Goal: Task Accomplishment & Management: Manage account settings

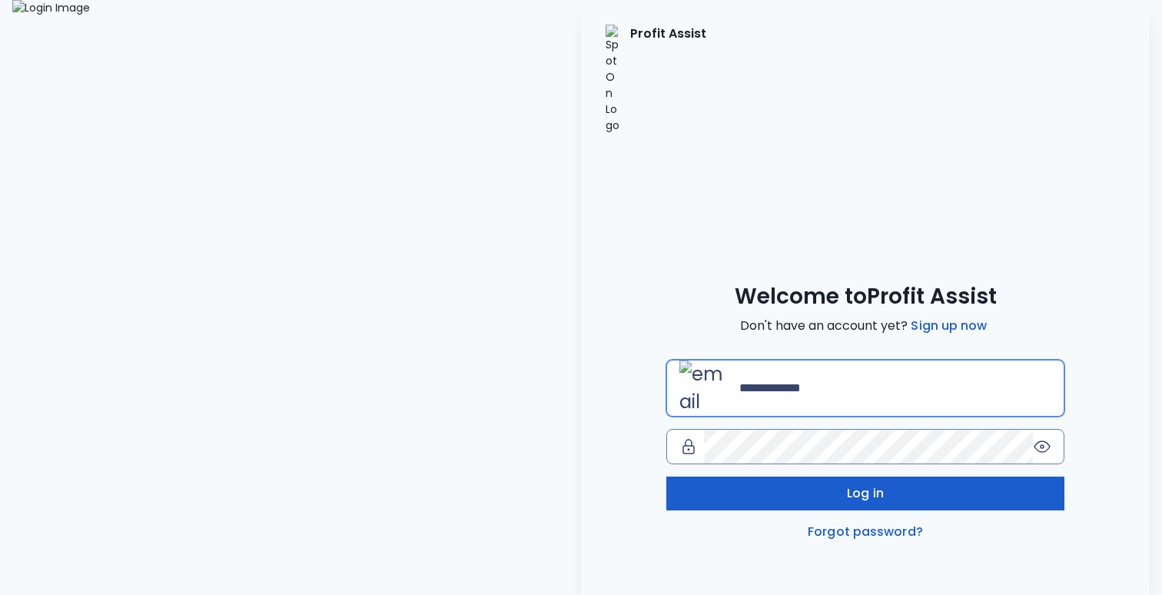
type input "**********"
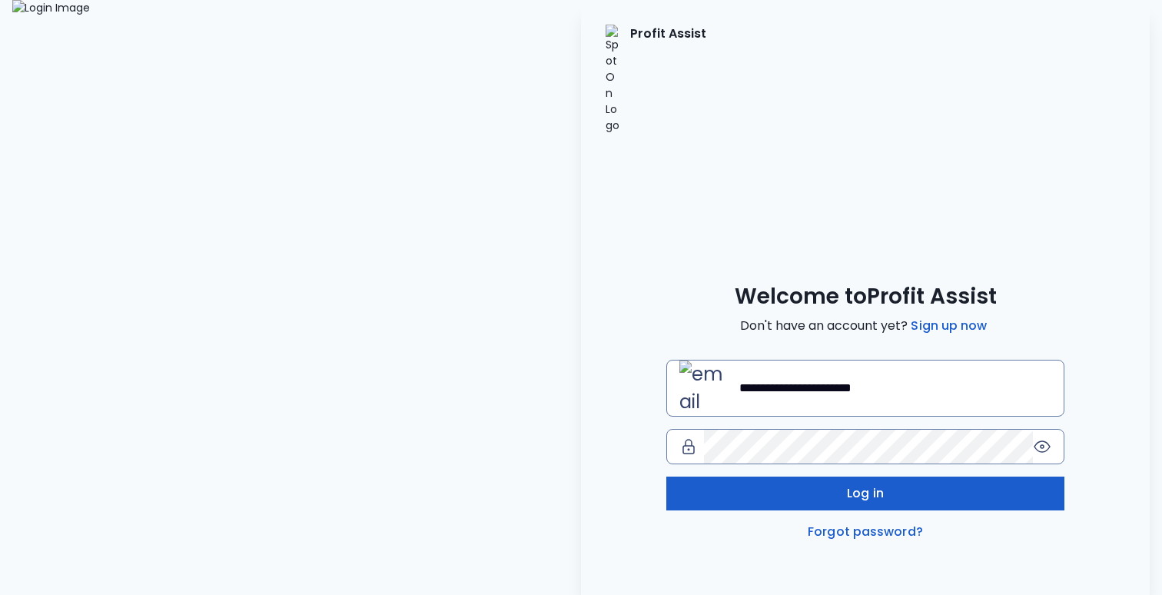
click at [806, 476] on button "Log in" at bounding box center [865, 493] width 398 height 34
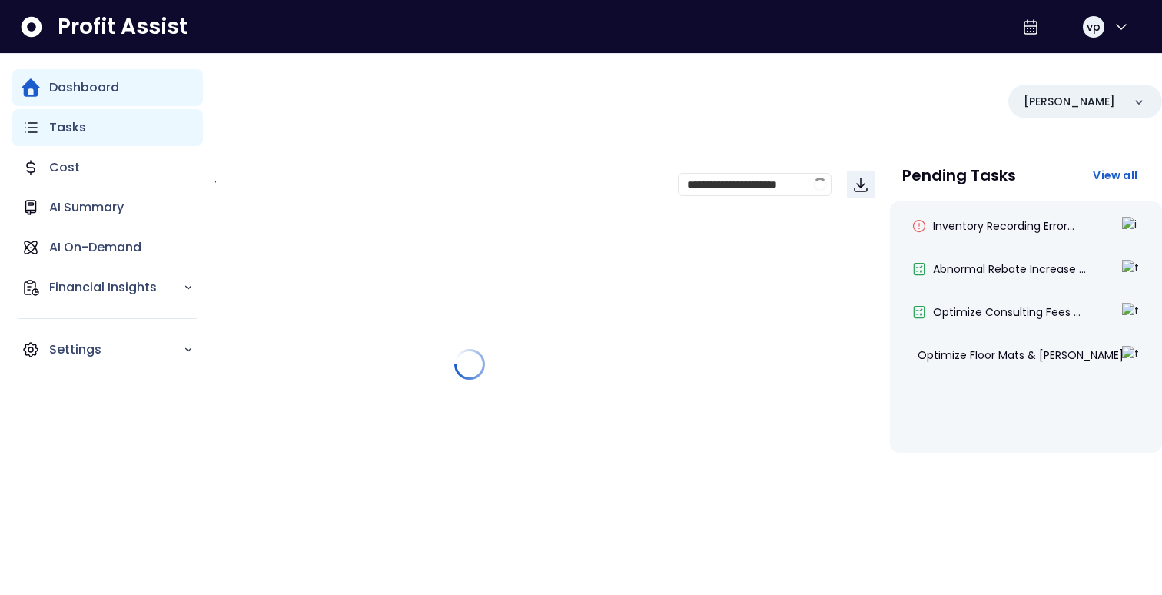
click at [37, 129] on icon "Main navigation" at bounding box center [31, 127] width 18 height 18
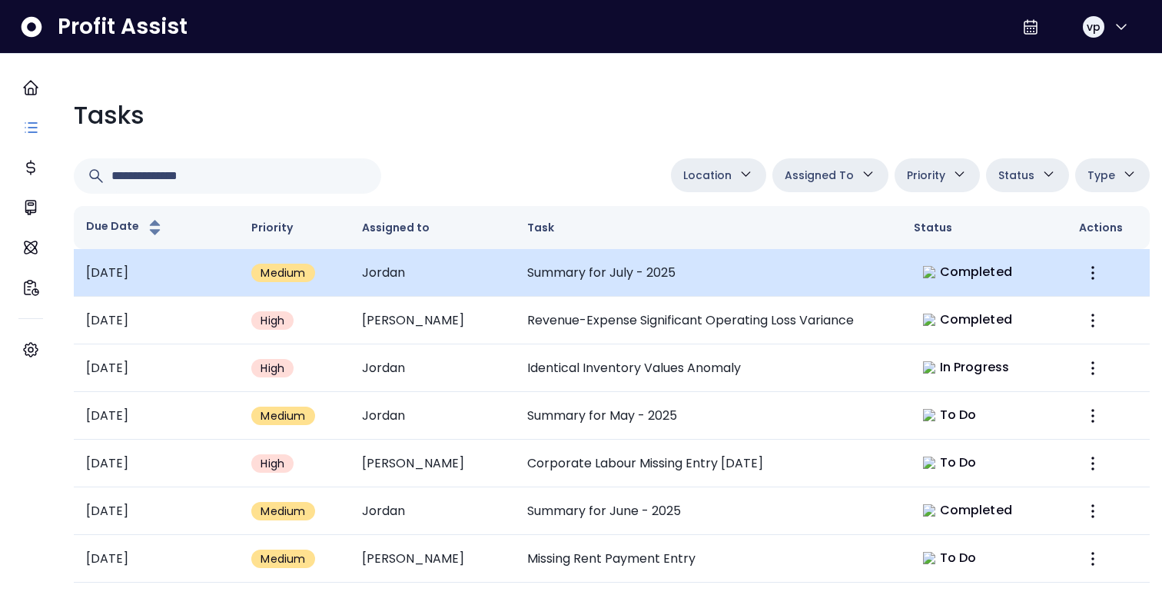
click at [566, 269] on td "Summary for July - 2025" at bounding box center [708, 273] width 386 height 48
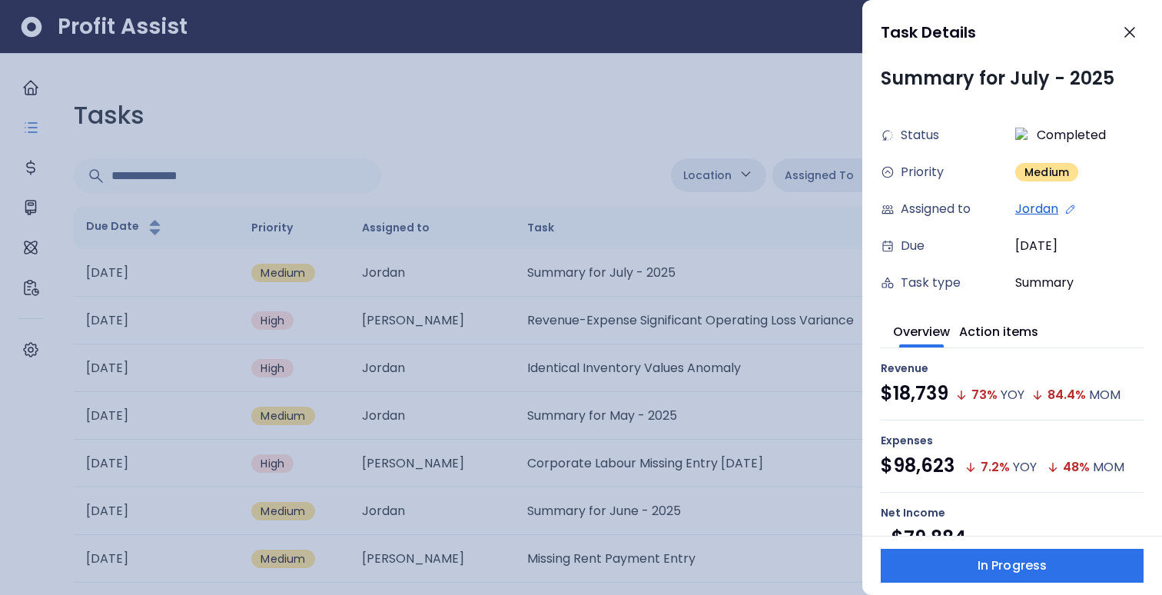
click at [800, 466] on div at bounding box center [581, 297] width 1162 height 595
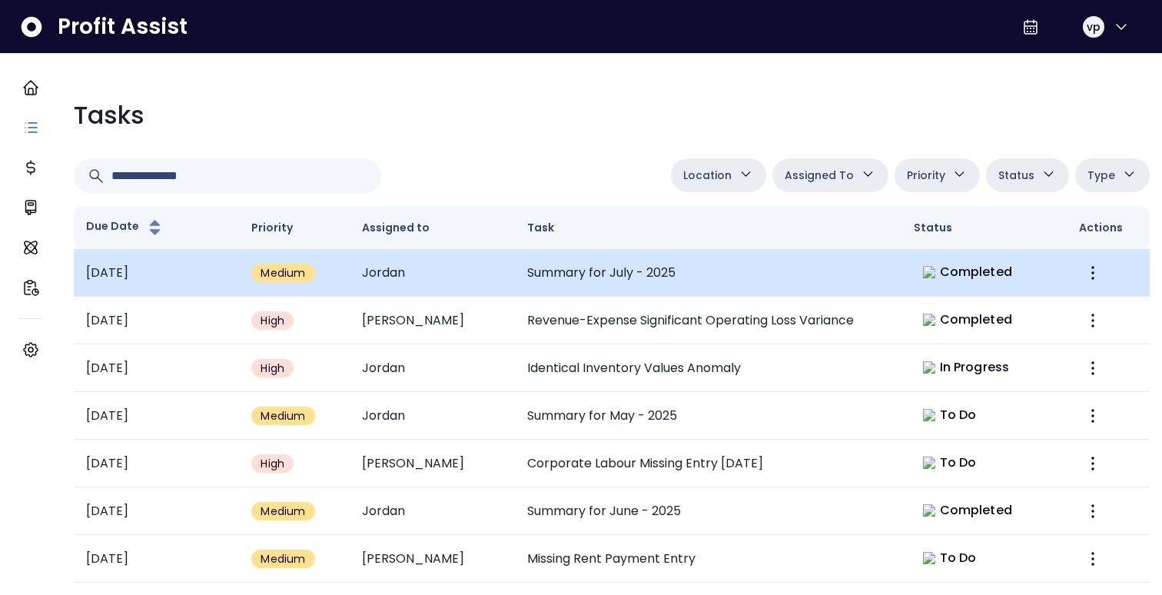
click at [790, 289] on td "Summary for July - 2025" at bounding box center [708, 273] width 386 height 48
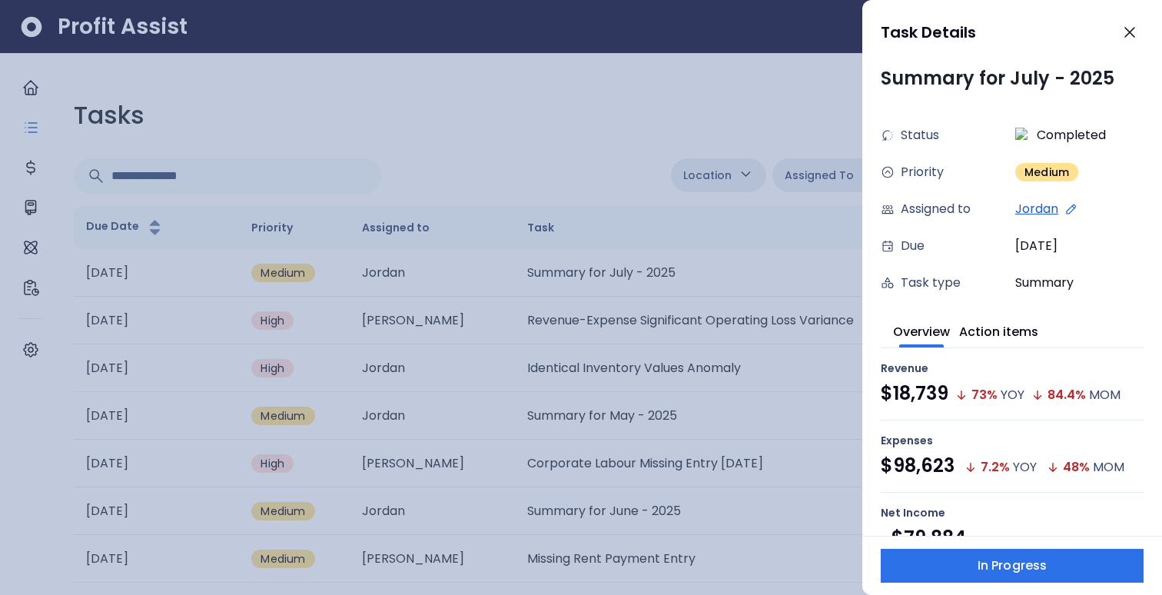
click at [1060, 209] on div "Jordan" at bounding box center [1079, 209] width 128 height 18
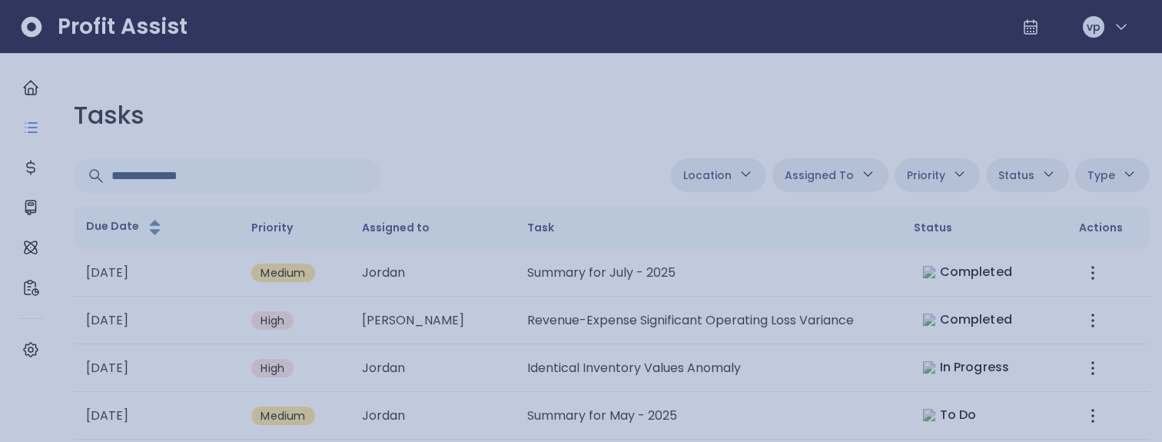
click at [773, 74] on div at bounding box center [581, 221] width 1162 height 442
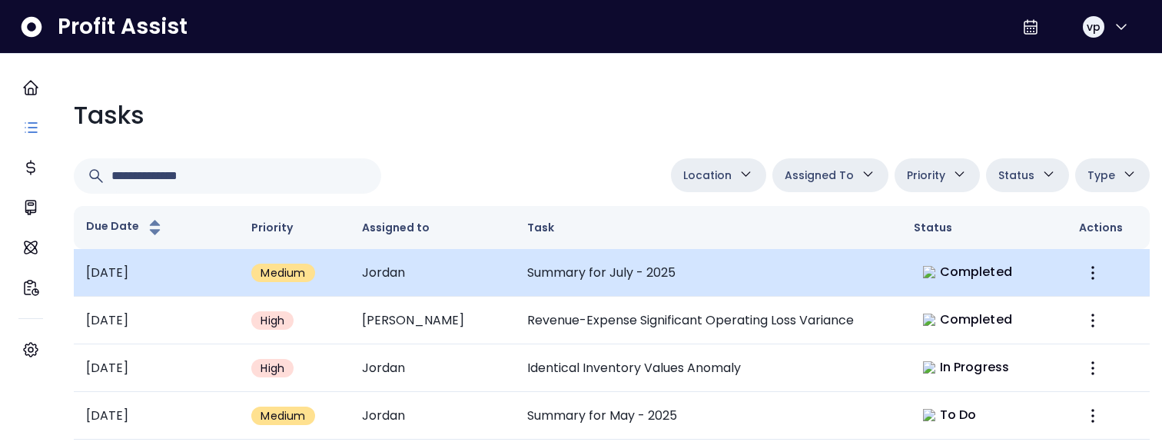
click at [865, 264] on td "Summary for July - 2025" at bounding box center [708, 273] width 386 height 48
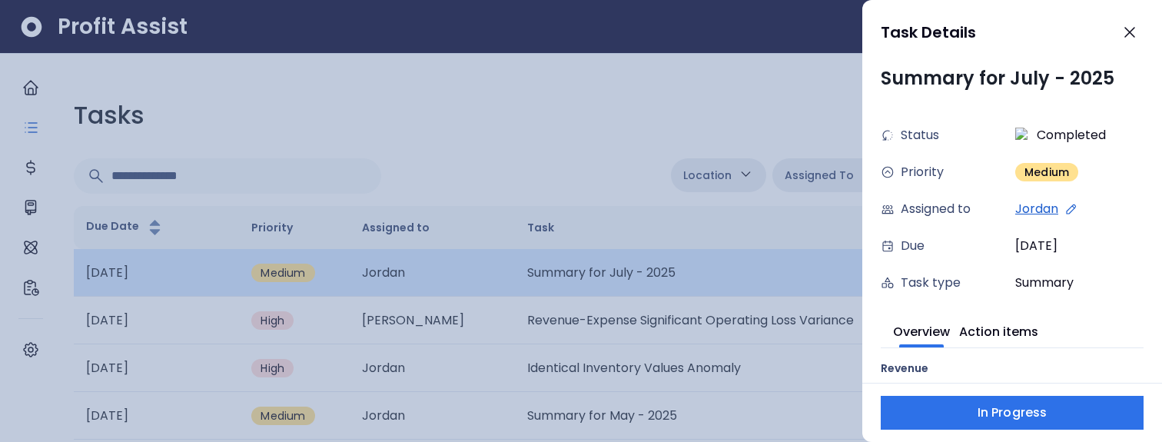
click at [1072, 208] on icon at bounding box center [1071, 209] width 14 height 14
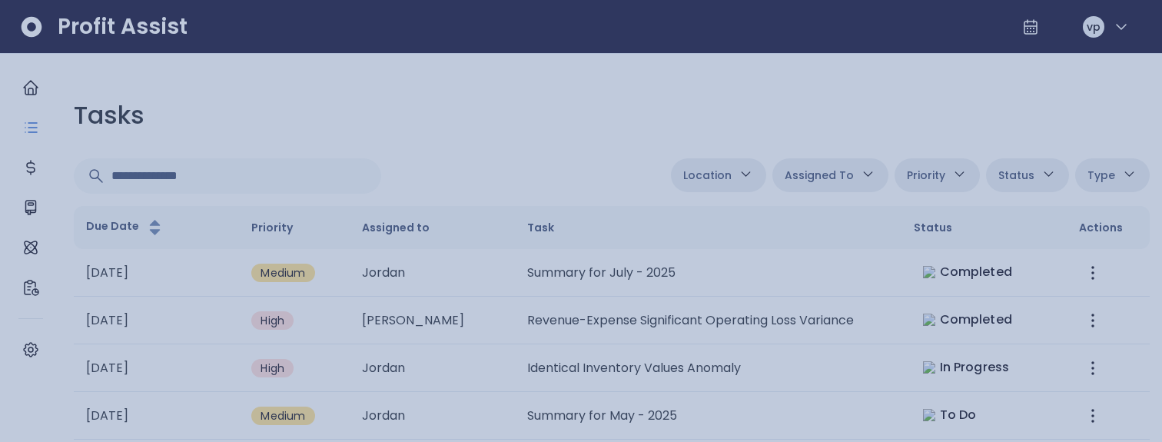
click at [698, 98] on div at bounding box center [581, 221] width 1162 height 442
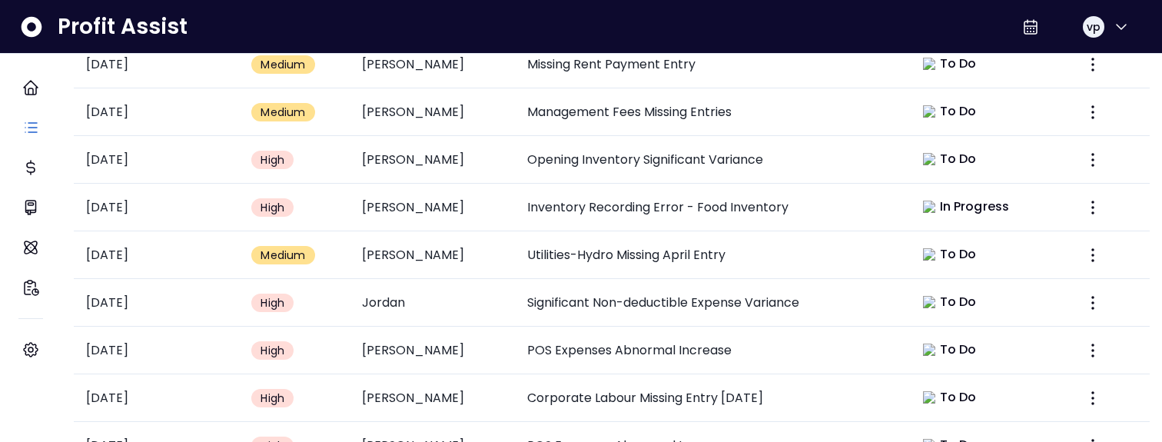
scroll to position [818, 0]
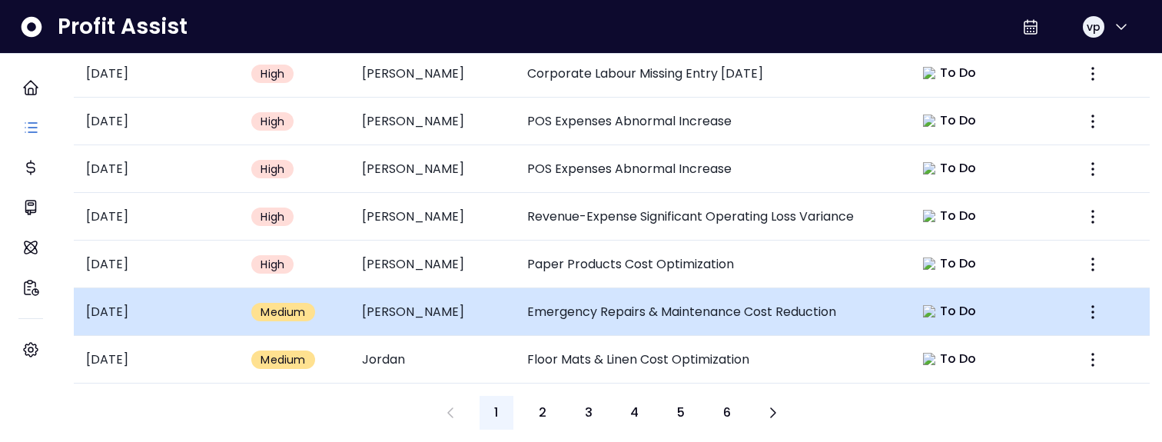
click at [605, 312] on td "Emergency Repairs & Maintenance Cost Reduction" at bounding box center [708, 312] width 386 height 48
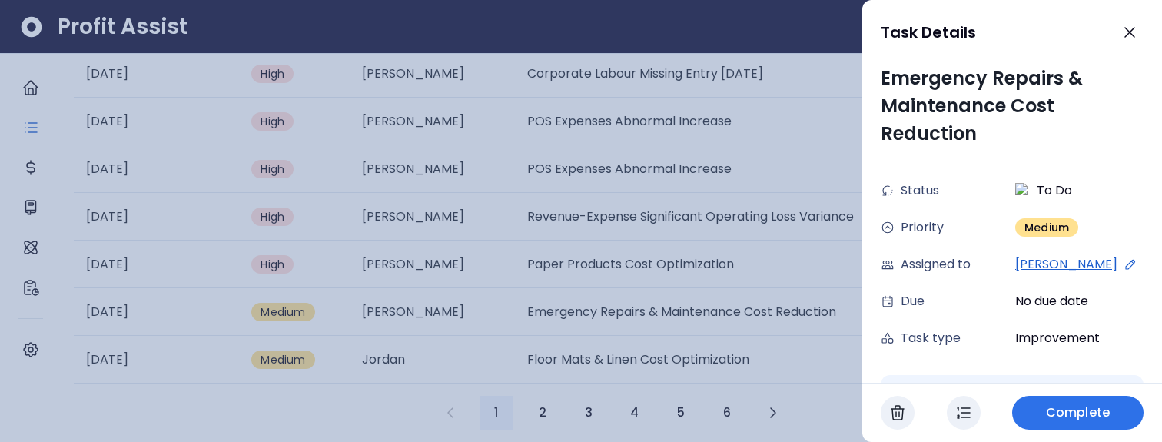
click at [479, 117] on div at bounding box center [581, 221] width 1162 height 442
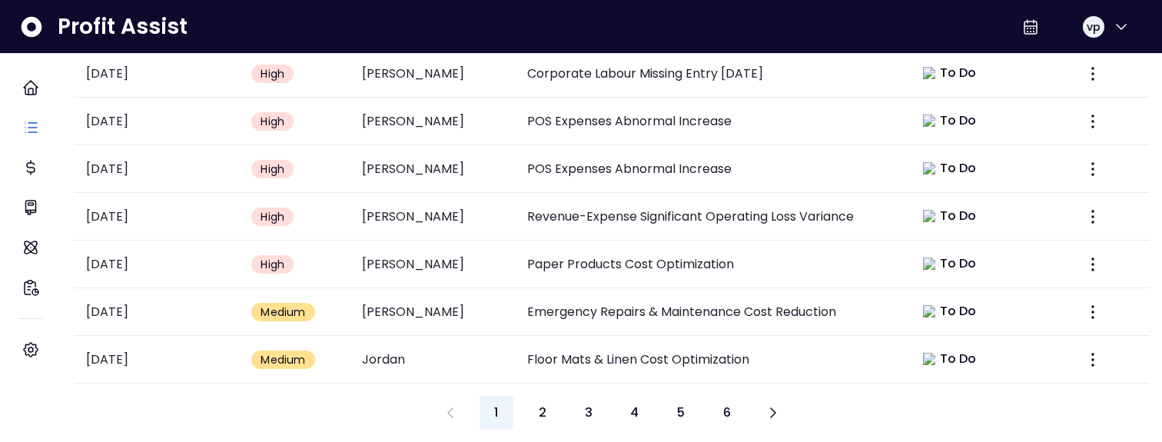
click at [615, 402] on div "1 2 3 4 5 6" at bounding box center [611, 413] width 356 height 34
click at [639, 402] on button "4" at bounding box center [635, 413] width 34 height 34
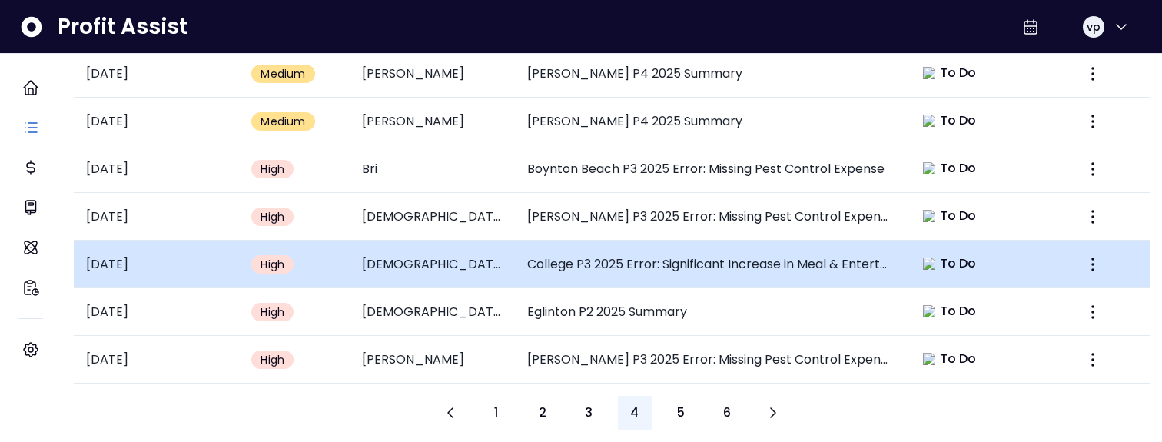
click at [592, 240] on td "College P3 2025 Error: Significant Increase in Meal & Entertainment" at bounding box center [708, 264] width 386 height 48
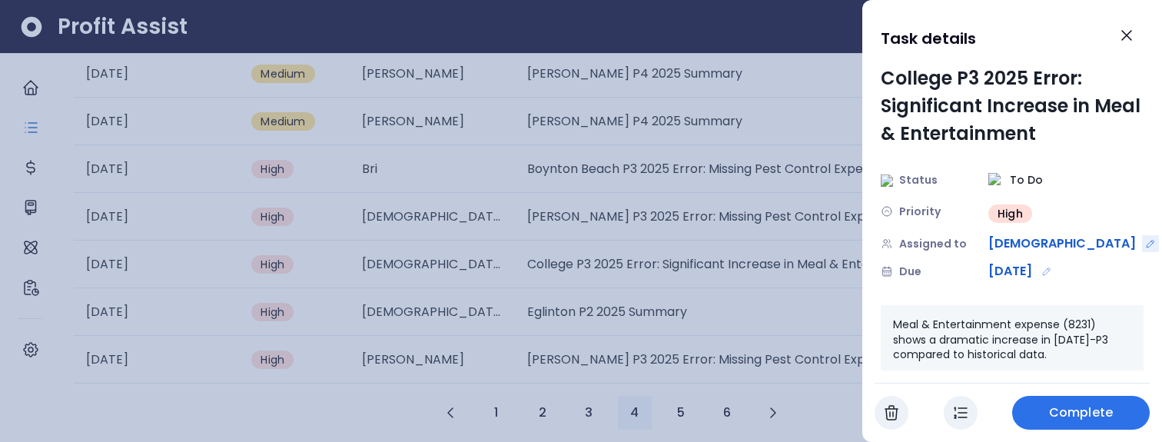
click at [1145, 241] on icon "Edit assignment" at bounding box center [1150, 243] width 11 height 11
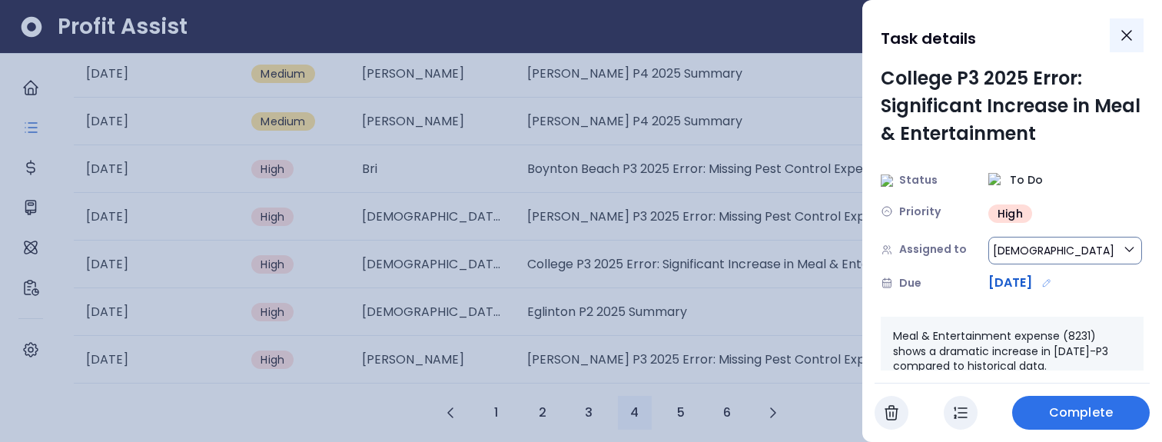
click at [1138, 27] on button "Close" at bounding box center [1126, 35] width 34 height 34
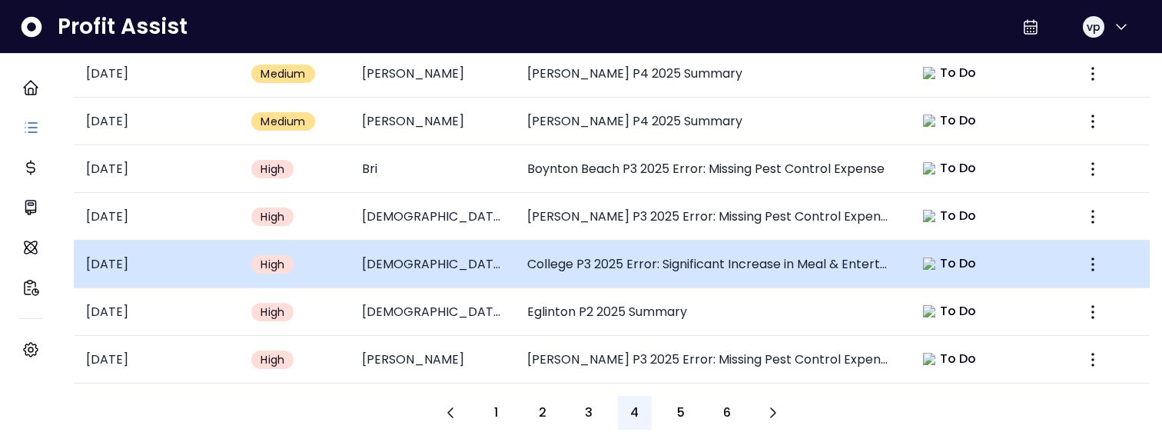
scroll to position [818, 0]
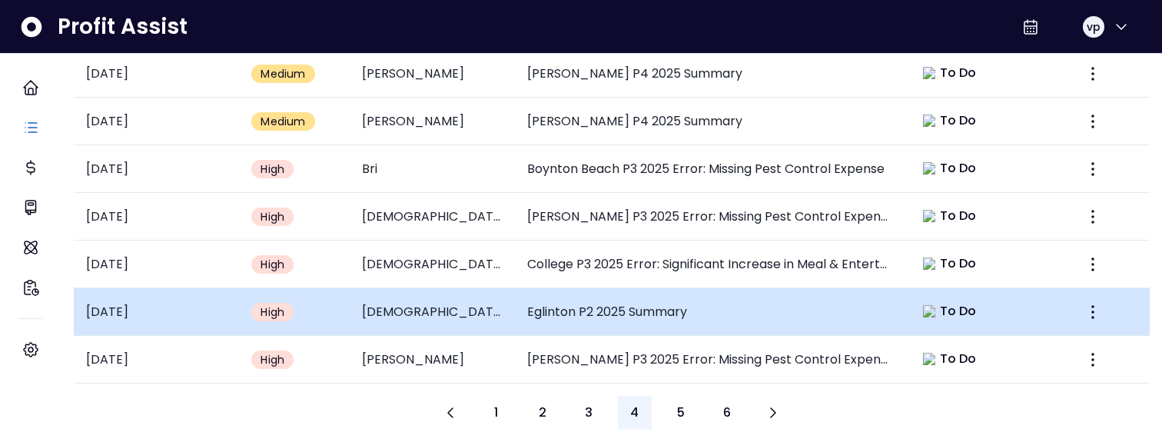
click at [692, 288] on td "Eglinton P2 2025 Summary" at bounding box center [708, 312] width 386 height 48
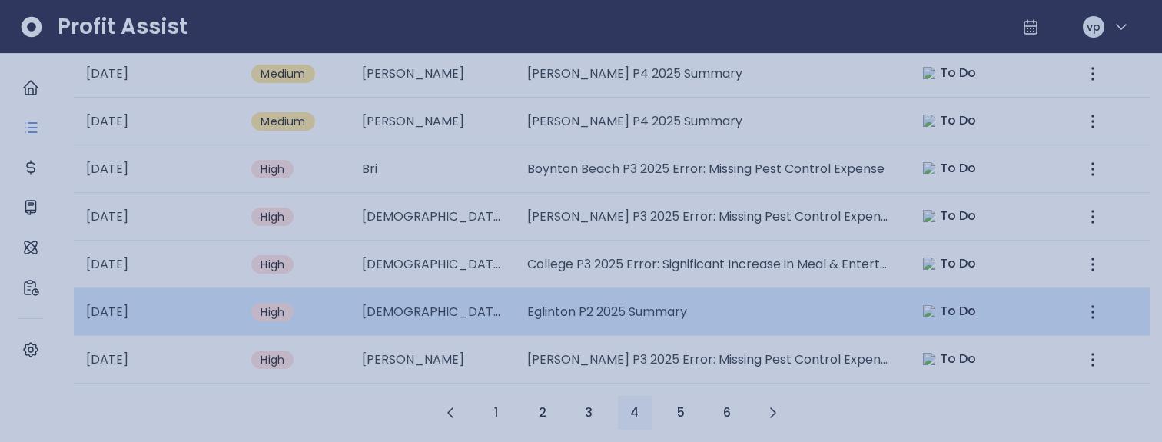
scroll to position [0, 0]
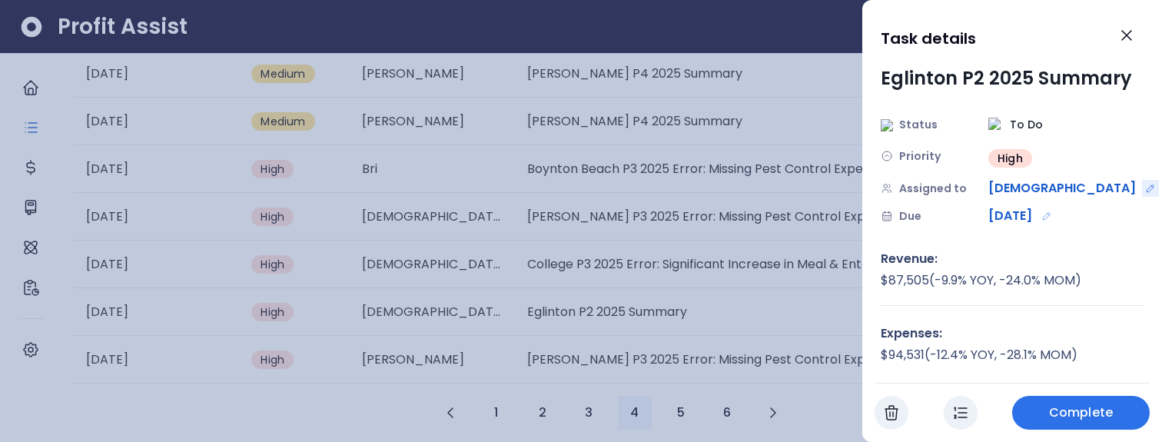
click at [1145, 189] on icon "Edit assignment" at bounding box center [1150, 188] width 11 height 11
click at [1122, 26] on icon "Close" at bounding box center [1126, 35] width 18 height 18
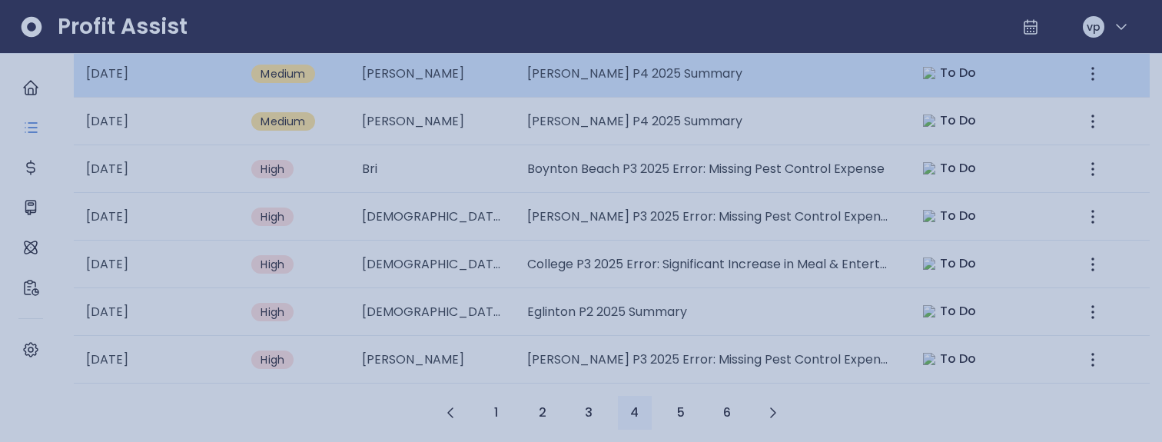
scroll to position [818, 0]
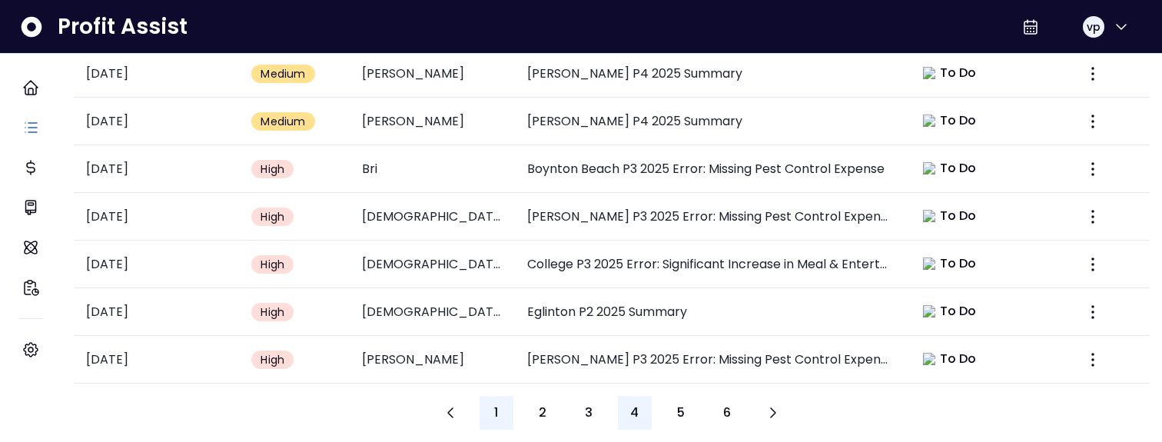
click at [493, 396] on button "1" at bounding box center [496, 413] width 34 height 34
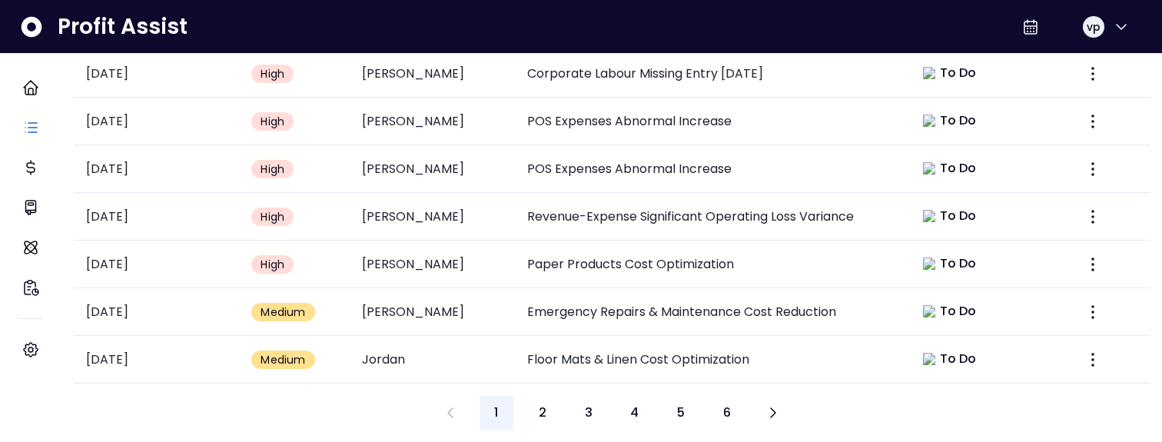
scroll to position [100, 0]
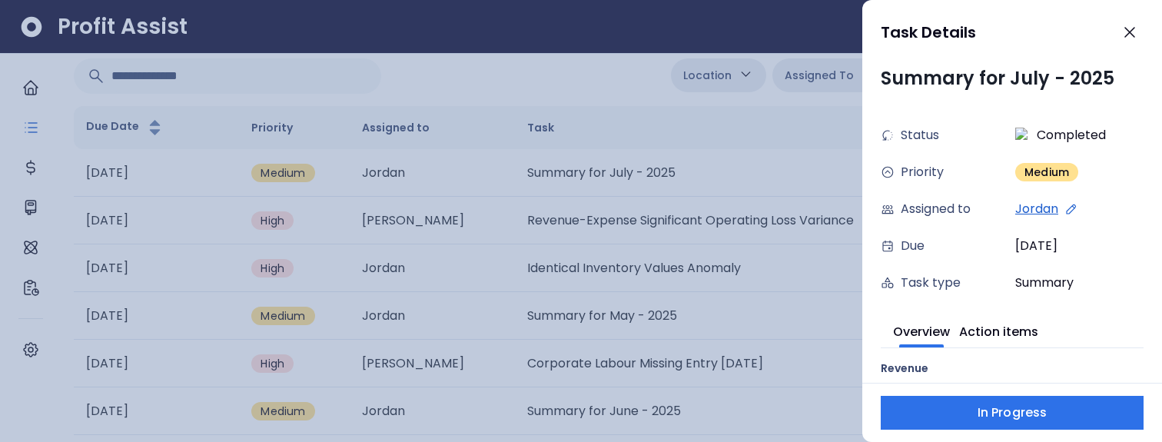
click at [1071, 206] on icon at bounding box center [1070, 209] width 8 height 8
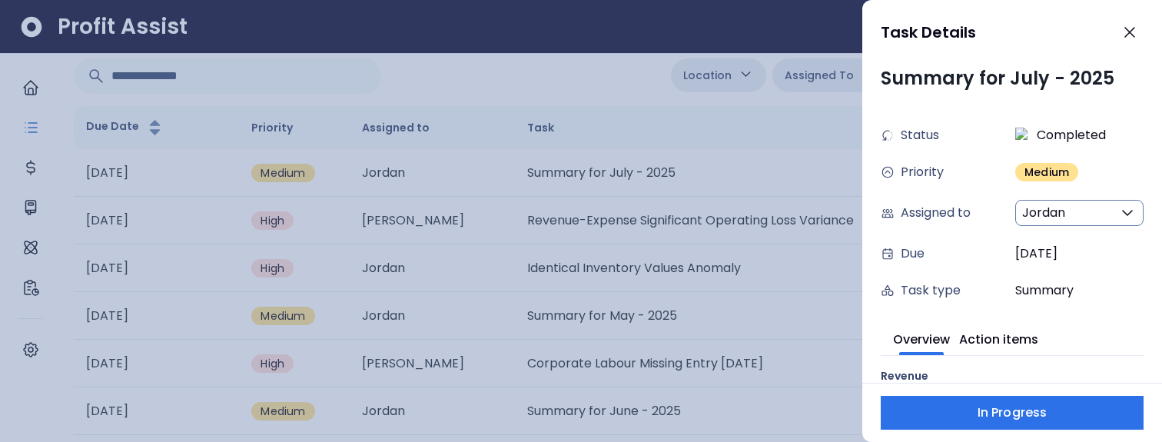
click at [1063, 203] on button "Jordan" at bounding box center [1079, 213] width 128 height 26
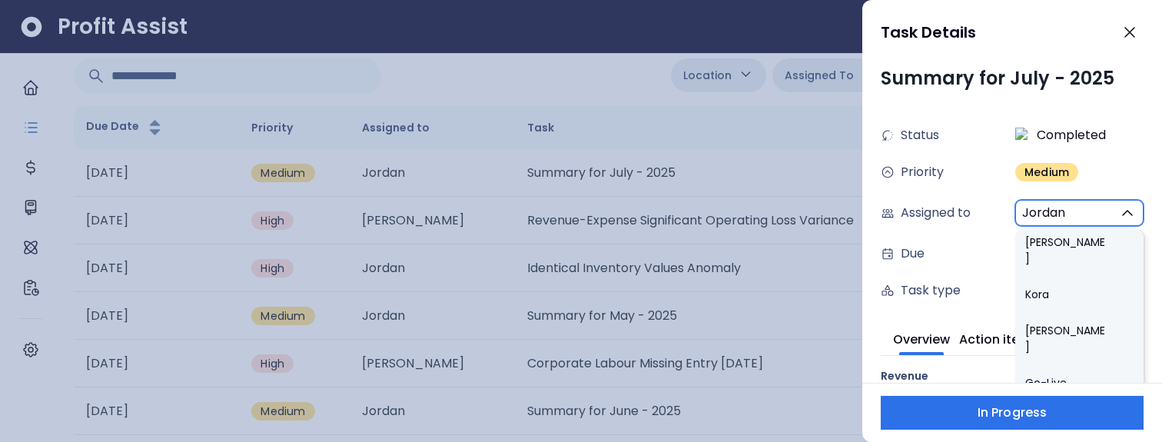
scroll to position [694, 0]
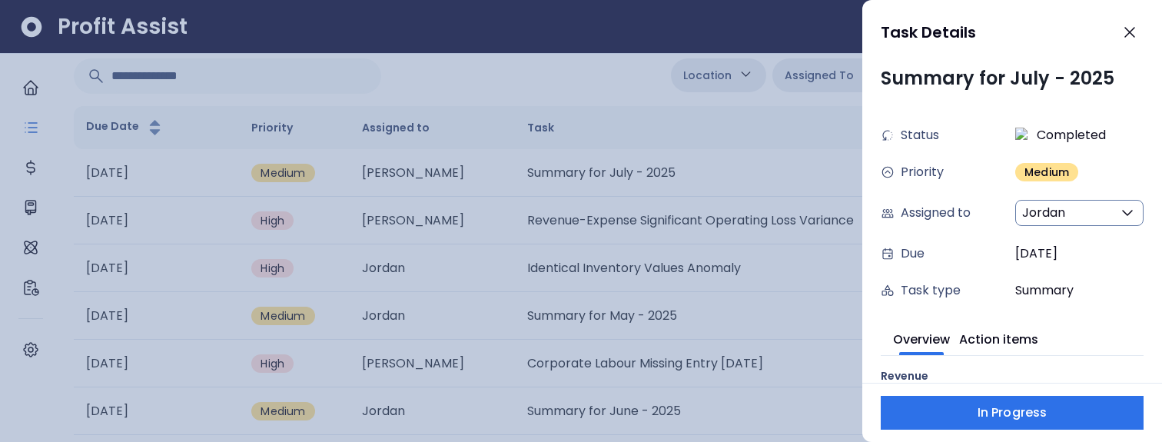
type input "**"
click at [619, 21] on div at bounding box center [581, 221] width 1162 height 442
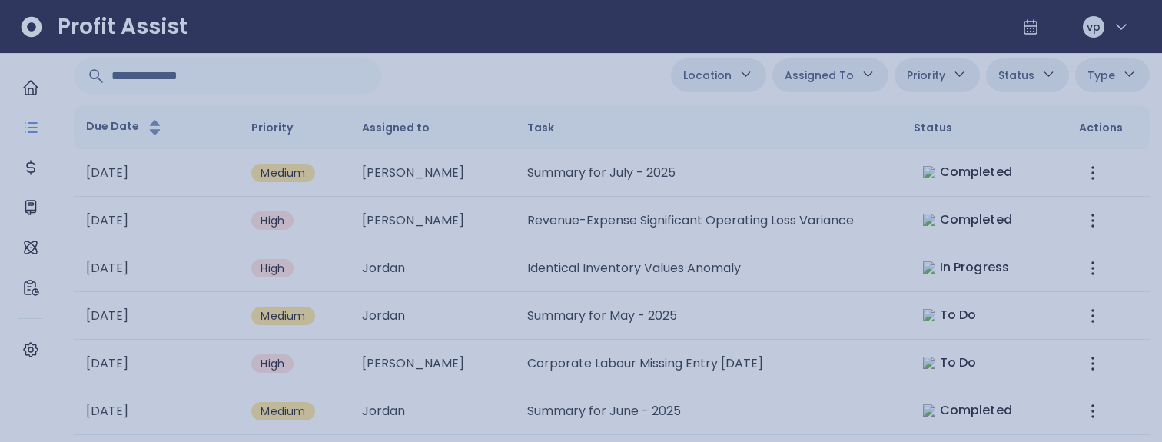
scroll to position [100, 0]
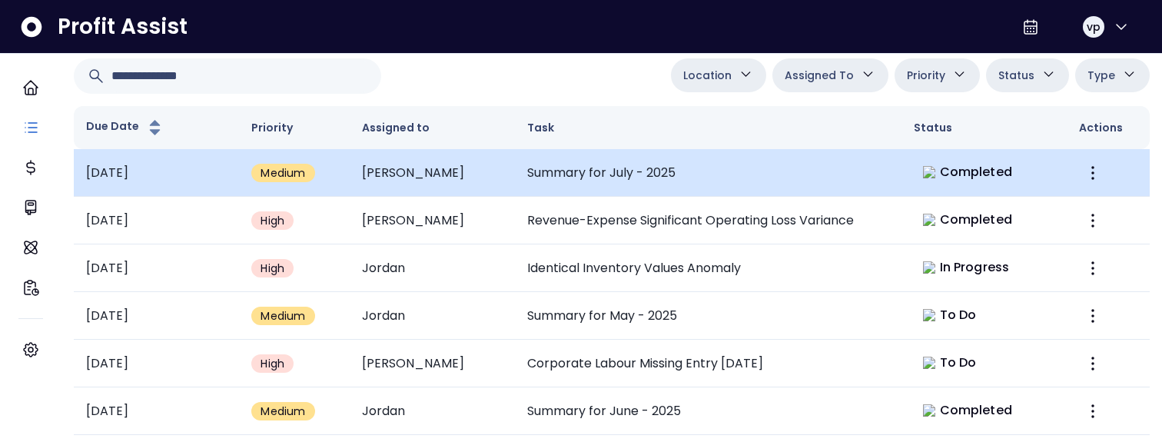
click at [708, 185] on td "Summary for July - 2025" at bounding box center [708, 173] width 386 height 48
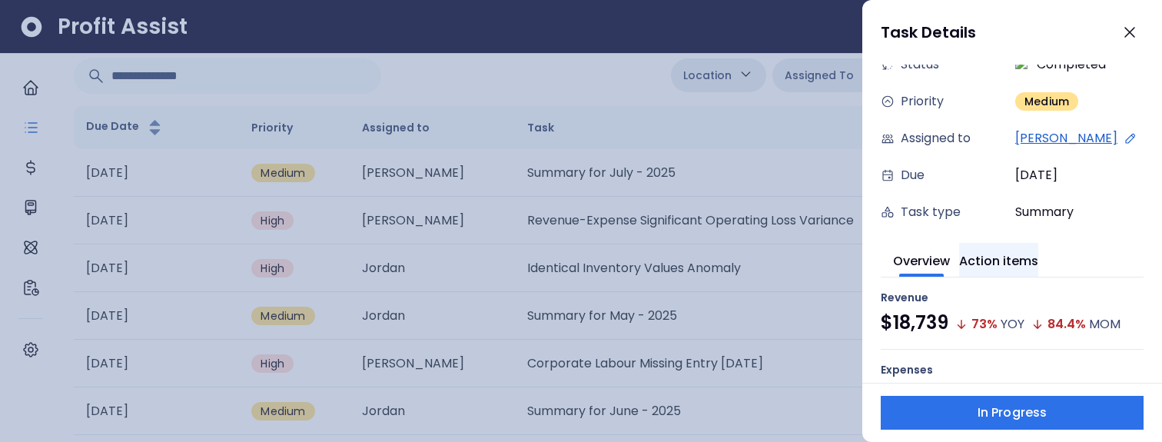
click at [992, 256] on button "Action items" at bounding box center [998, 260] width 79 height 34
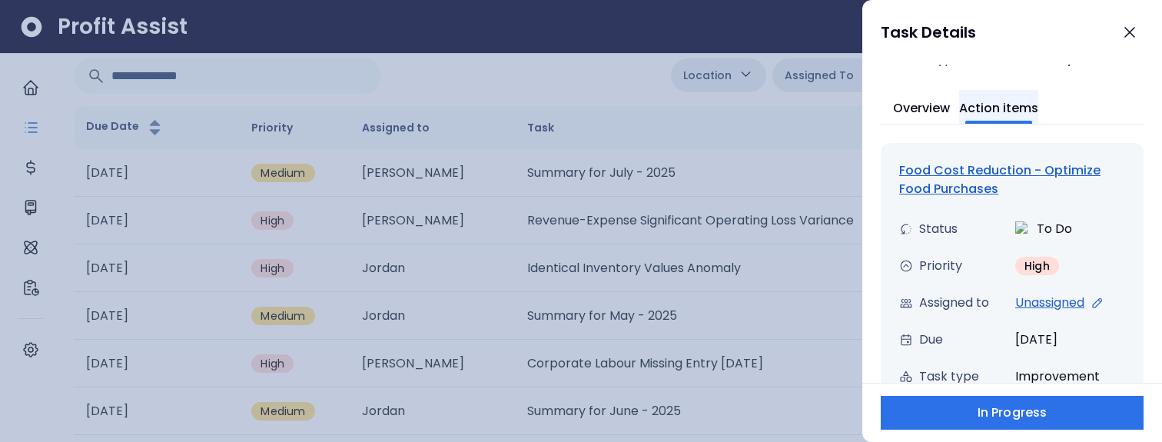
scroll to position [224, 0]
click at [1097, 304] on icon at bounding box center [1097, 302] width 14 height 14
click at [714, 198] on div at bounding box center [581, 221] width 1162 height 442
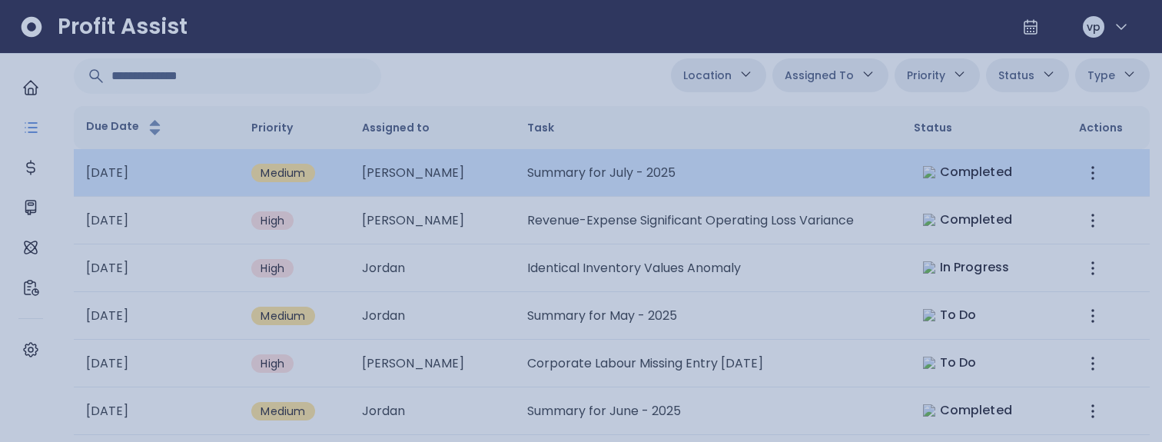
scroll to position [100, 0]
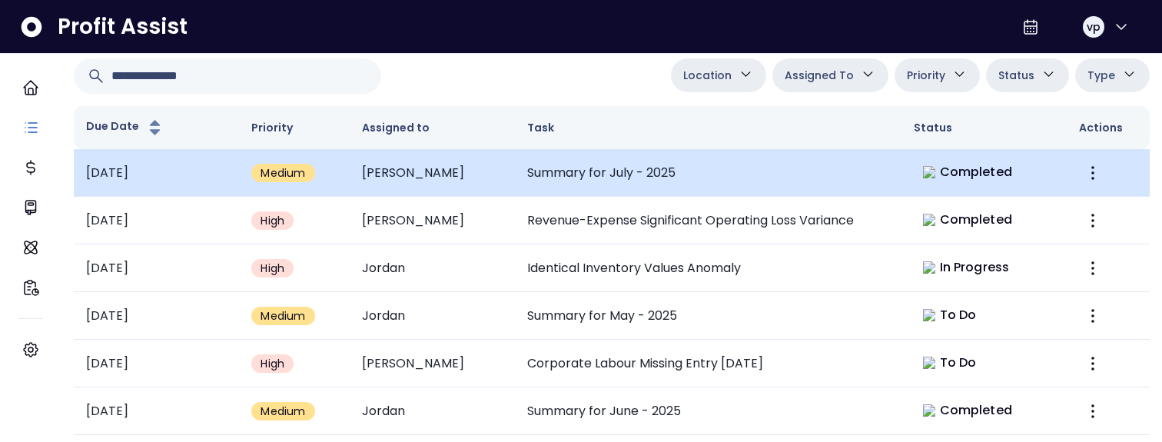
click at [776, 179] on td "Summary for July - 2025" at bounding box center [708, 173] width 386 height 48
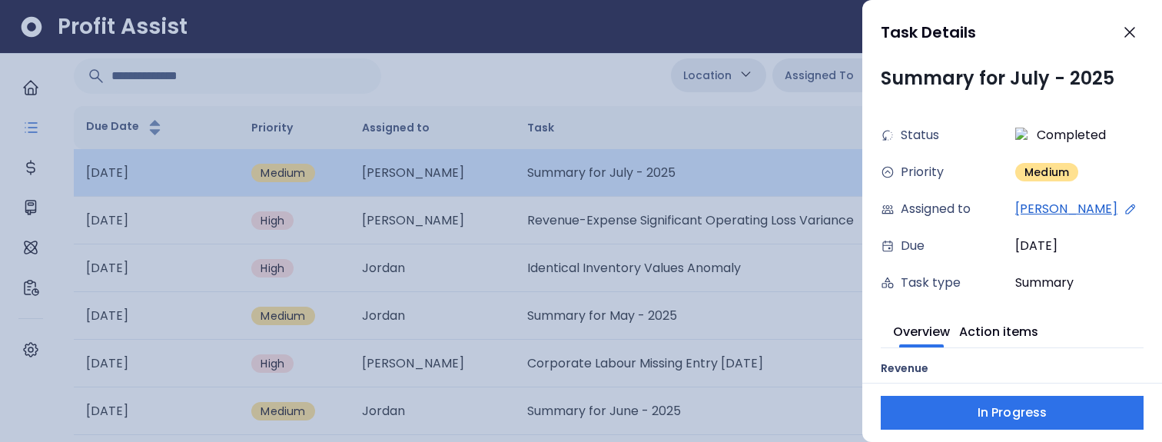
scroll to position [0, 0]
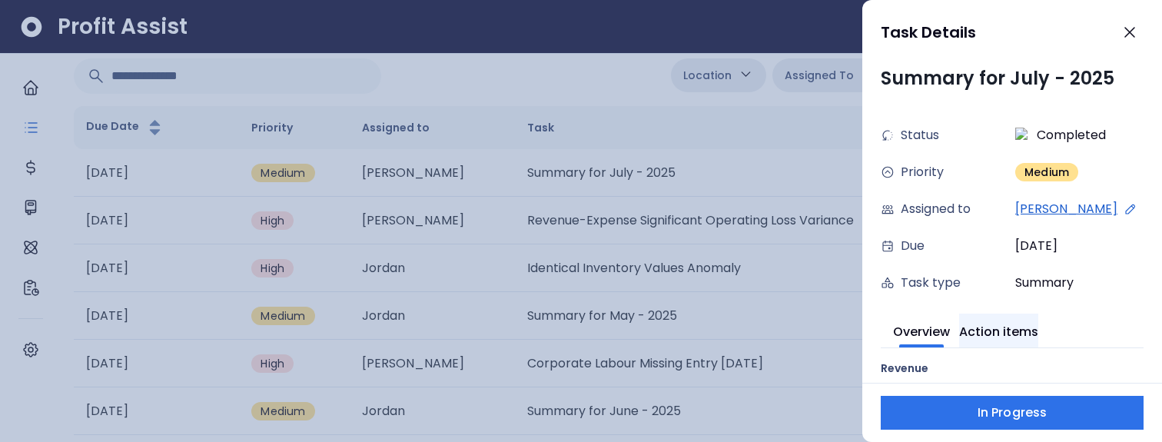
click at [1036, 327] on button "Action items" at bounding box center [998, 330] width 79 height 34
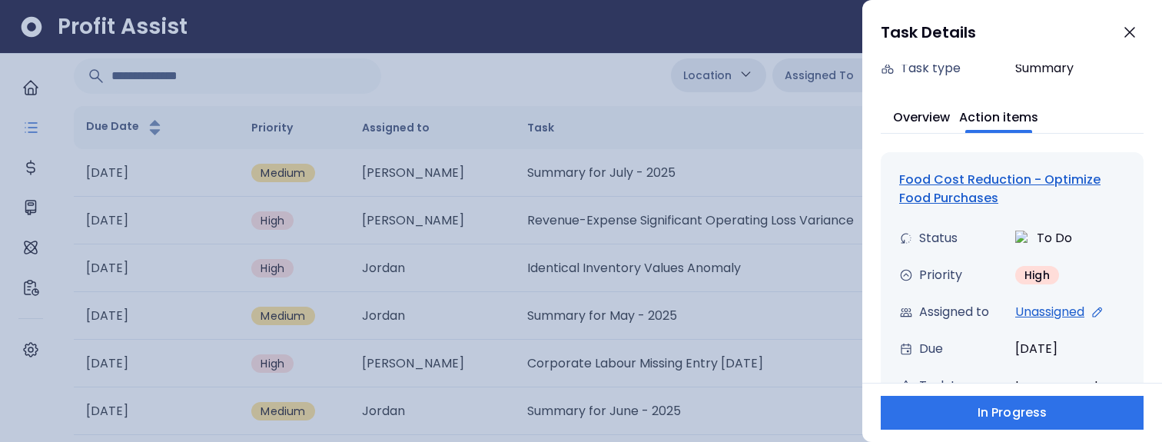
scroll to position [220, 0]
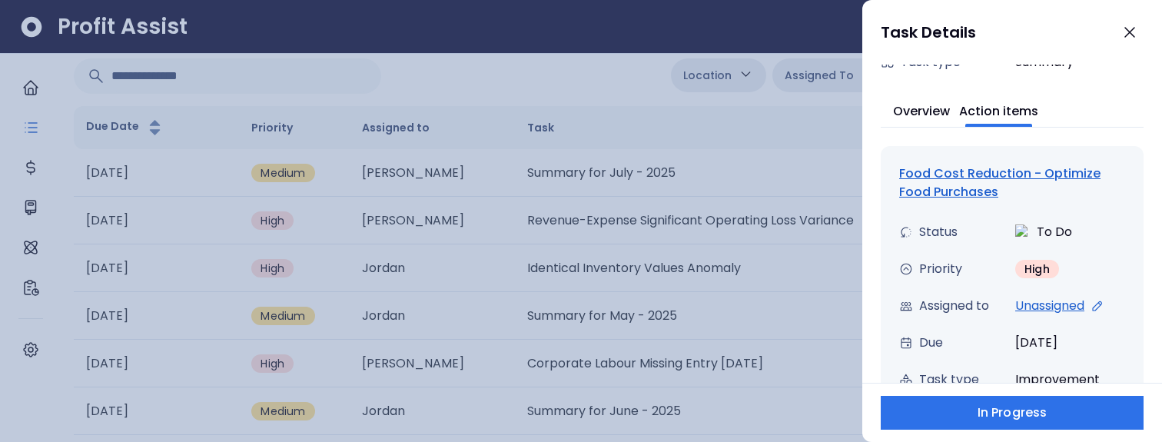
click at [1099, 302] on icon at bounding box center [1097, 306] width 14 height 14
click at [1055, 297] on div "[PERSON_NAME]" at bounding box center [1063, 306] width 122 height 18
click at [1111, 304] on icon at bounding box center [1118, 306] width 14 height 14
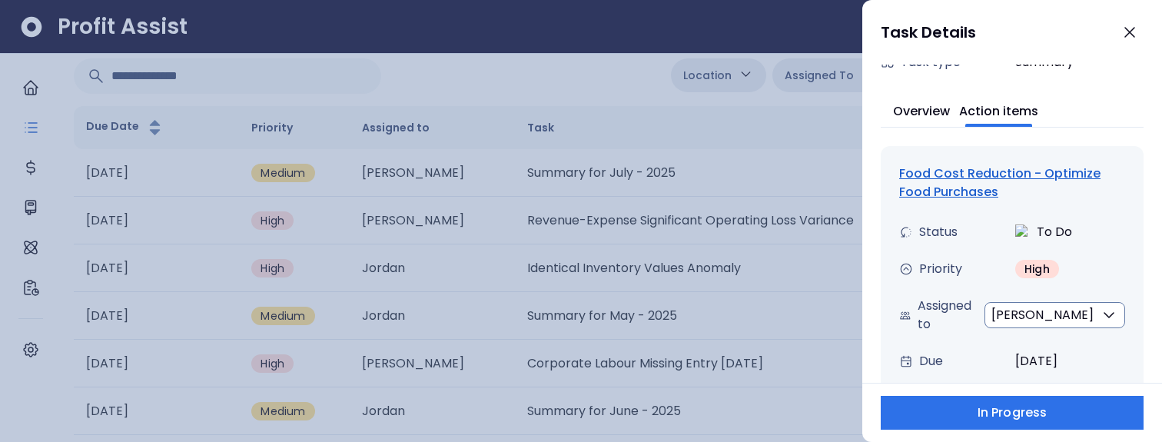
click at [1089, 306] on button "[PERSON_NAME]" at bounding box center [1054, 315] width 141 height 26
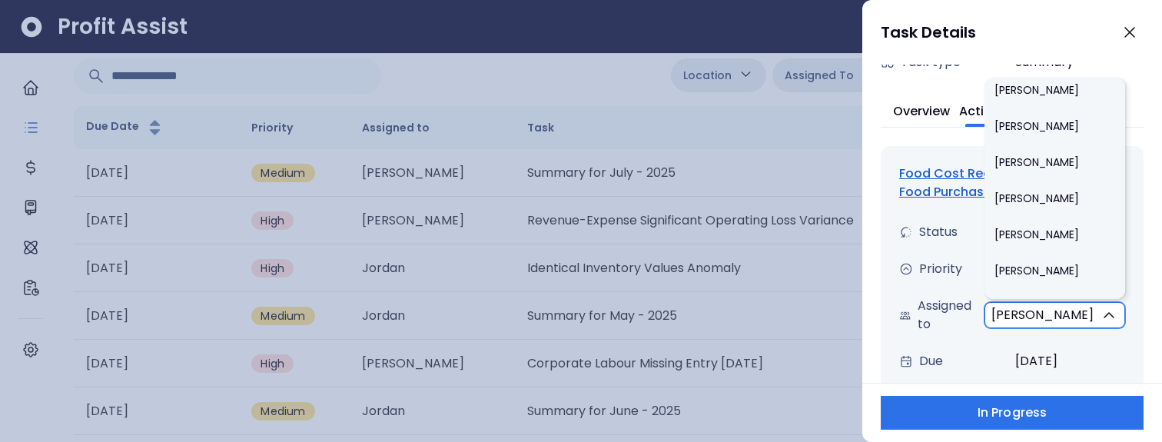
scroll to position [1006, 0]
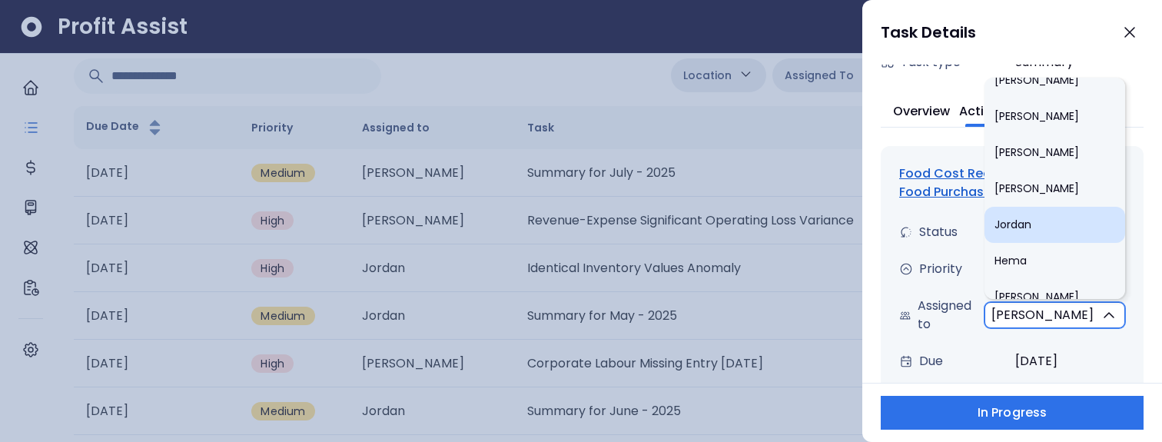
click at [1056, 214] on li "Jordan" at bounding box center [1054, 225] width 141 height 36
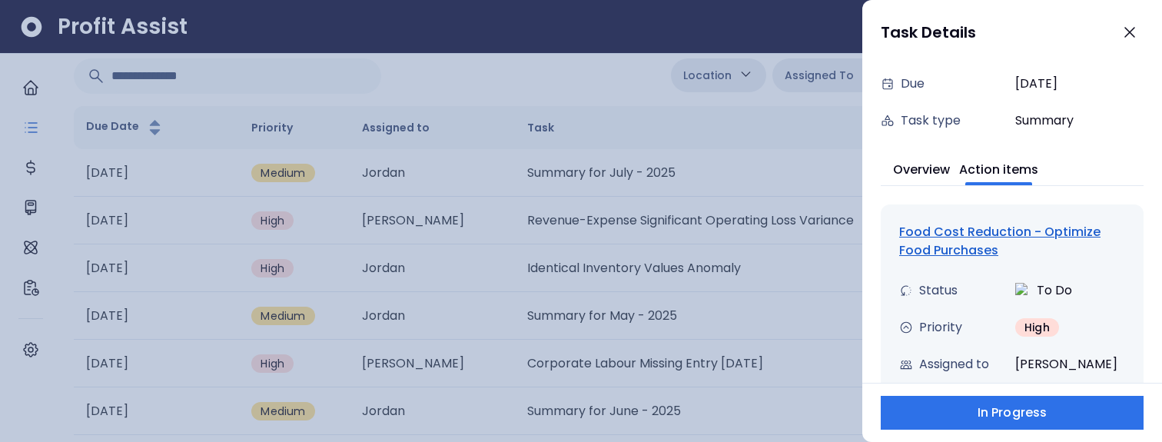
scroll to position [283, 0]
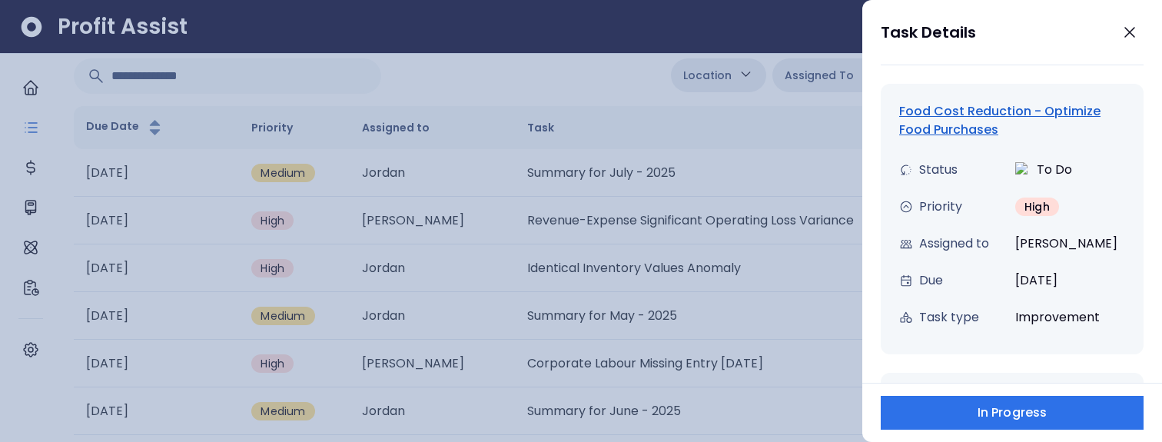
click at [933, 114] on div "Food Cost Reduction - Optimize Food Purchases" at bounding box center [1012, 120] width 226 height 37
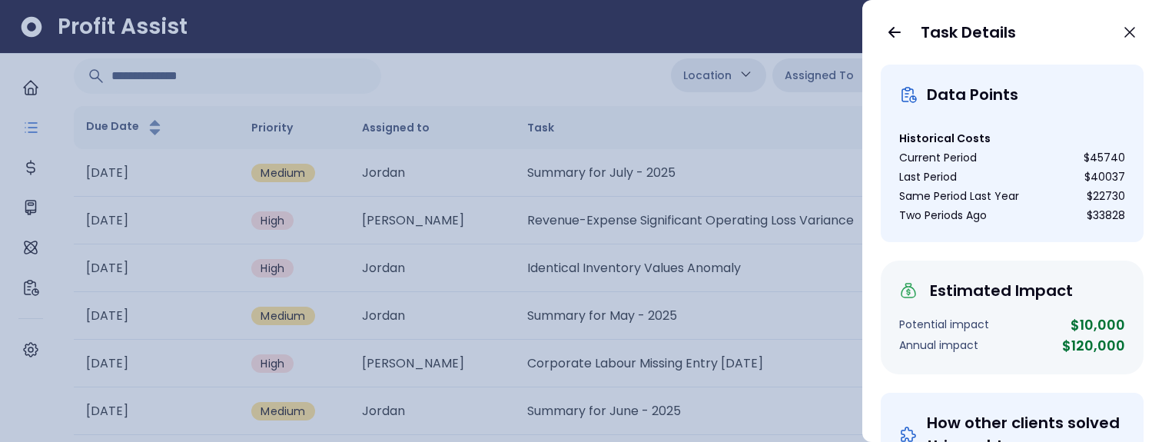
scroll to position [0, 0]
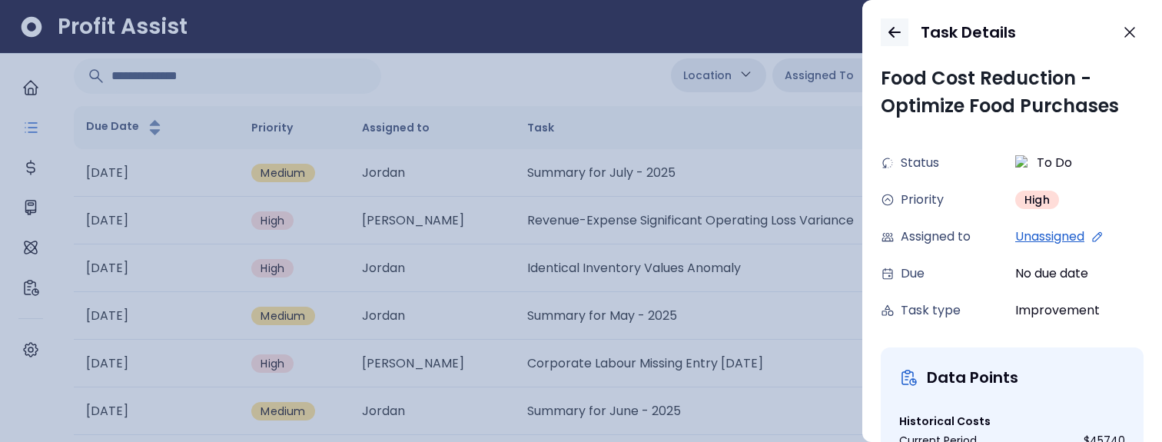
click at [891, 33] on icon "button" at bounding box center [894, 32] width 18 height 18
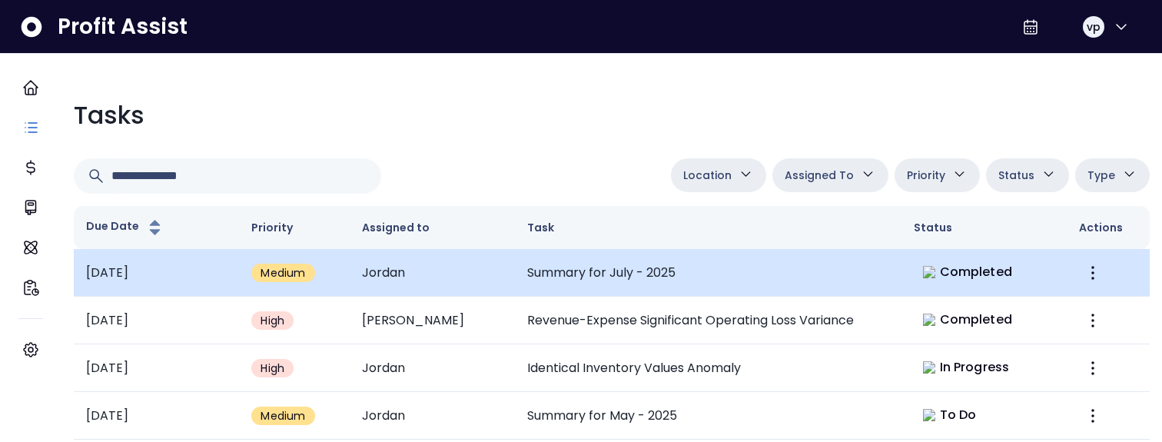
click at [599, 286] on td "Summary for July - 2025" at bounding box center [708, 273] width 386 height 48
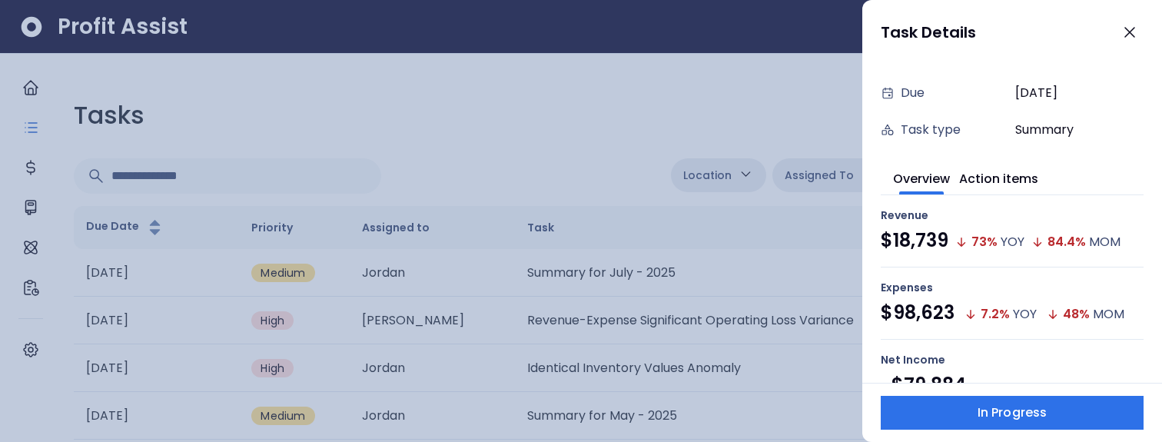
scroll to position [152, 0]
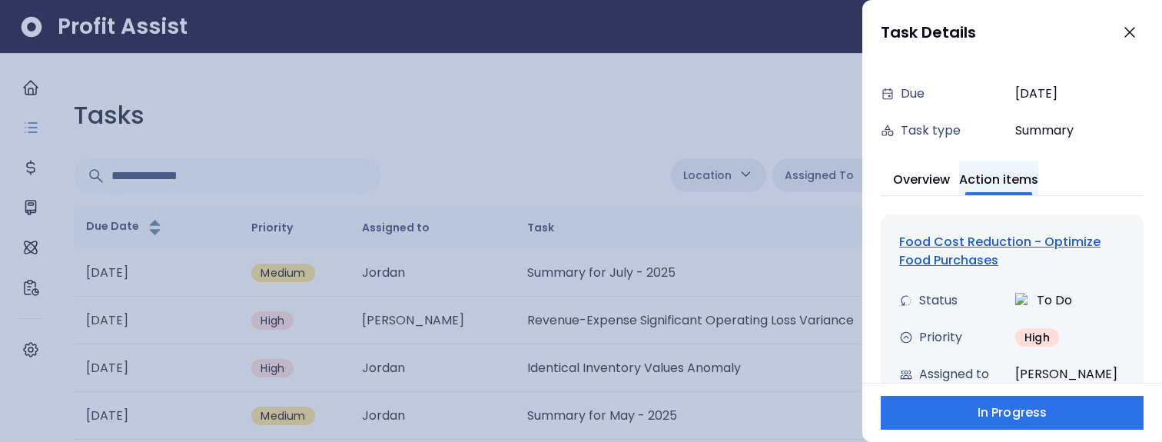
click at [1006, 187] on button "Action items" at bounding box center [998, 178] width 79 height 34
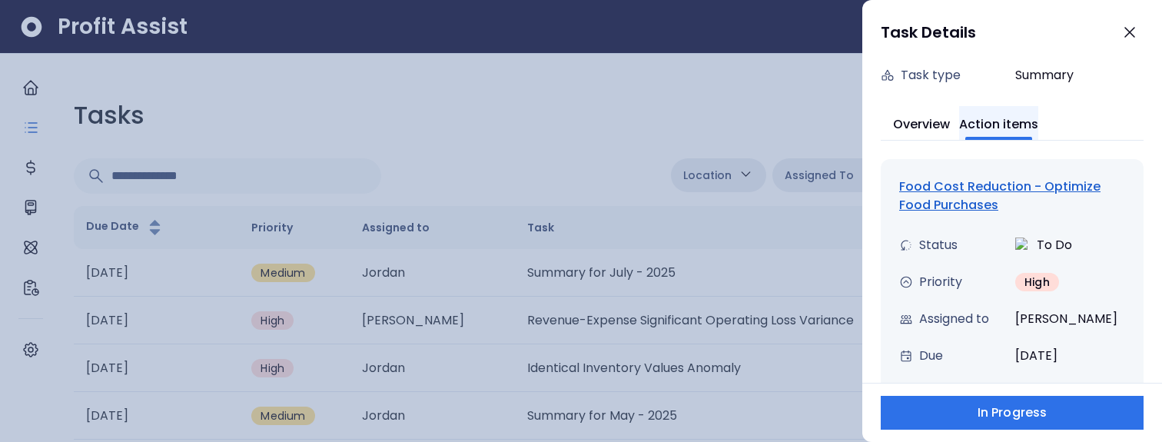
scroll to position [232, 0]
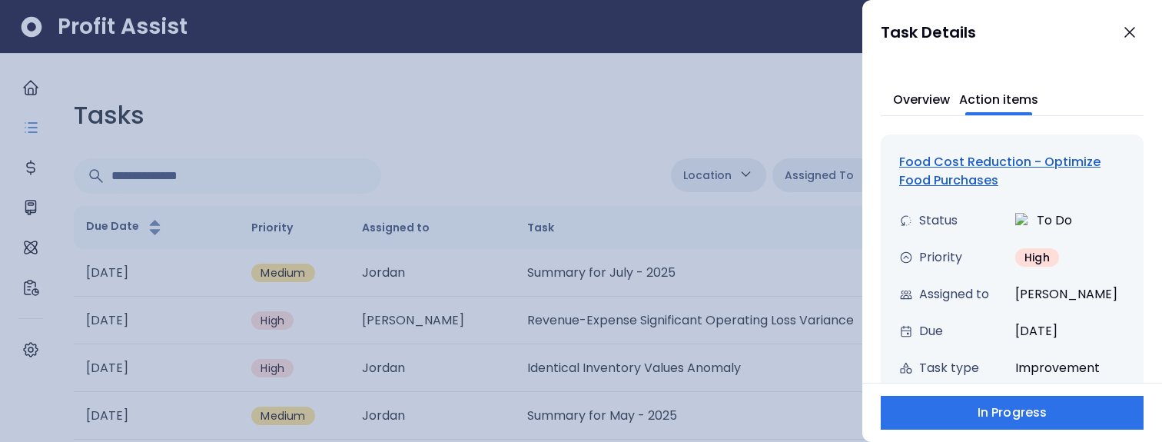
click at [990, 181] on div "Food Cost Reduction - Optimize Food Purchases" at bounding box center [1012, 171] width 226 height 37
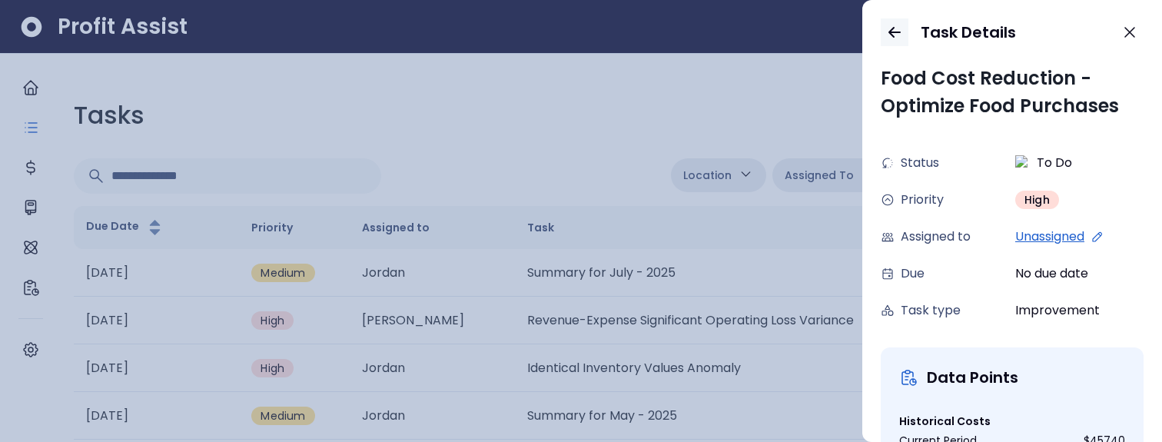
click at [894, 38] on icon "button" at bounding box center [894, 32] width 18 height 18
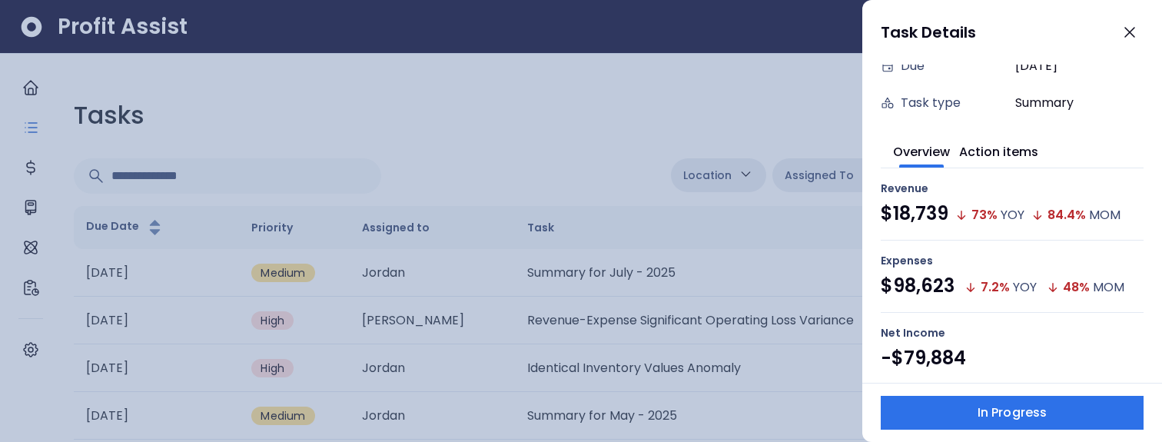
scroll to position [177, 0]
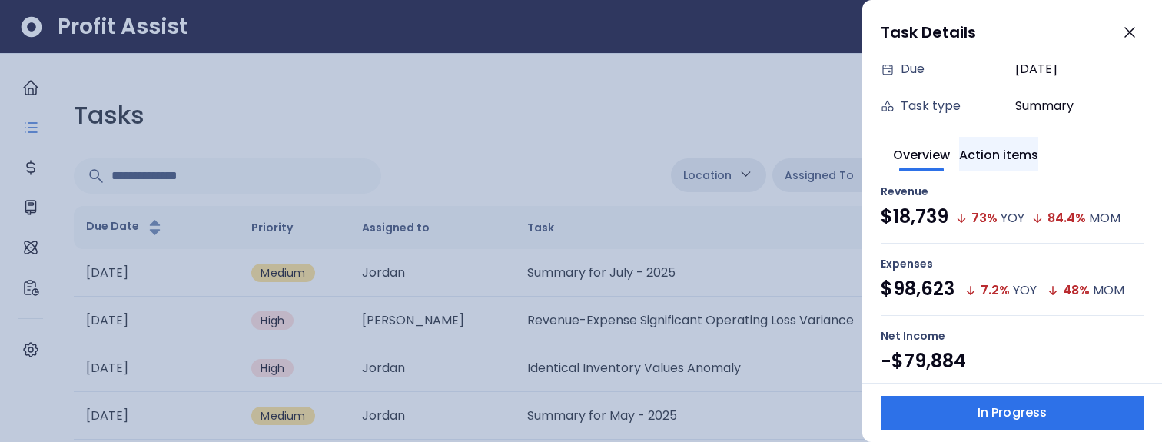
click at [1038, 147] on button "Action items" at bounding box center [998, 154] width 79 height 34
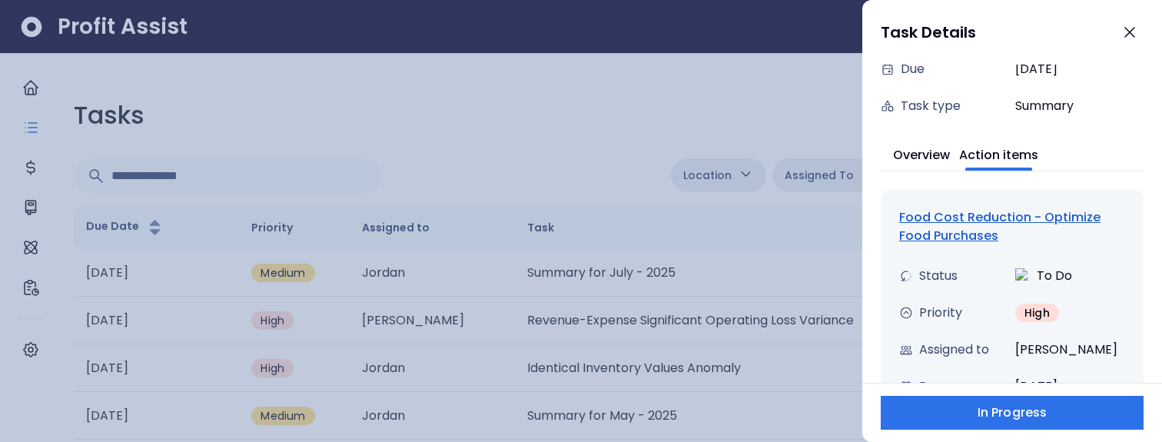
click at [973, 217] on div "Food Cost Reduction - Optimize Food Purchases" at bounding box center [1012, 226] width 226 height 37
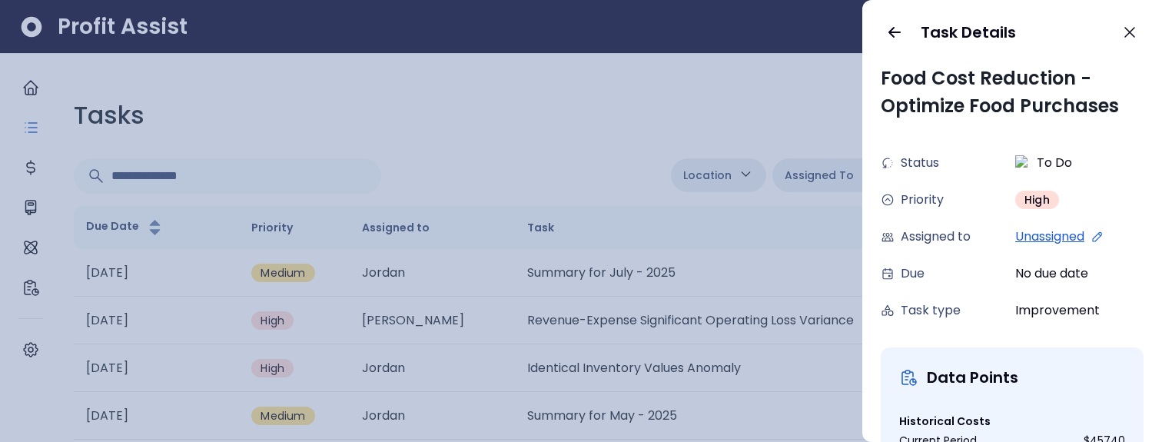
click at [973, 218] on div "Assigned to Unassigned" at bounding box center [1011, 236] width 263 height 37
click at [1065, 241] on span "Unassigned" at bounding box center [1049, 236] width 69 height 18
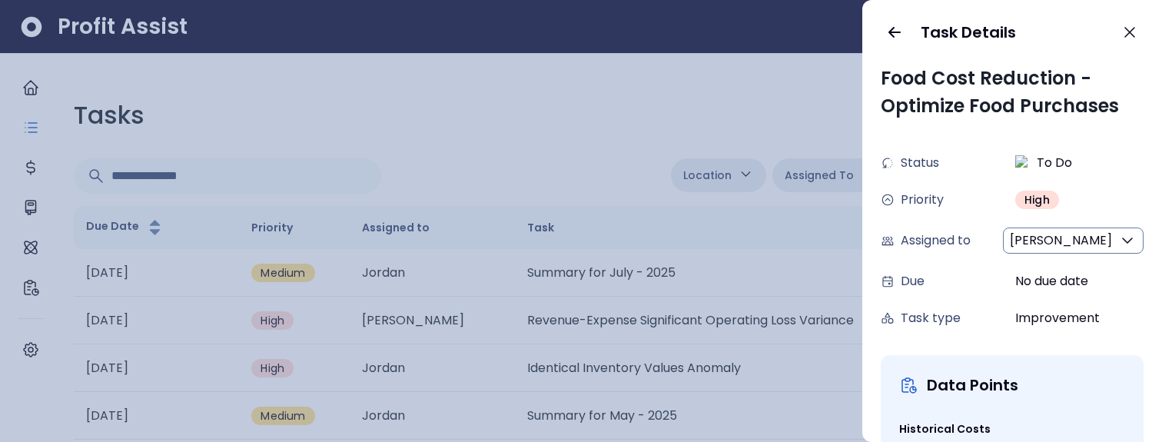
click at [1112, 177] on div "Status To Do" at bounding box center [1011, 162] width 263 height 37
click at [886, 36] on icon "button" at bounding box center [894, 32] width 18 height 18
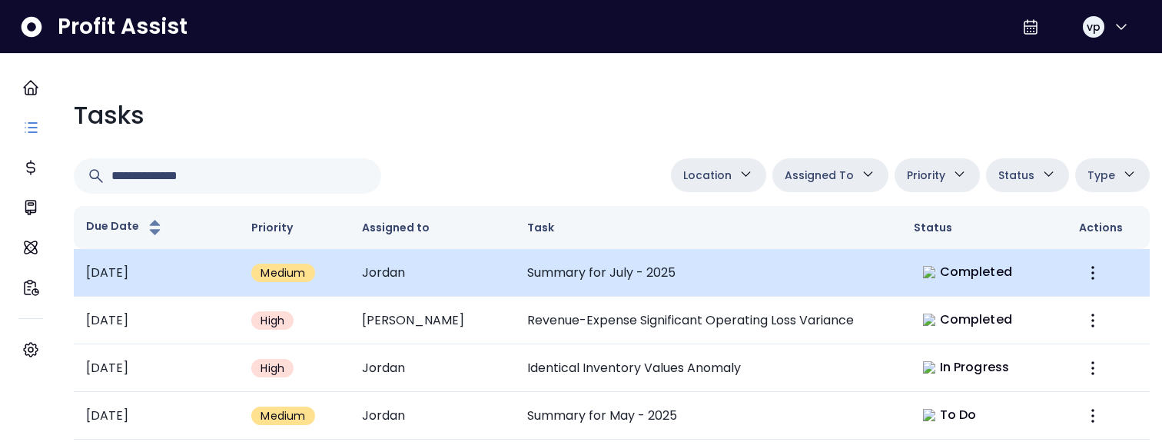
click at [622, 280] on td "Summary for July - 2025" at bounding box center [708, 273] width 386 height 48
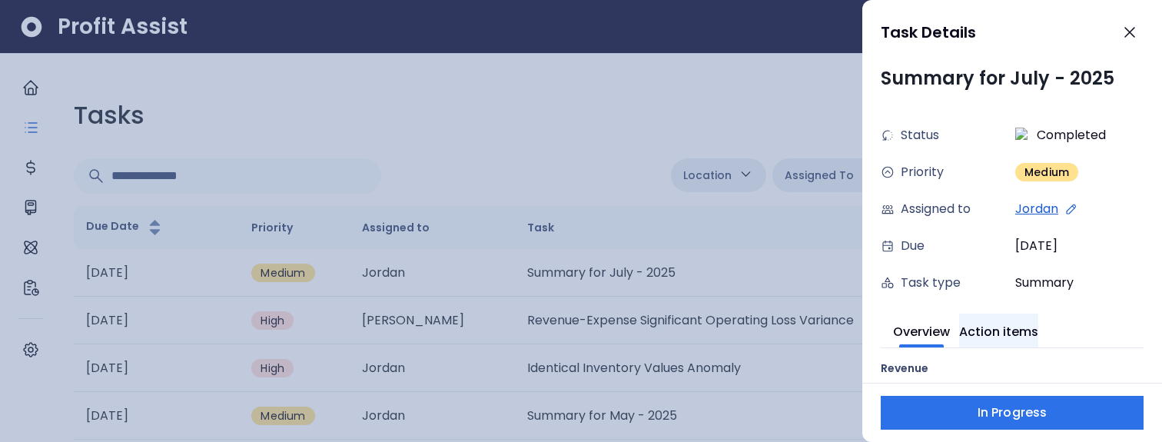
click at [1011, 333] on button "Action items" at bounding box center [998, 330] width 79 height 34
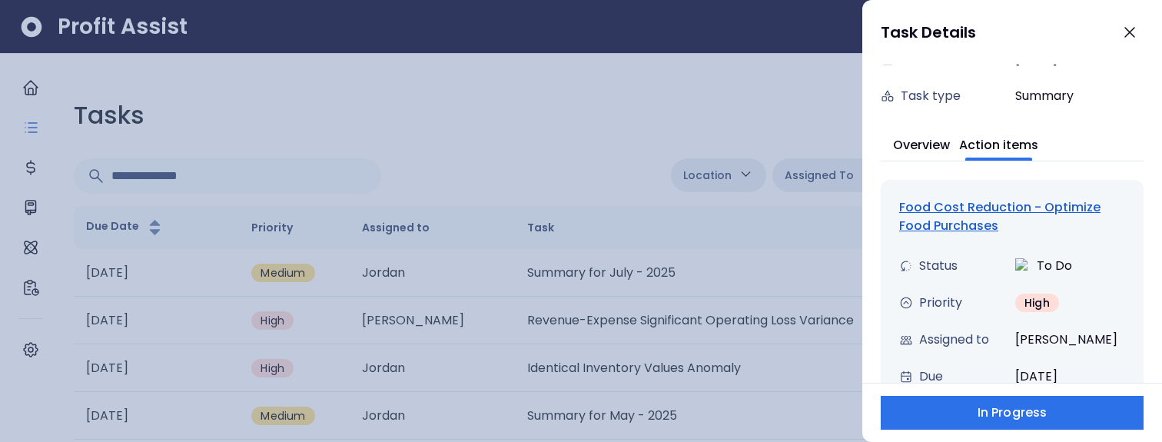
scroll to position [192, 0]
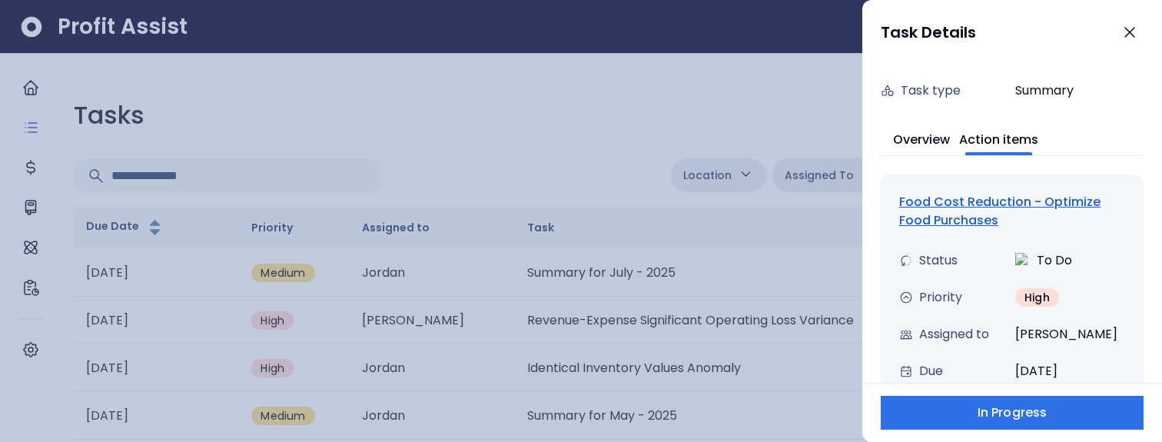
click at [915, 216] on div "Food Cost Reduction - Optimize Food Purchases" at bounding box center [1012, 211] width 226 height 37
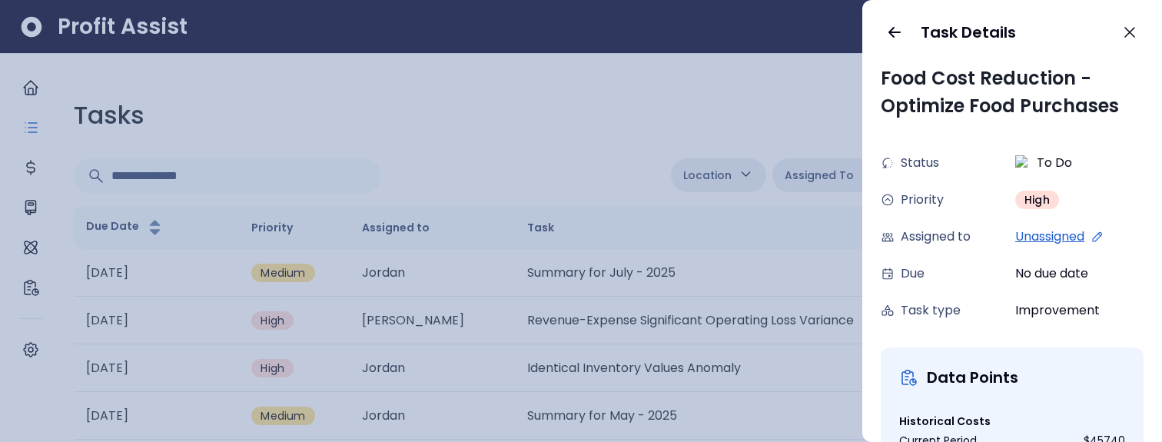
click at [493, 75] on div at bounding box center [581, 221] width 1162 height 442
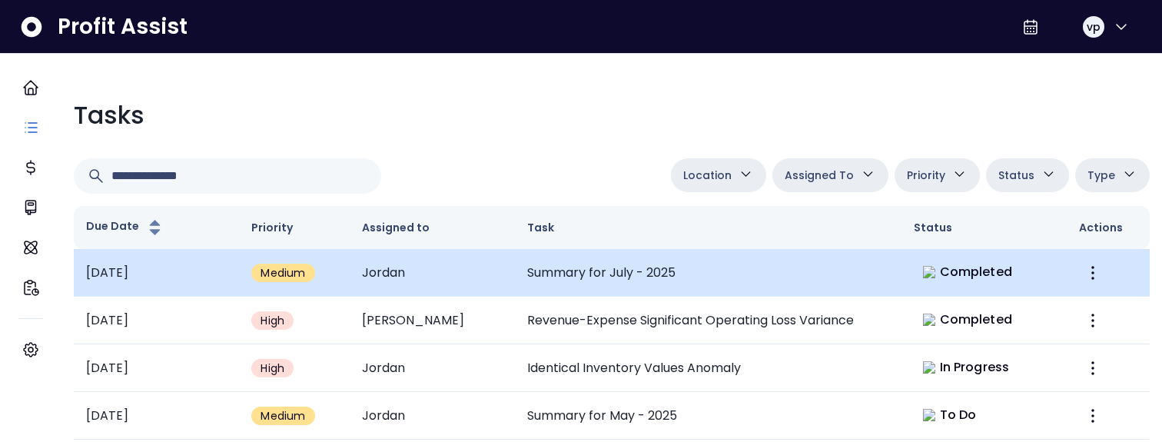
click at [1001, 277] on span "Completed" at bounding box center [975, 272] width 72 height 18
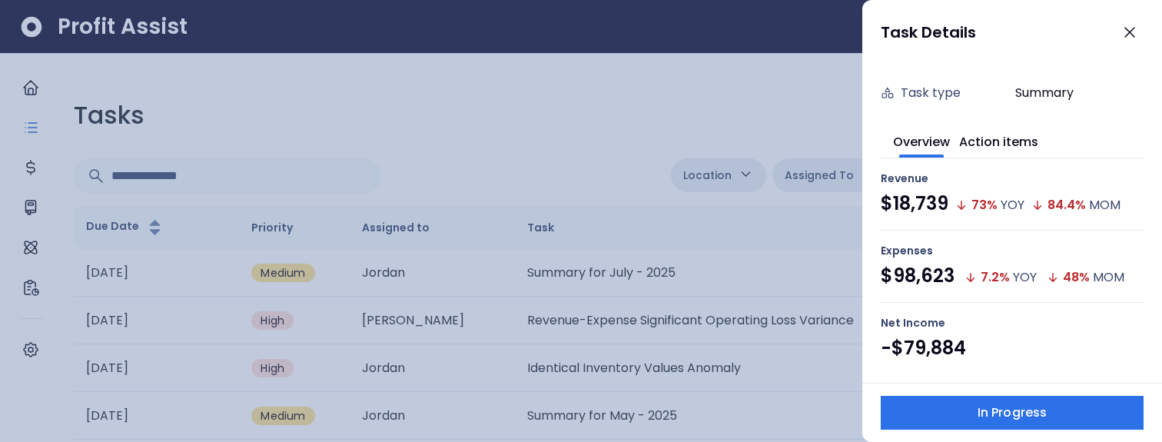
scroll to position [184, 0]
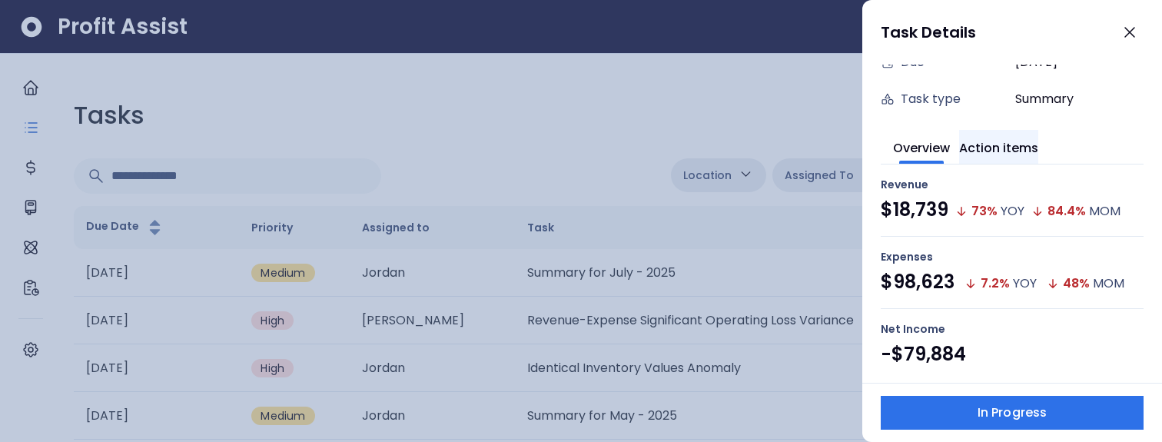
click at [1018, 154] on button "Action items" at bounding box center [998, 147] width 79 height 34
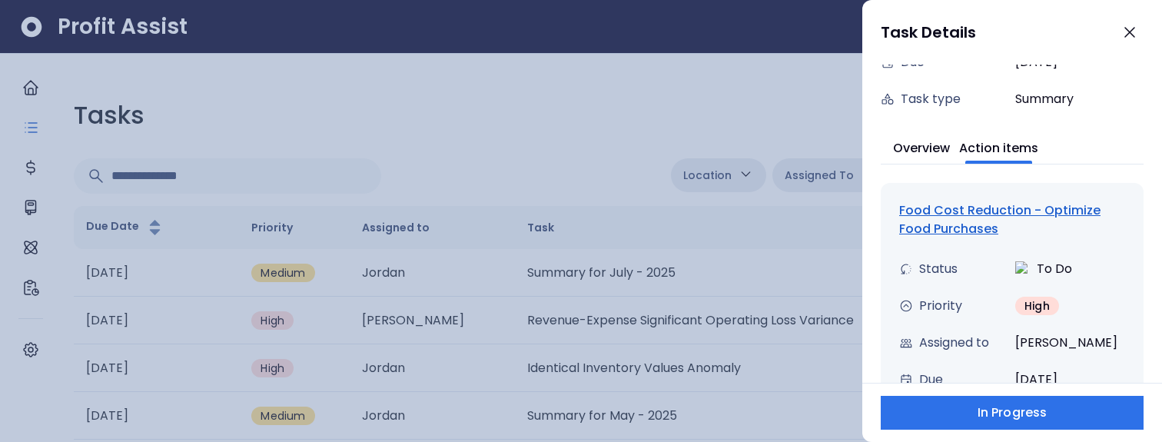
click at [970, 230] on div "Food Cost Reduction - Optimize Food Purchases" at bounding box center [1012, 219] width 226 height 37
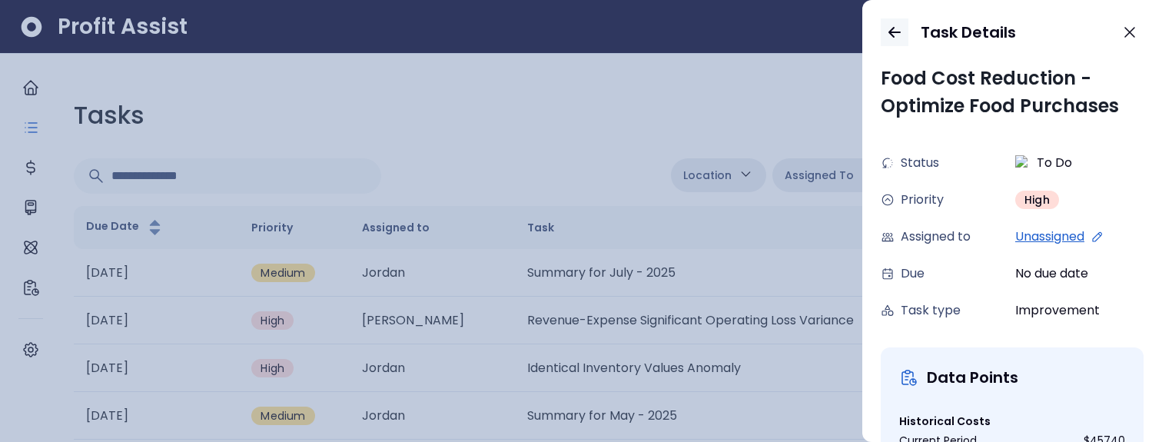
click at [897, 29] on icon "button" at bounding box center [894, 32] width 18 height 18
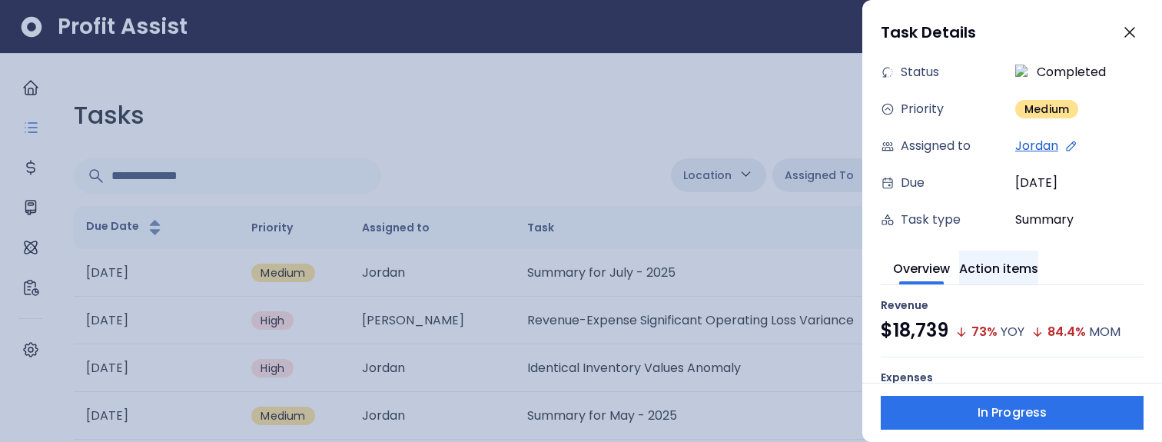
click at [1011, 277] on button "Action items" at bounding box center [998, 267] width 79 height 34
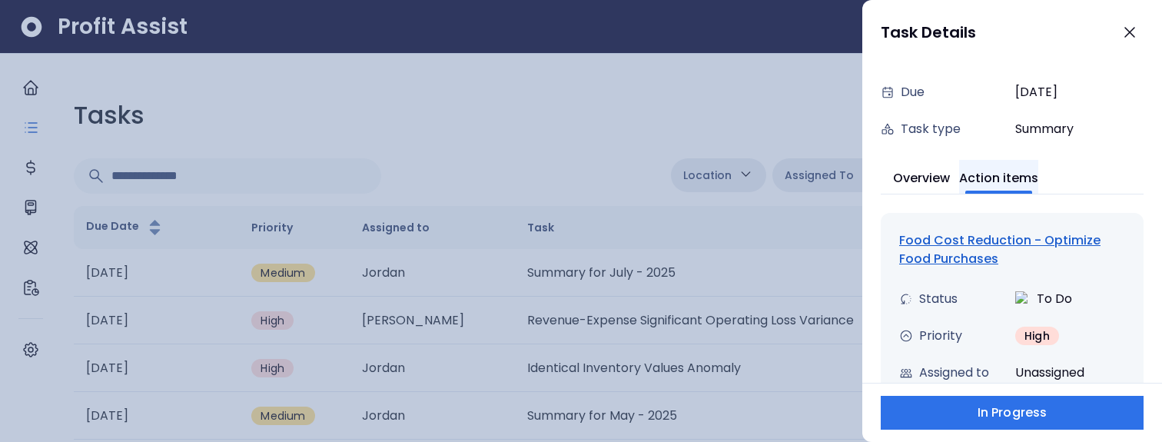
scroll to position [177, 0]
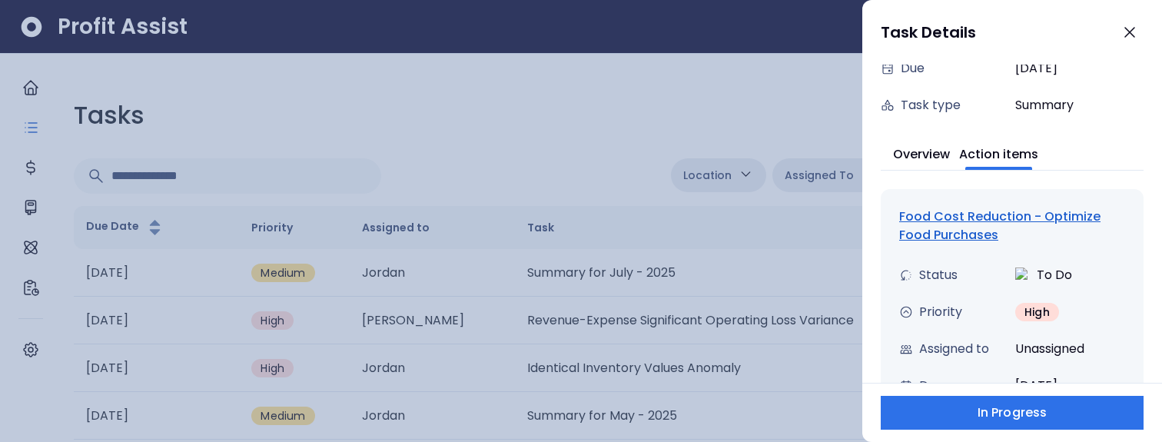
click at [942, 231] on div "Food Cost Reduction - Optimize Food Purchases" at bounding box center [1012, 225] width 226 height 37
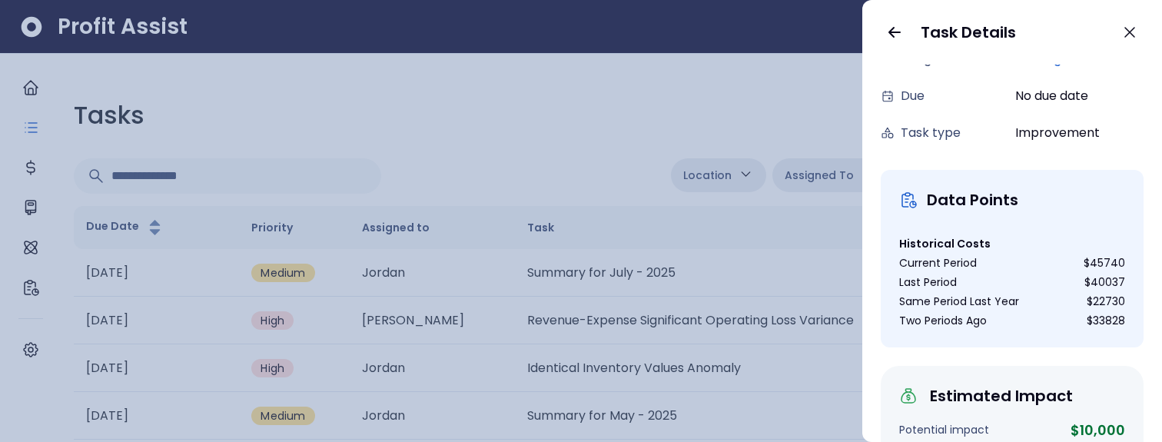
scroll to position [0, 0]
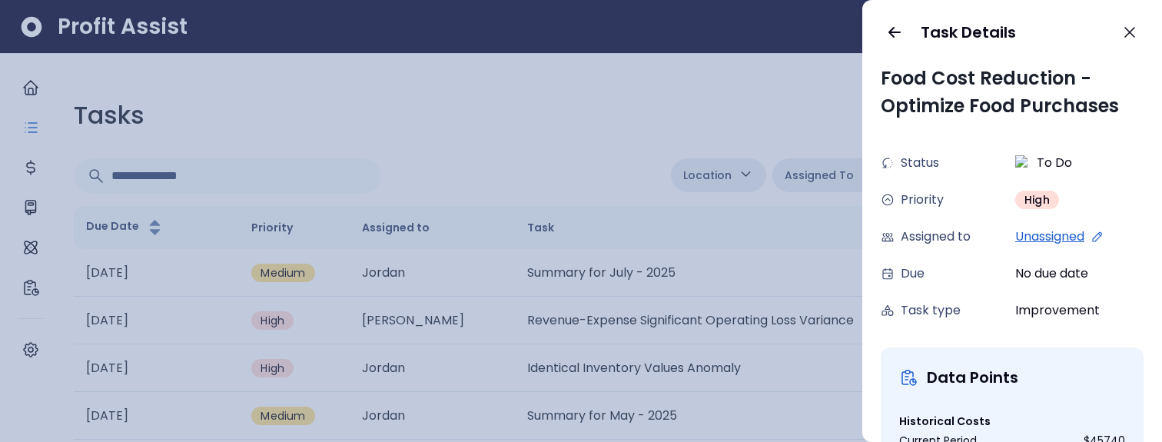
click at [942, 231] on span "Assigned to" at bounding box center [935, 236] width 70 height 18
click at [882, 23] on div "Task Details" at bounding box center [1012, 32] width 300 height 65
click at [900, 41] on button "button" at bounding box center [894, 32] width 28 height 28
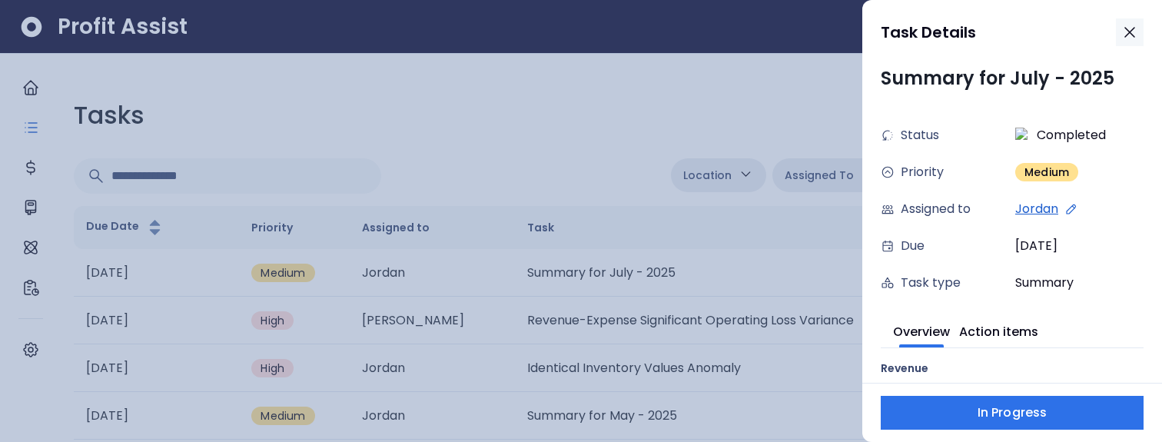
click at [1142, 34] on button "button" at bounding box center [1129, 32] width 28 height 28
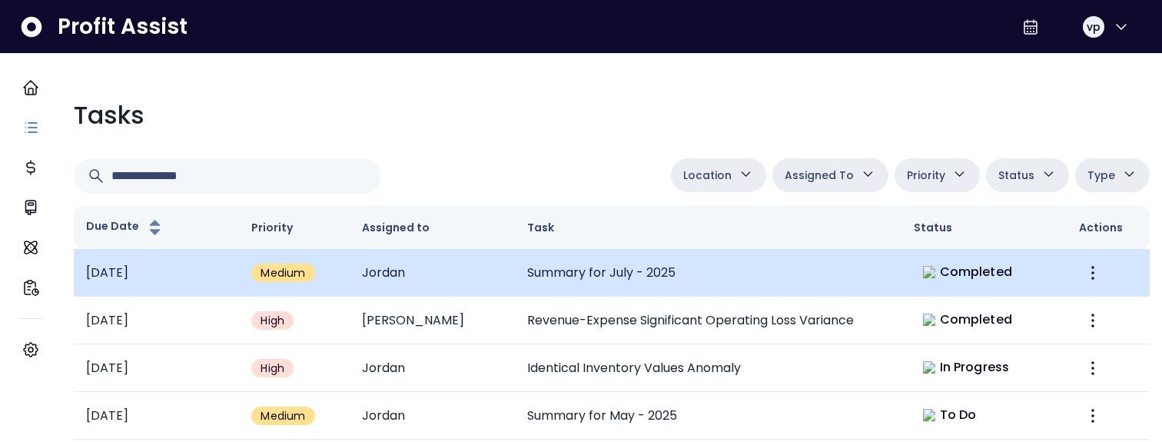
click at [724, 267] on td "Summary for July - 2025" at bounding box center [708, 273] width 386 height 48
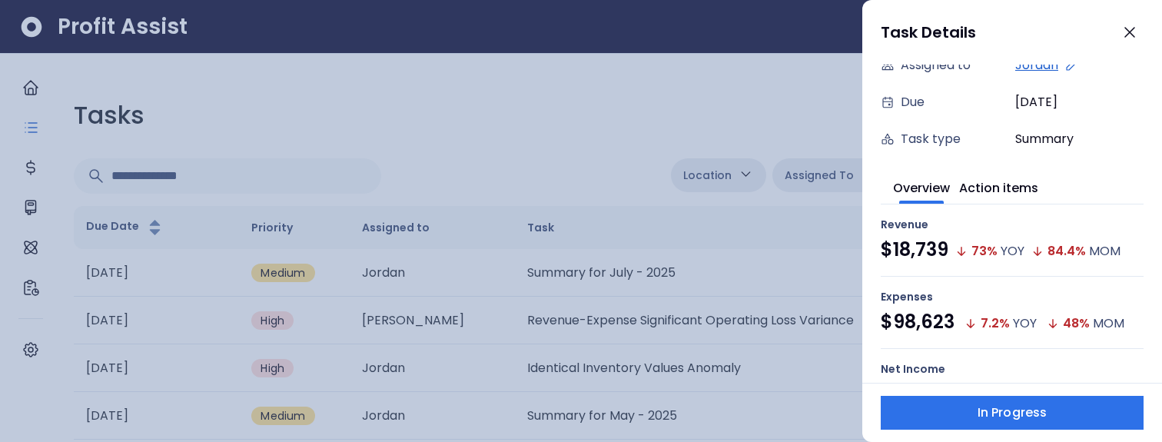
scroll to position [126, 0]
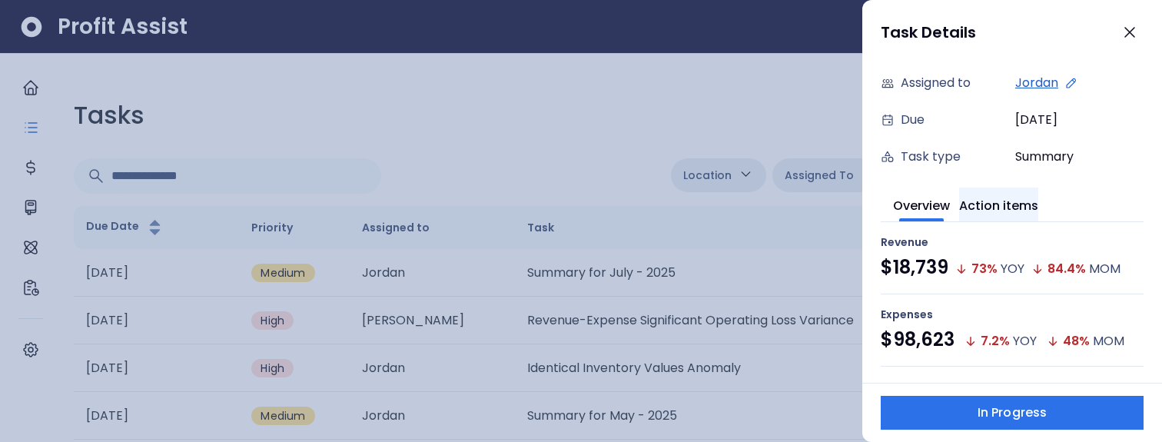
click at [1013, 204] on button "Action items" at bounding box center [998, 204] width 79 height 34
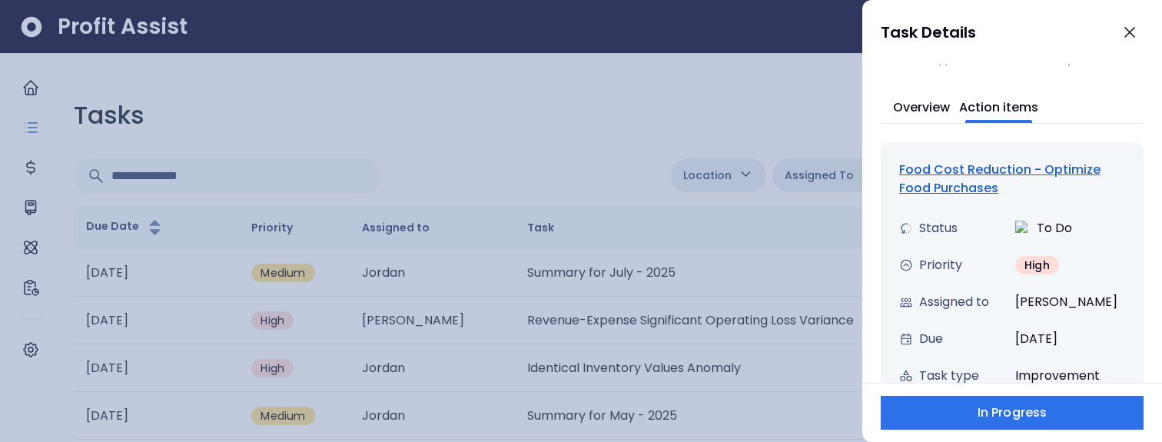
scroll to position [238, 0]
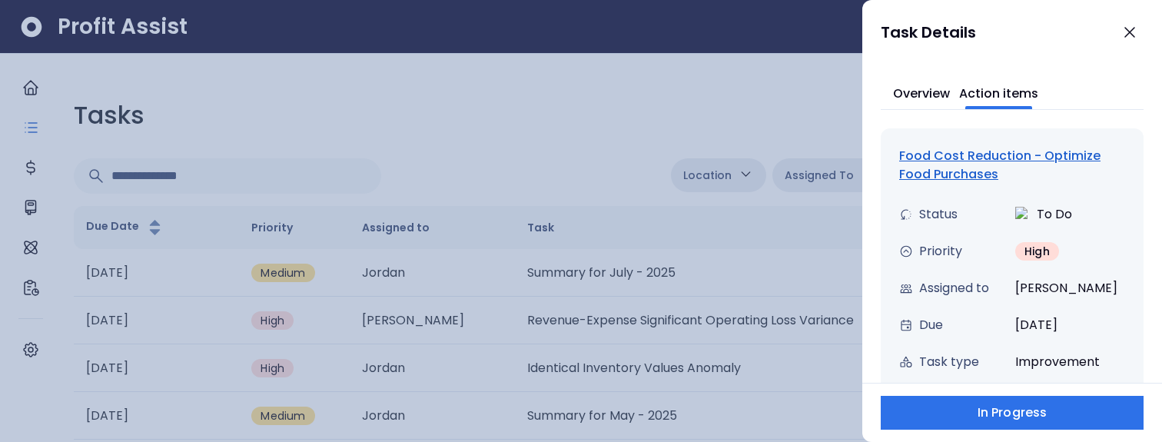
click at [946, 161] on div "Food Cost Reduction - Optimize Food Purchases" at bounding box center [1012, 165] width 226 height 37
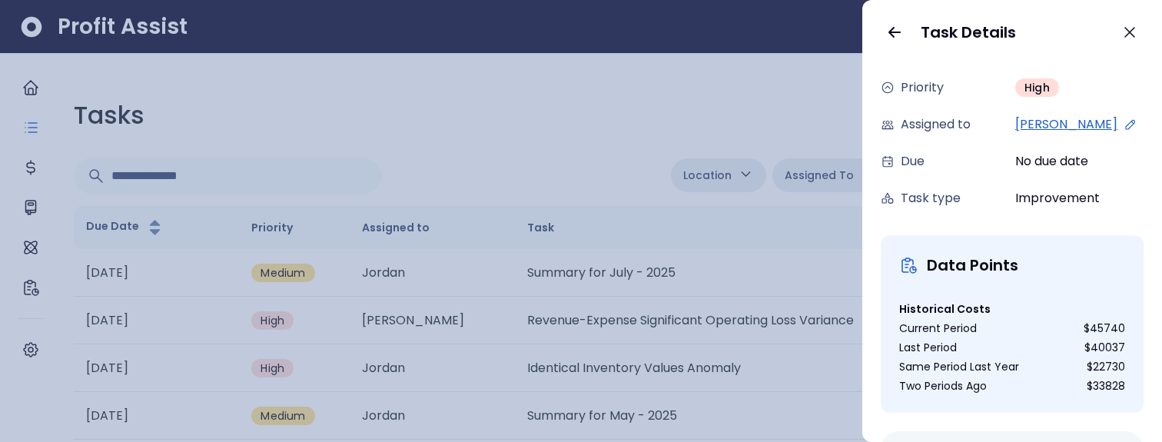
scroll to position [0, 0]
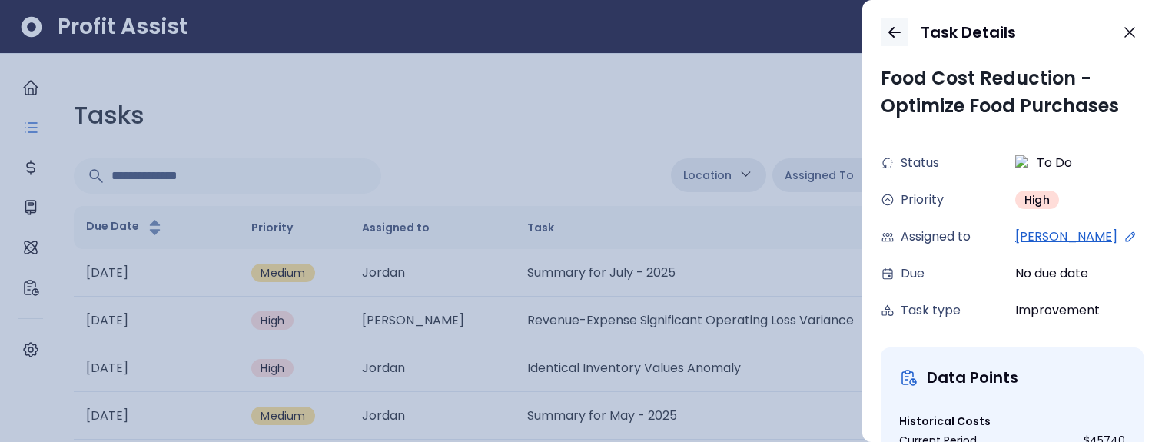
click at [896, 38] on icon "button" at bounding box center [894, 32] width 18 height 18
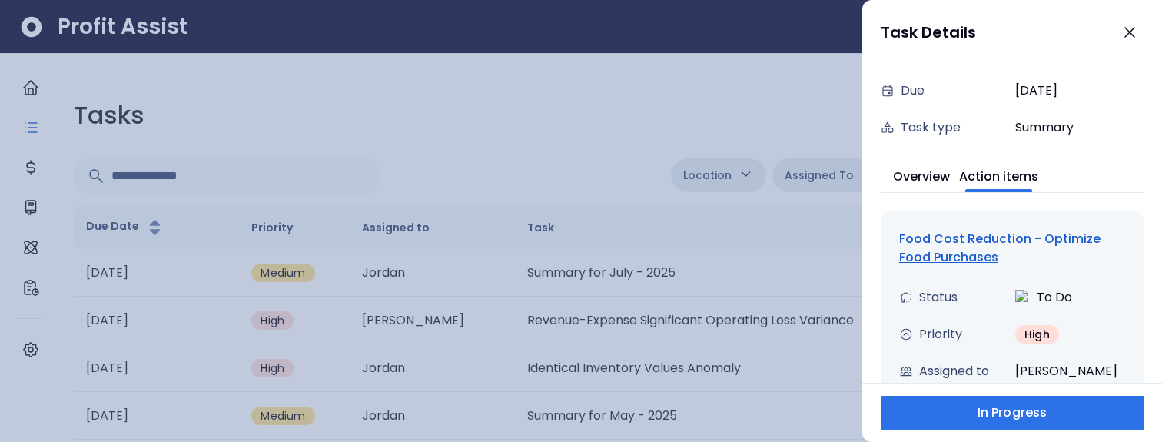
click at [983, 171] on button "Action items" at bounding box center [998, 175] width 79 height 34
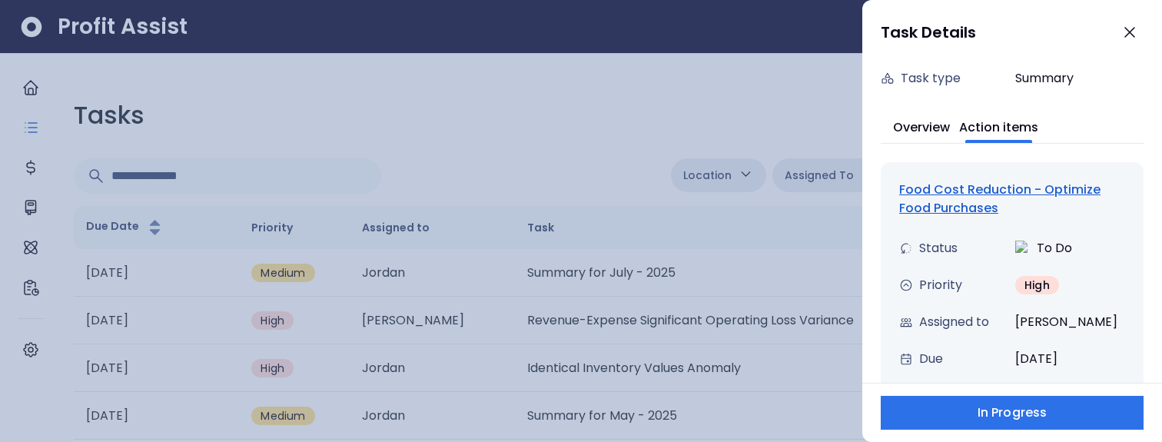
scroll to position [258, 0]
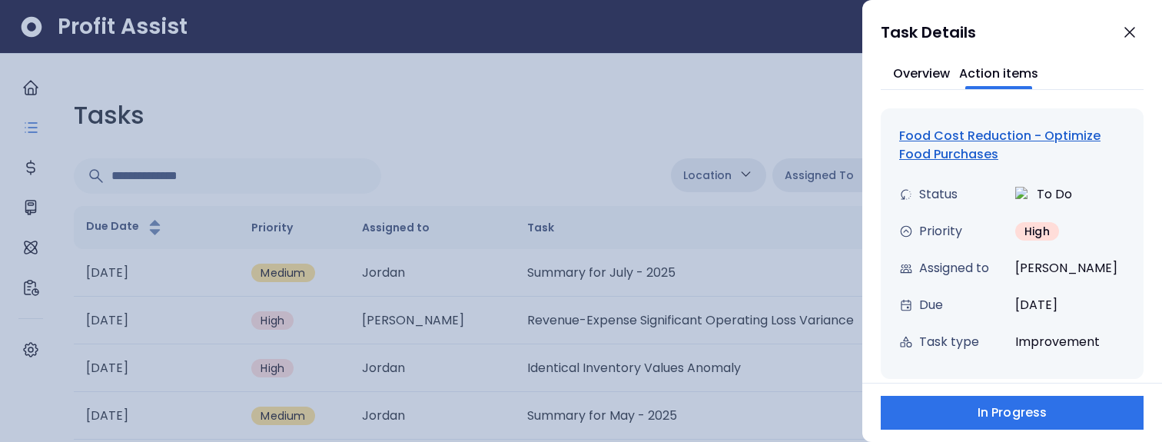
click at [543, 134] on div at bounding box center [581, 221] width 1162 height 442
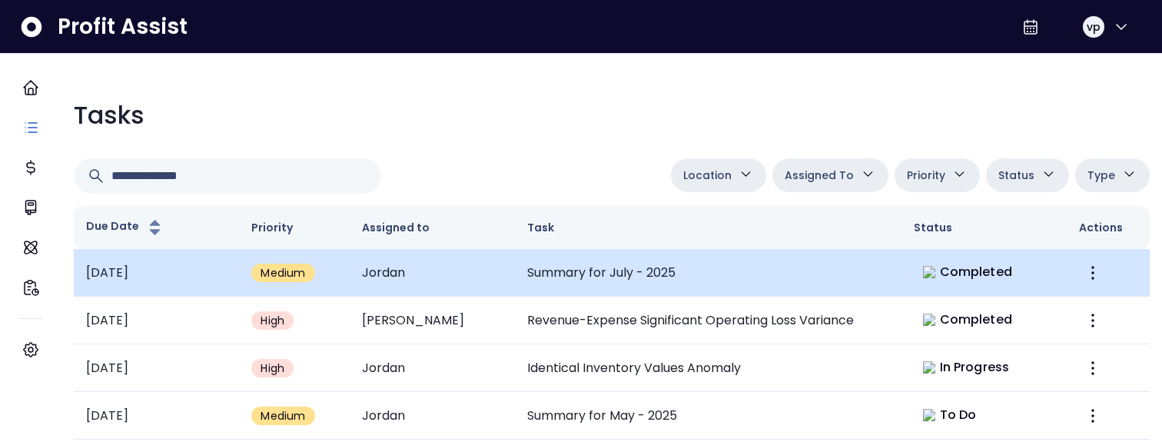
click at [787, 292] on td "Summary for July - 2025" at bounding box center [708, 273] width 386 height 48
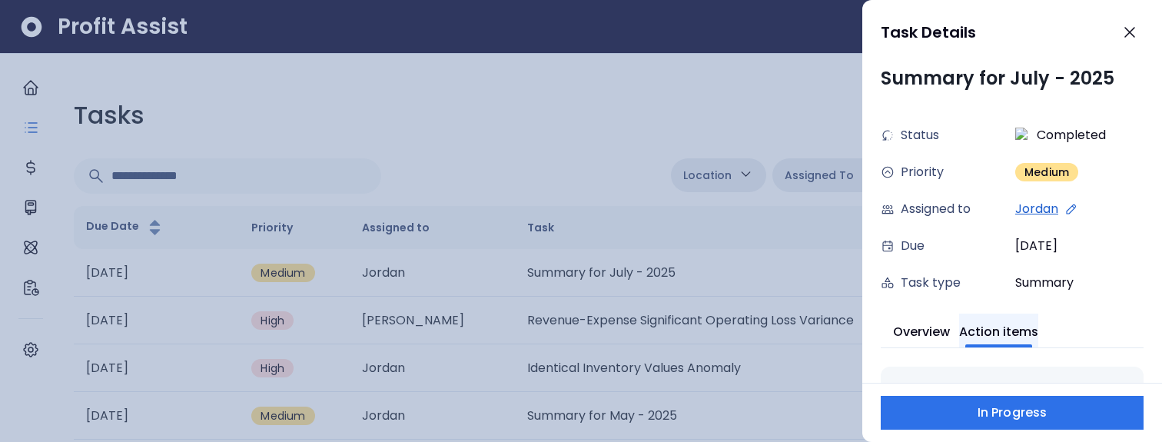
click at [999, 340] on button "Action items" at bounding box center [998, 330] width 79 height 34
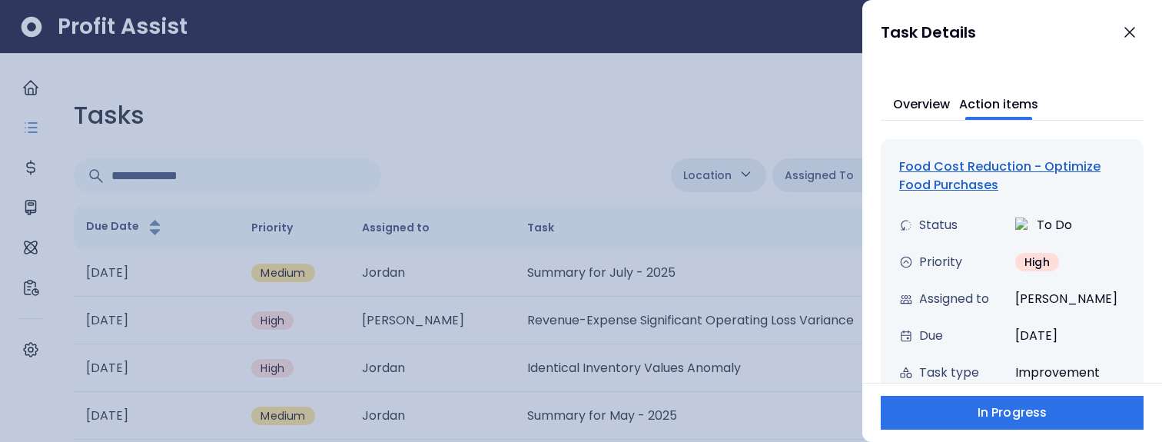
scroll to position [229, 0]
click at [936, 158] on div "Food Cost Reduction - Optimize Food Purchases" at bounding box center [1012, 174] width 226 height 37
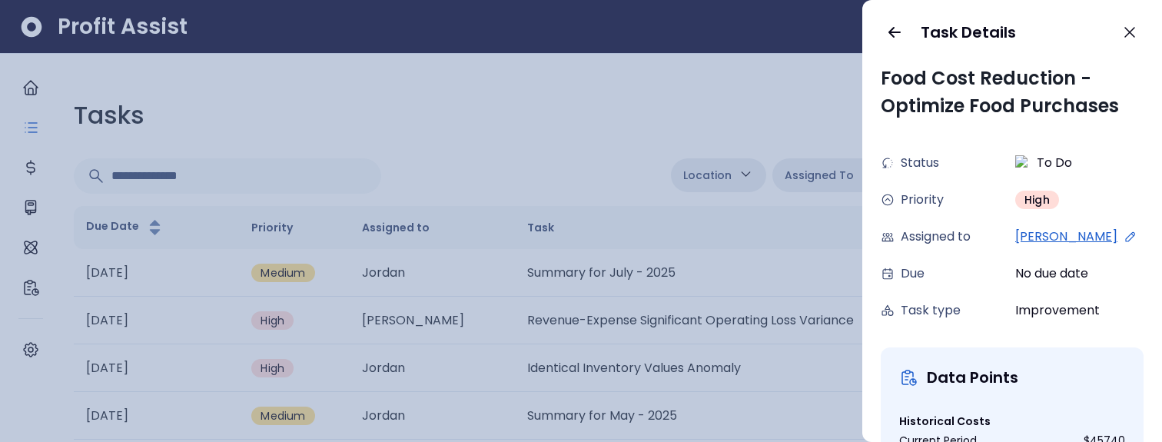
click at [1123, 230] on icon at bounding box center [1130, 237] width 14 height 14
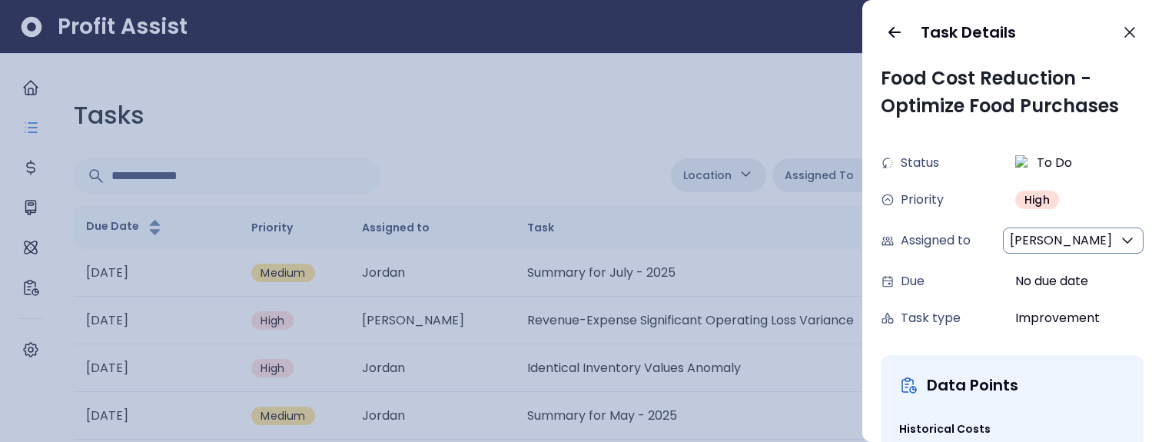
click at [1049, 236] on span "[PERSON_NAME]" at bounding box center [1060, 240] width 102 height 18
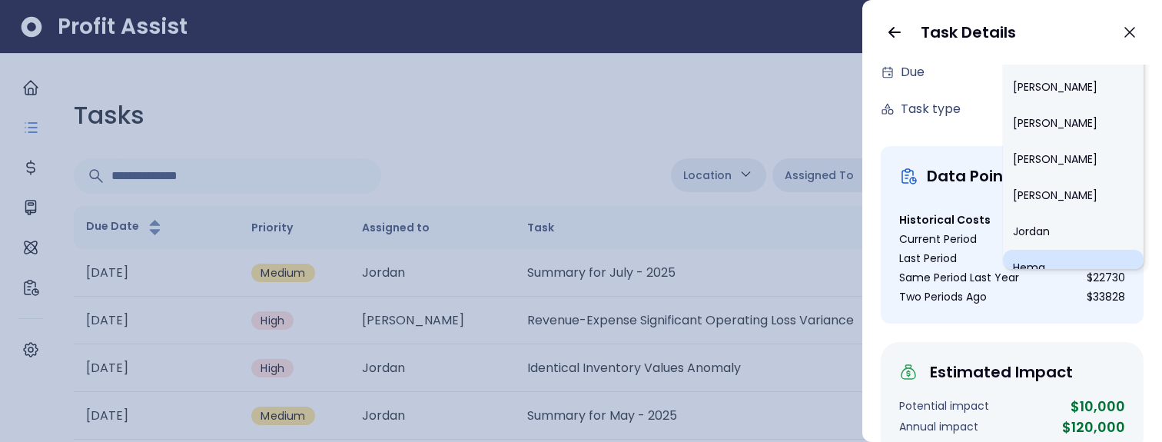
scroll to position [973, 0]
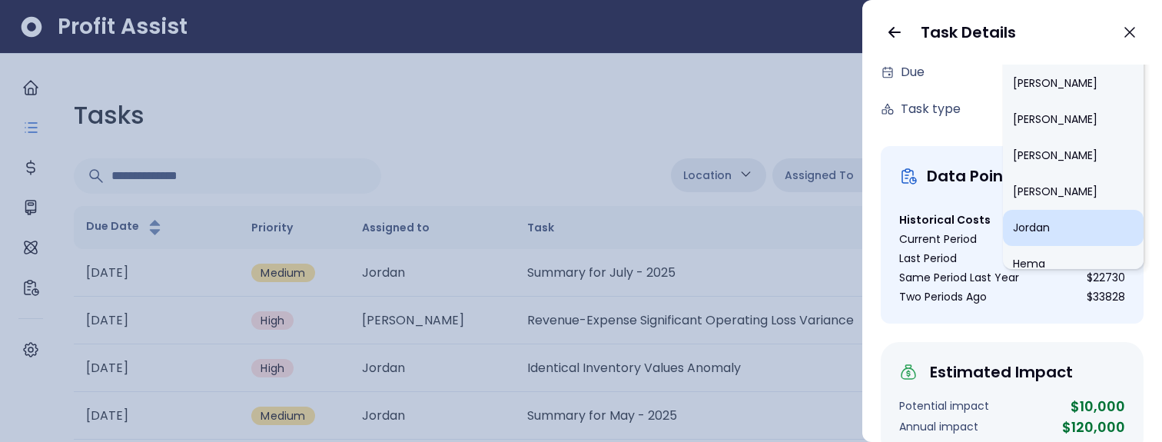
click at [1052, 210] on li "Jordan" at bounding box center [1072, 228] width 141 height 36
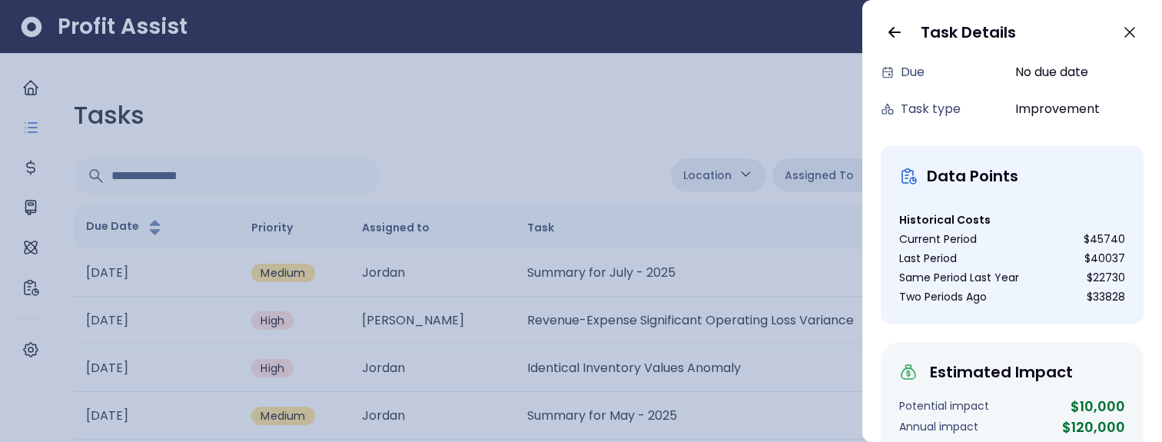
scroll to position [0, 0]
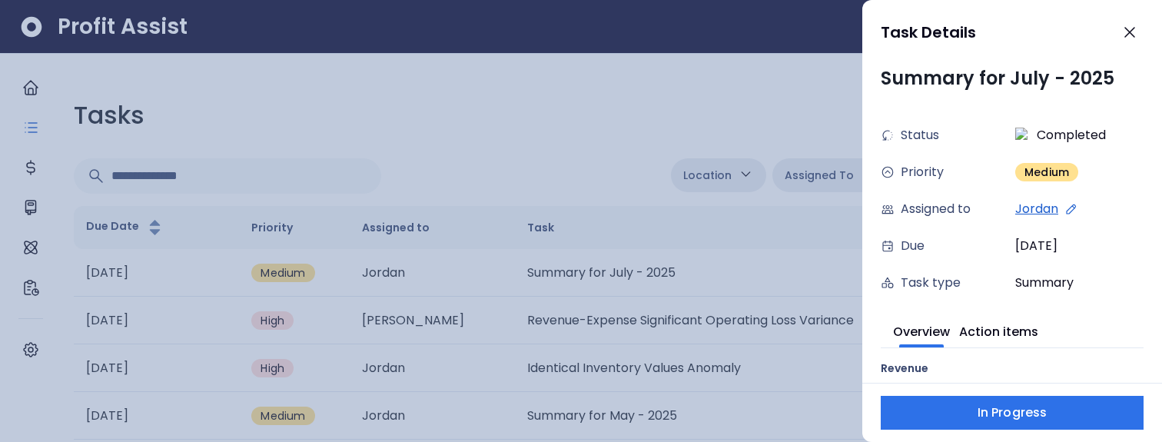
click at [759, 107] on div at bounding box center [581, 221] width 1162 height 442
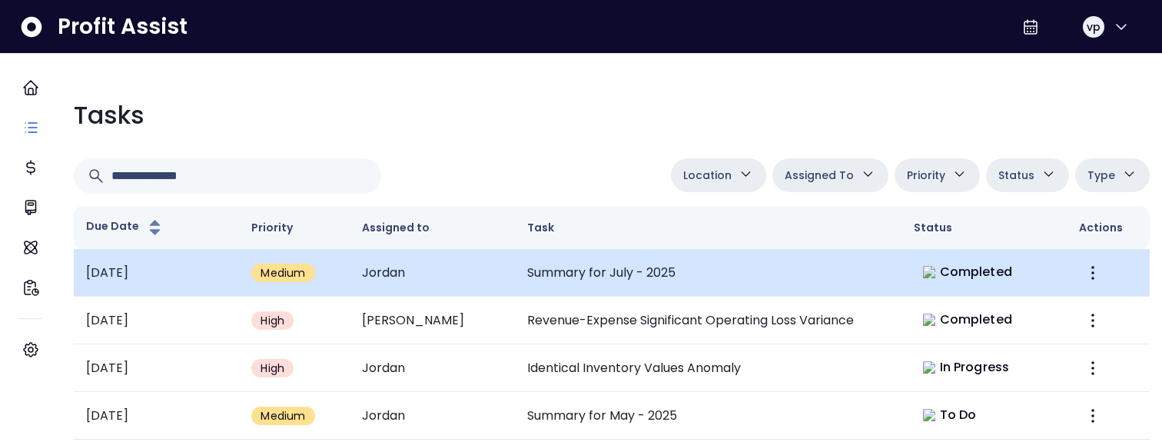
click at [729, 279] on td "Summary for July - 2025" at bounding box center [708, 273] width 386 height 48
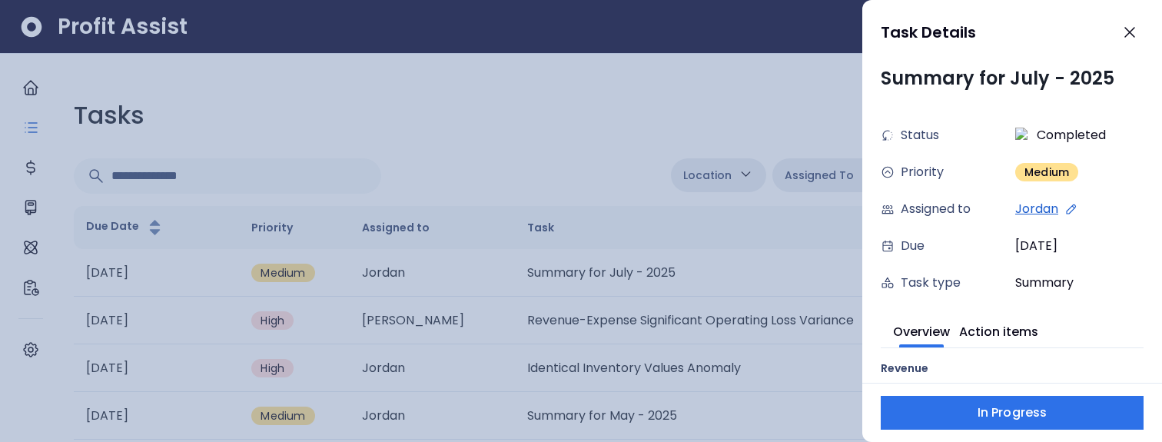
click at [1071, 205] on icon at bounding box center [1071, 209] width 14 height 14
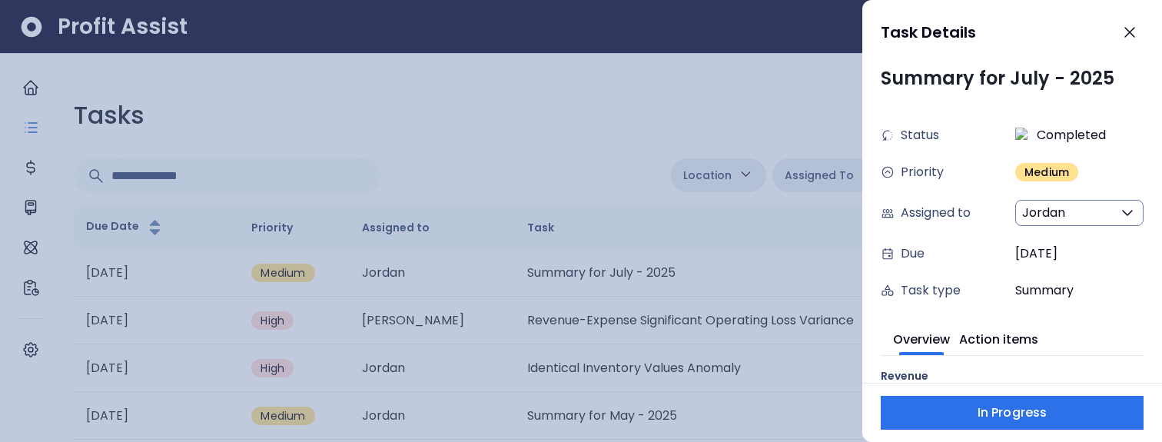
click at [1058, 212] on span "Jordan" at bounding box center [1043, 213] width 43 height 18
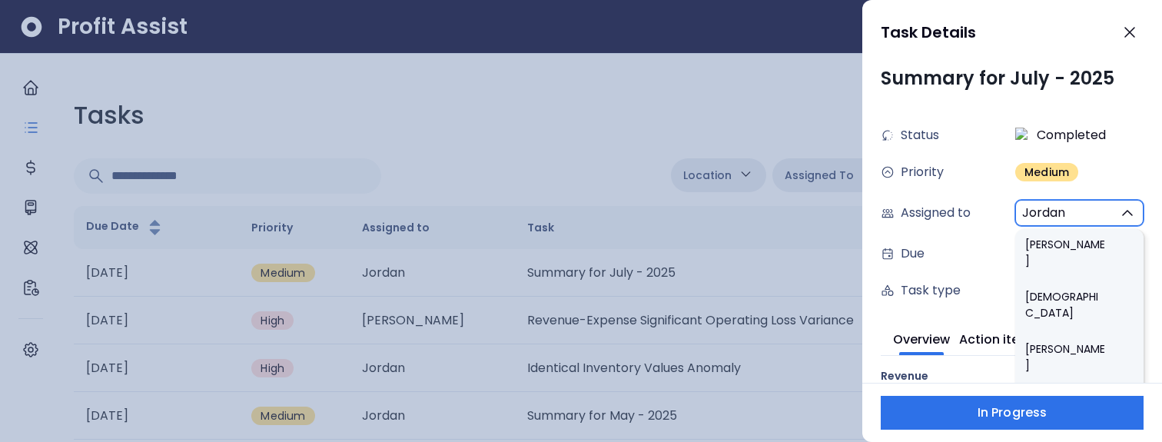
scroll to position [1006, 0]
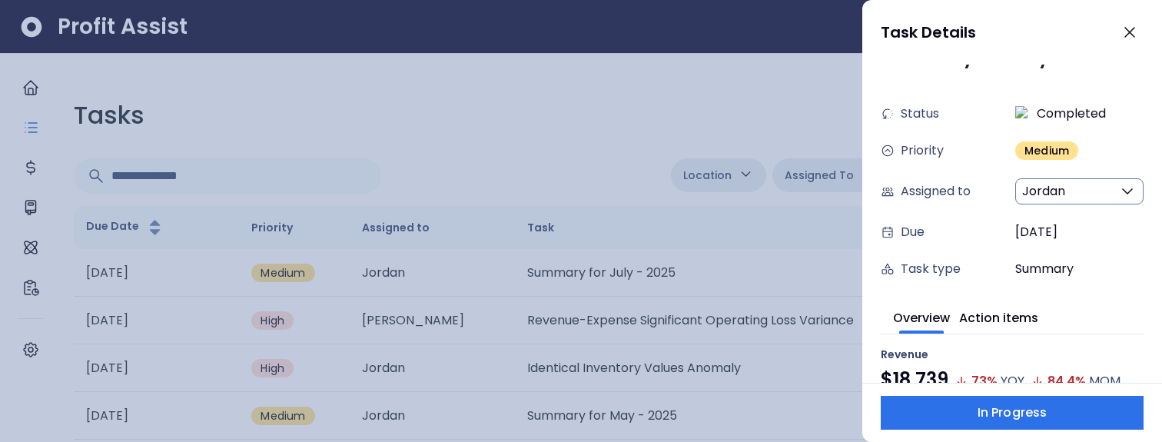
scroll to position [38, 0]
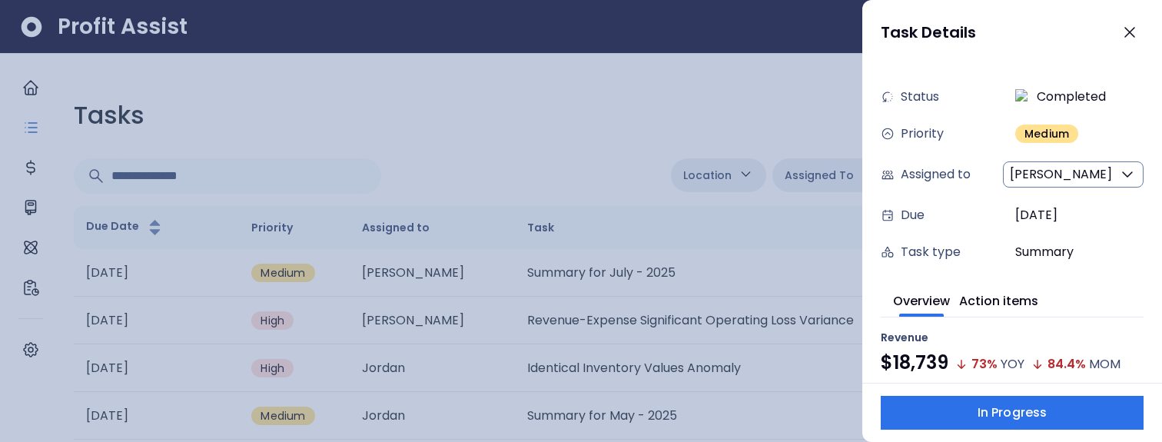
click at [1063, 179] on span "[PERSON_NAME]" at bounding box center [1060, 174] width 102 height 18
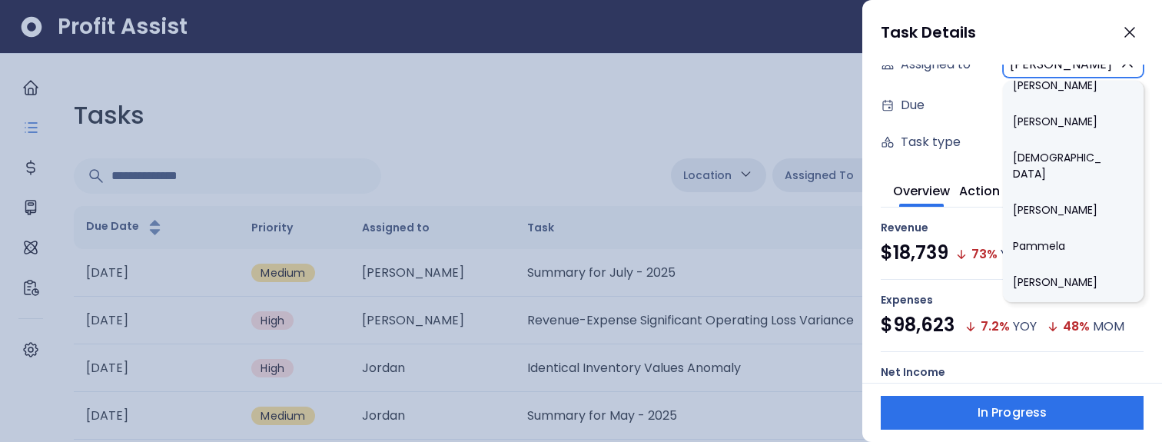
scroll to position [685, 0]
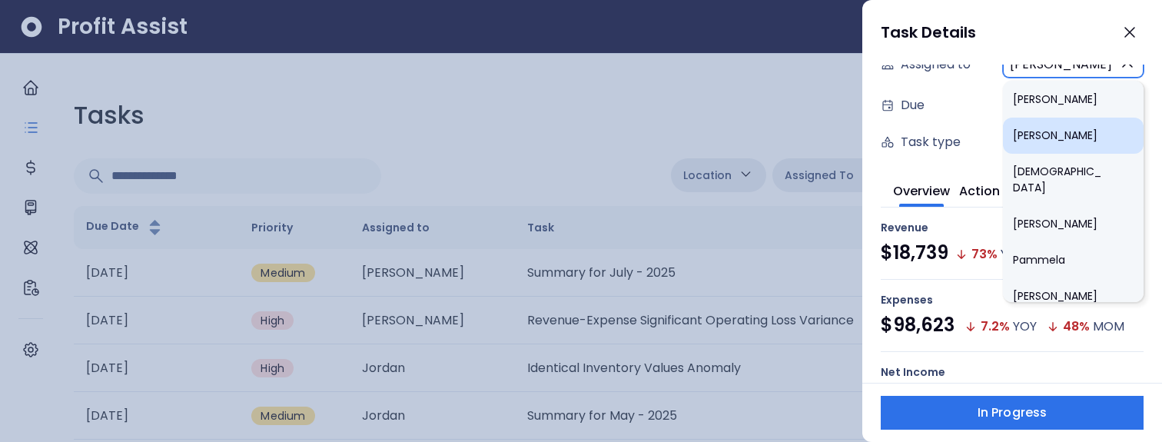
click at [1042, 139] on li "[PERSON_NAME]" at bounding box center [1072, 136] width 141 height 36
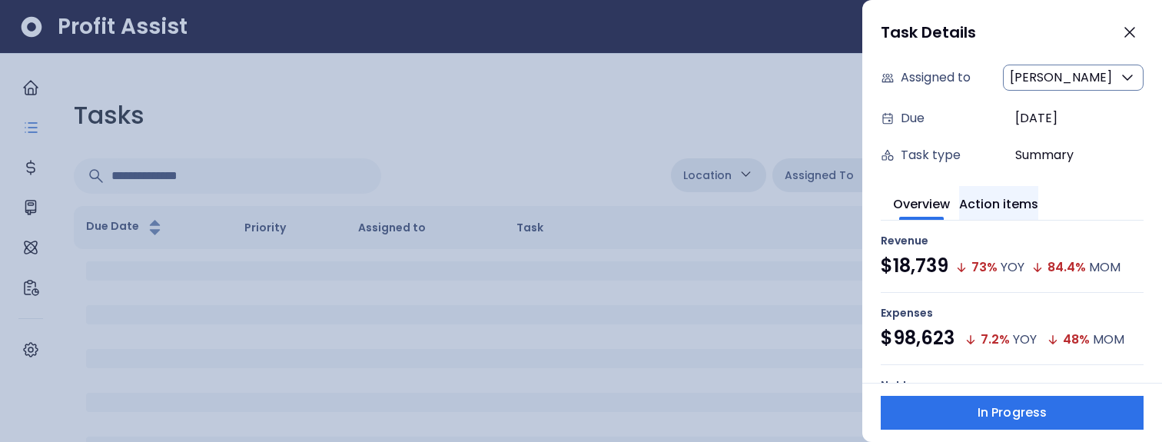
type input "**"
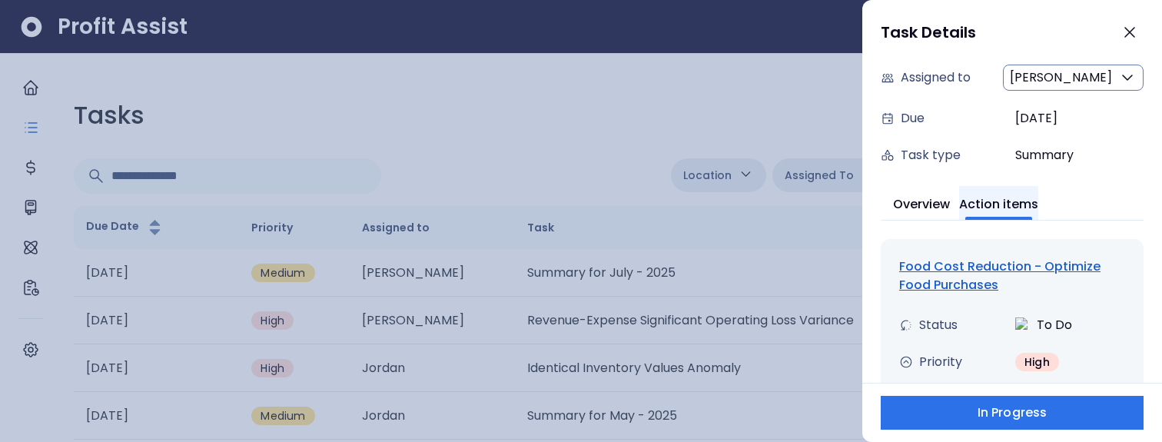
click at [1016, 201] on button "Action items" at bounding box center [998, 203] width 79 height 34
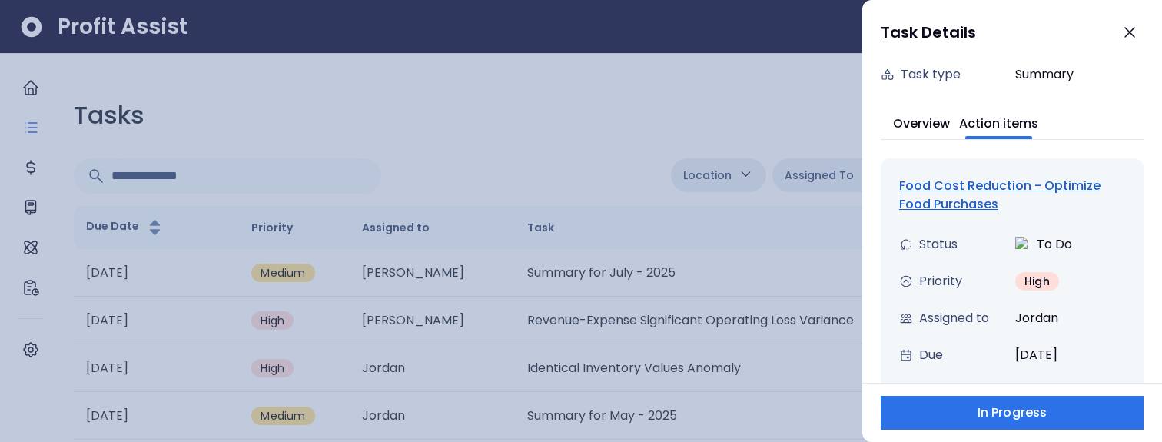
scroll to position [213, 0]
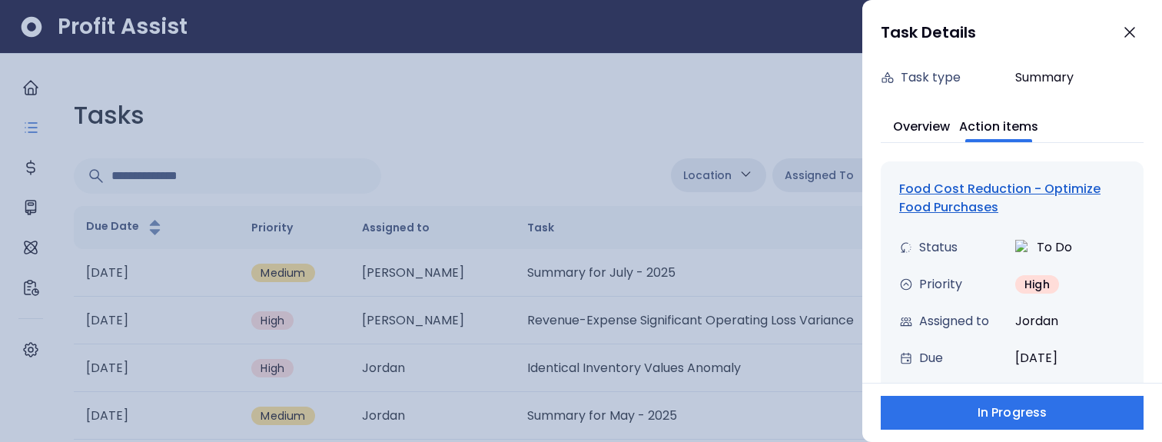
click at [941, 214] on div "Food Cost Reduction - Optimize Food Purchases" at bounding box center [1012, 198] width 226 height 37
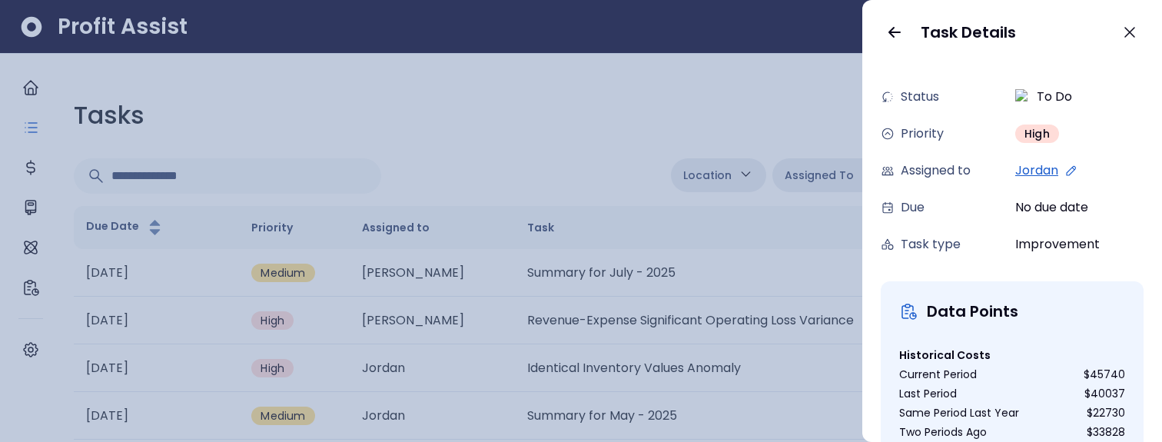
scroll to position [80, 0]
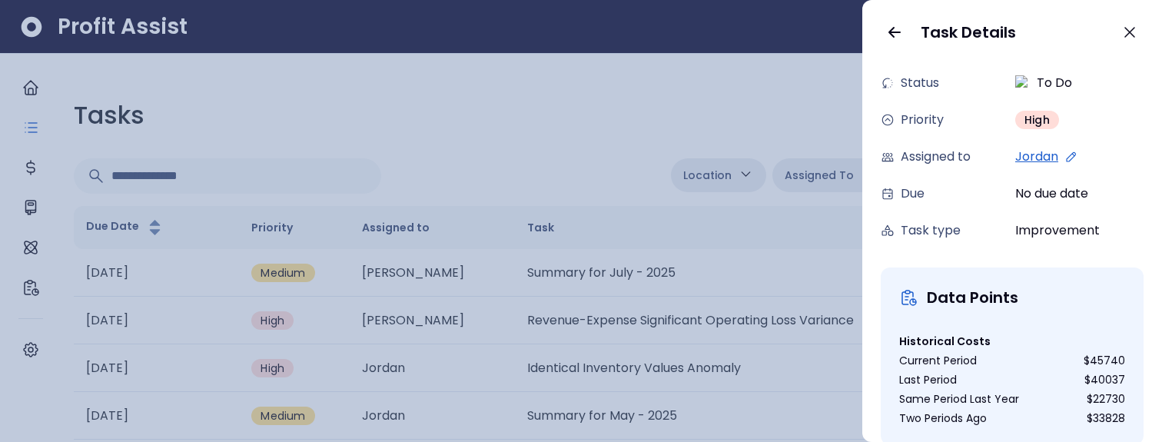
click at [1072, 156] on icon at bounding box center [1071, 157] width 14 height 14
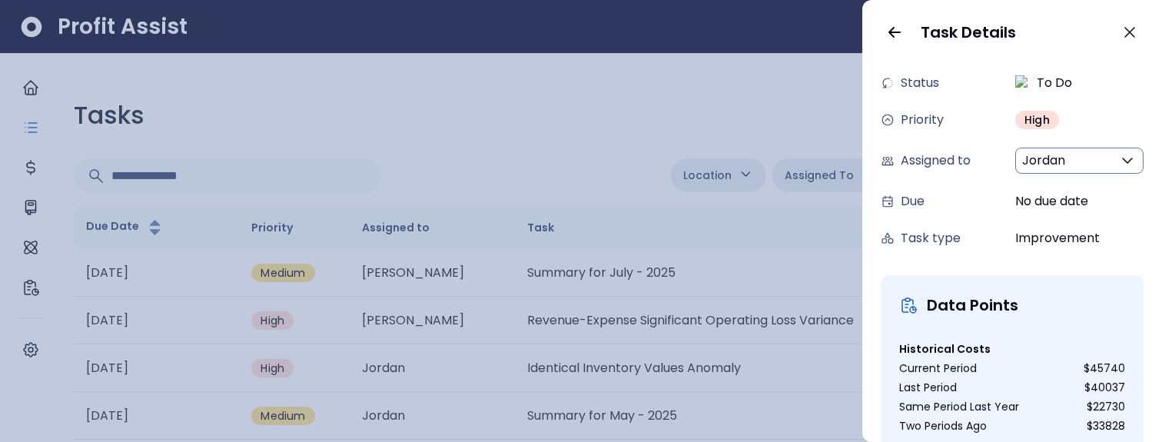
click at [1071, 165] on button "Jordan" at bounding box center [1079, 160] width 128 height 26
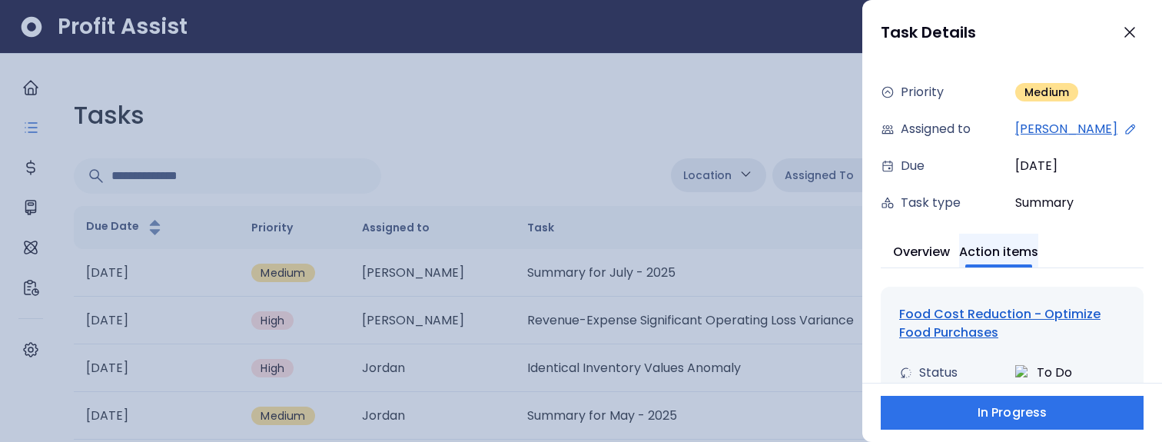
click at [993, 250] on button "Action items" at bounding box center [998, 251] width 79 height 34
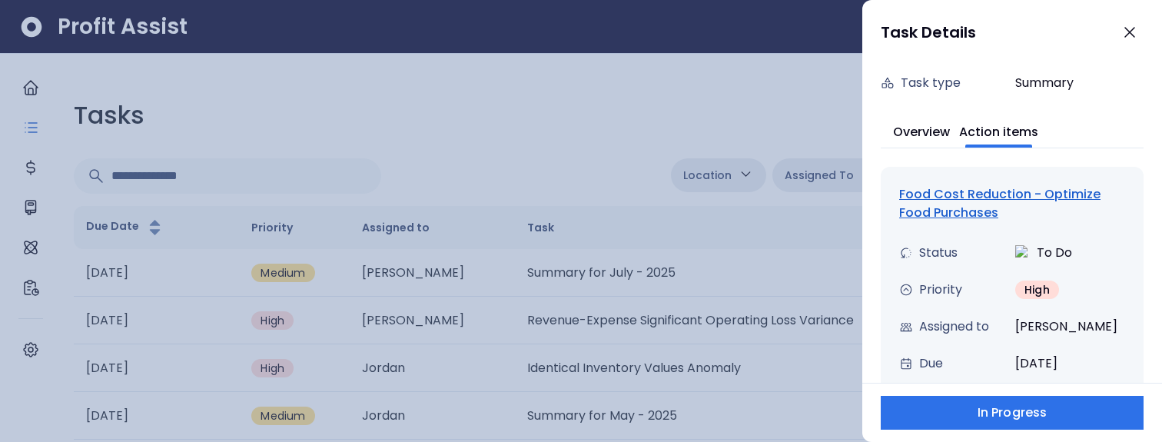
scroll to position [233, 0]
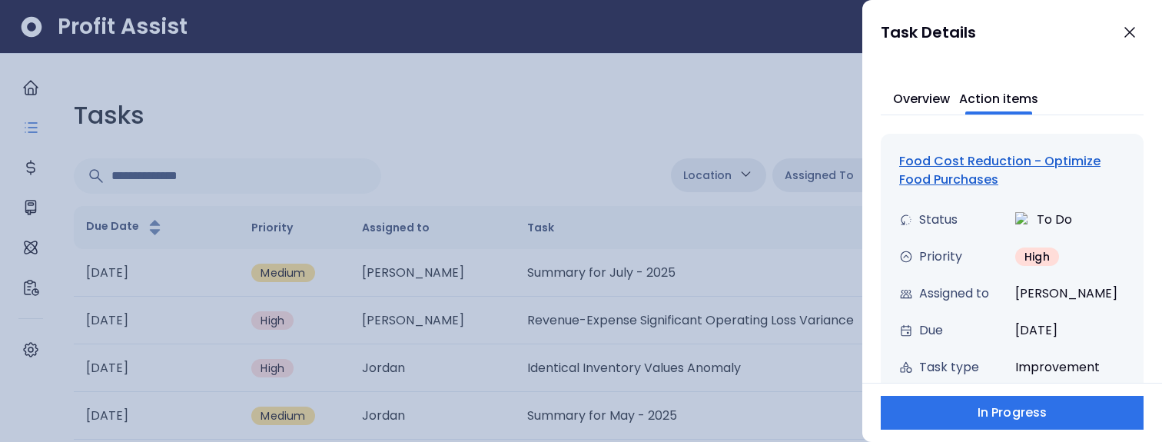
click at [936, 174] on div "Food Cost Reduction - Optimize Food Purchases" at bounding box center [1012, 170] width 226 height 37
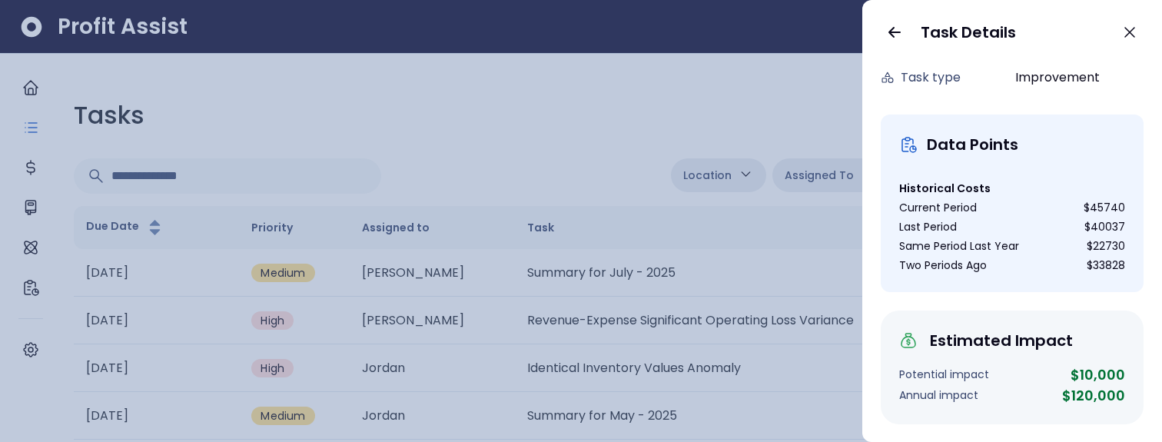
scroll to position [0, 0]
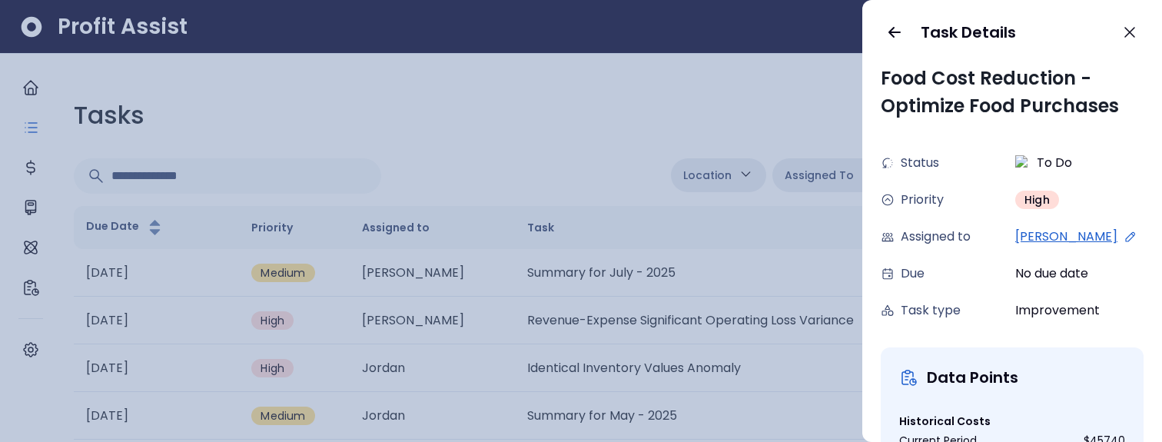
click at [1123, 231] on icon at bounding box center [1130, 237] width 14 height 14
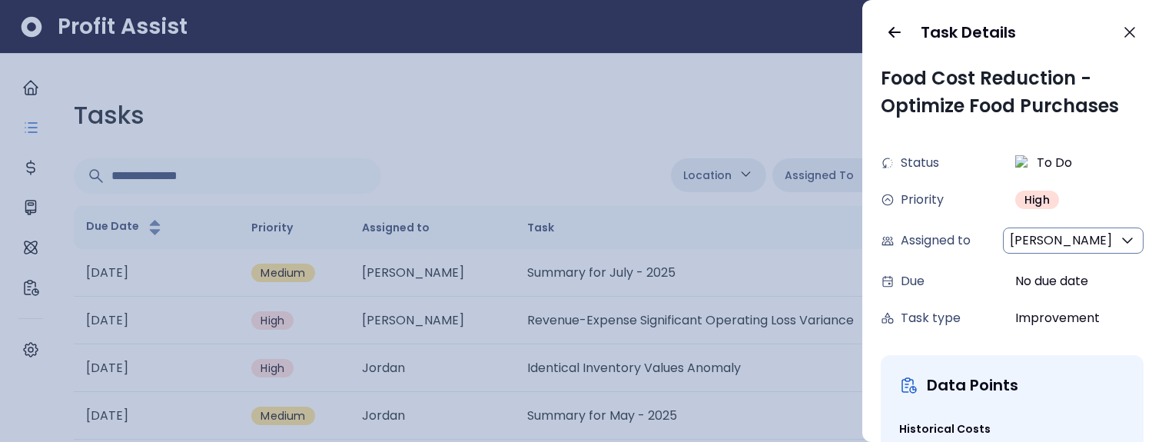
click at [1058, 240] on span "[PERSON_NAME]" at bounding box center [1060, 240] width 102 height 18
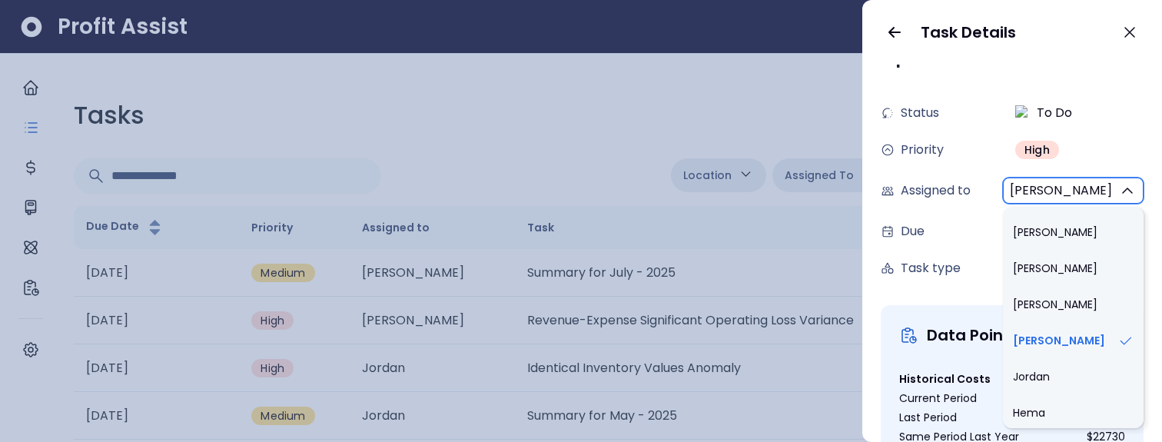
scroll to position [999, 0]
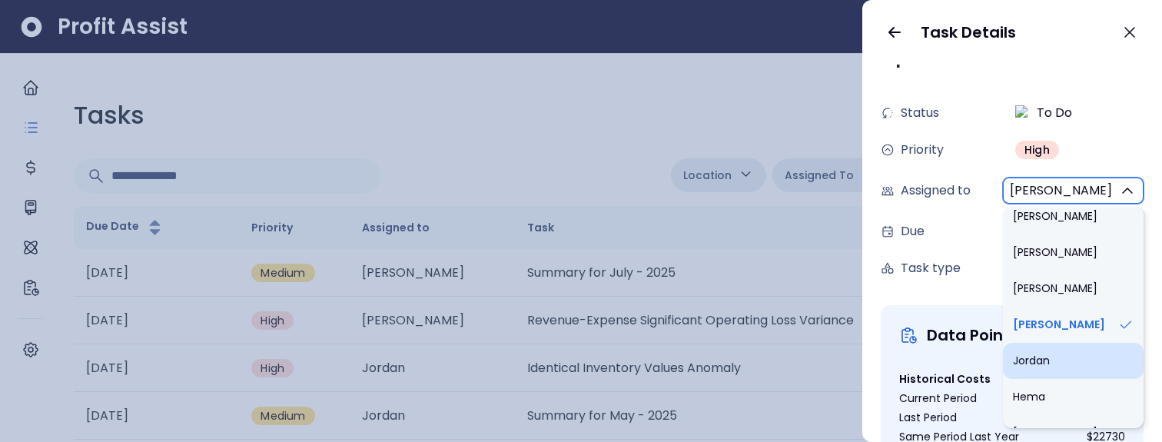
click at [1065, 343] on li "Jordan" at bounding box center [1072, 361] width 141 height 36
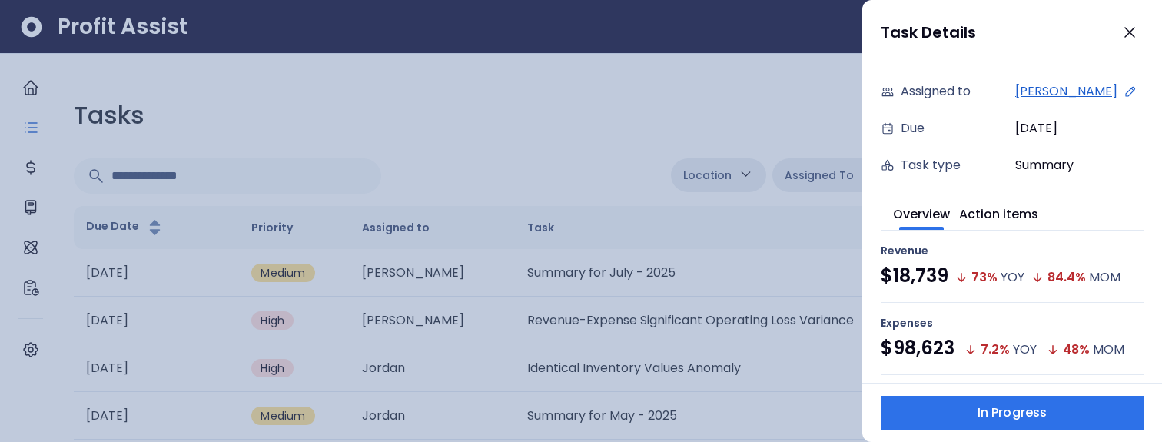
scroll to position [133, 0]
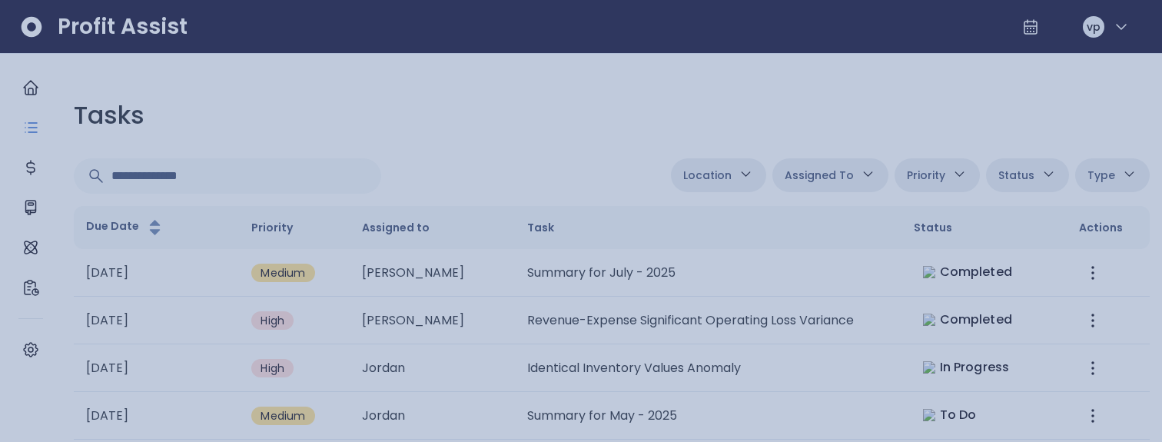
click at [651, 127] on div at bounding box center [581, 221] width 1162 height 442
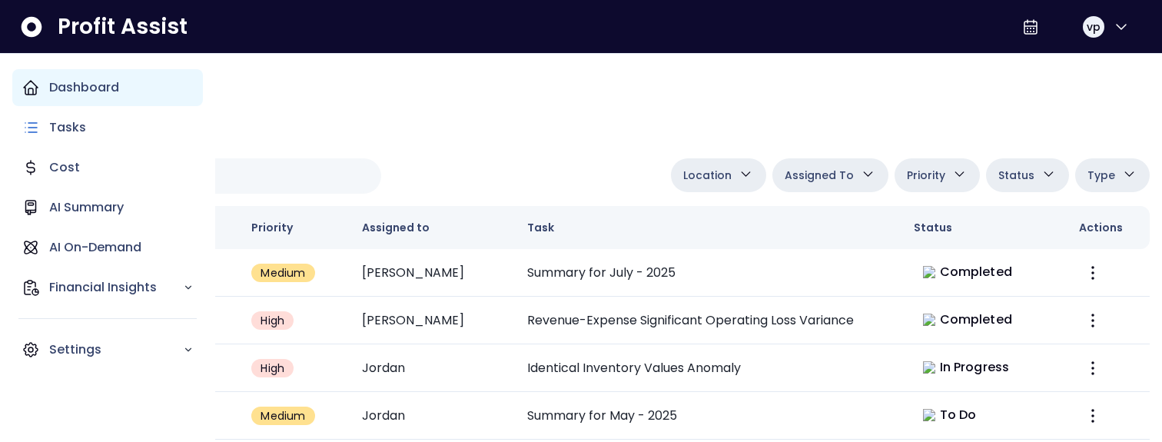
click at [55, 94] on p "Dashboard" at bounding box center [84, 87] width 70 height 18
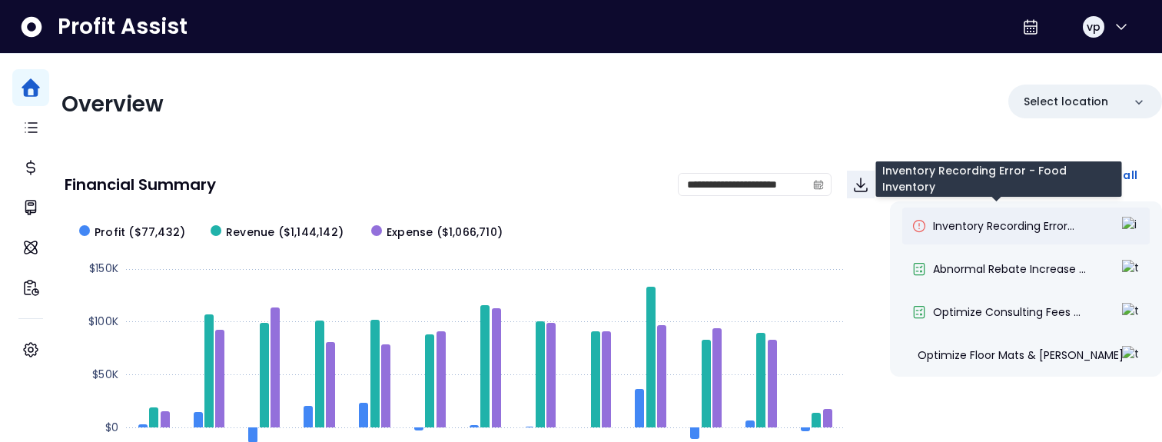
click at [1023, 220] on span "Inventory Recording Error..." at bounding box center [1003, 225] width 141 height 15
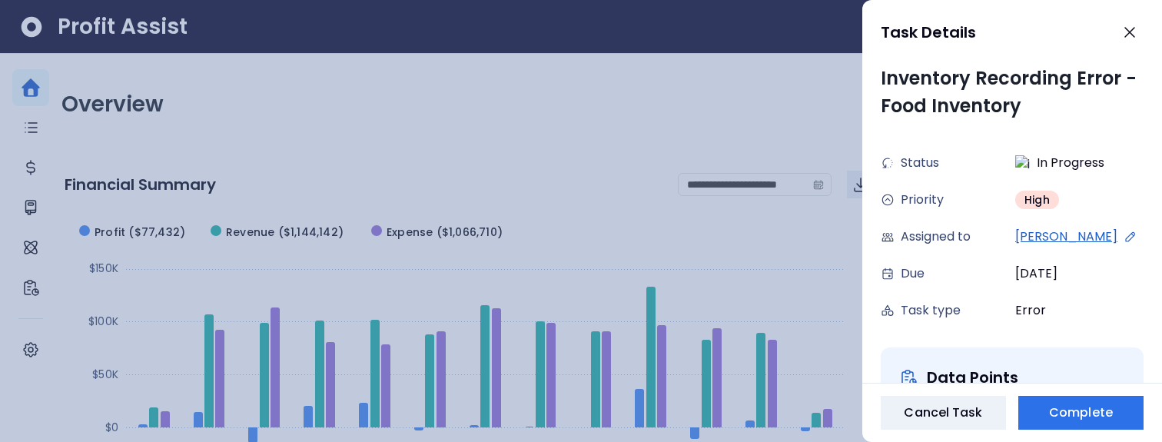
click at [1123, 234] on icon at bounding box center [1130, 237] width 14 height 14
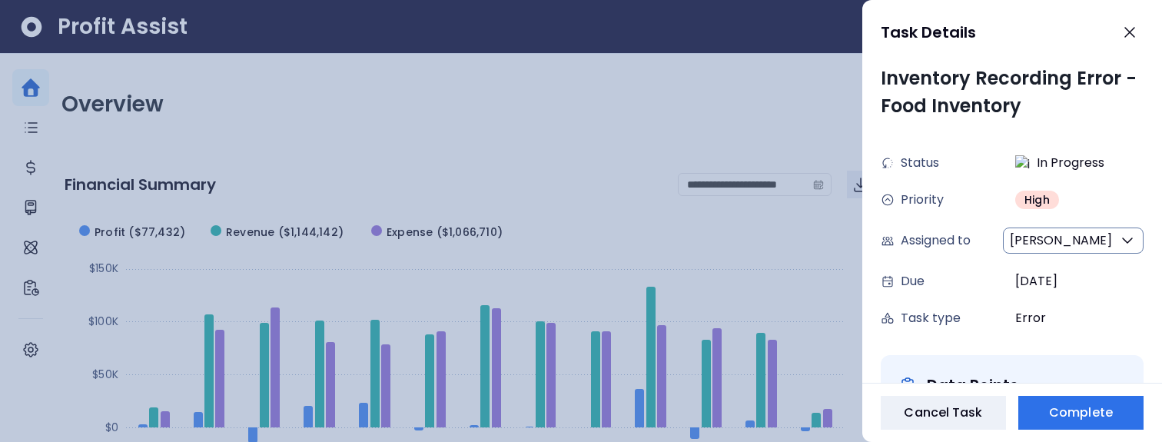
click at [1073, 240] on button "[PERSON_NAME]" at bounding box center [1072, 240] width 141 height 26
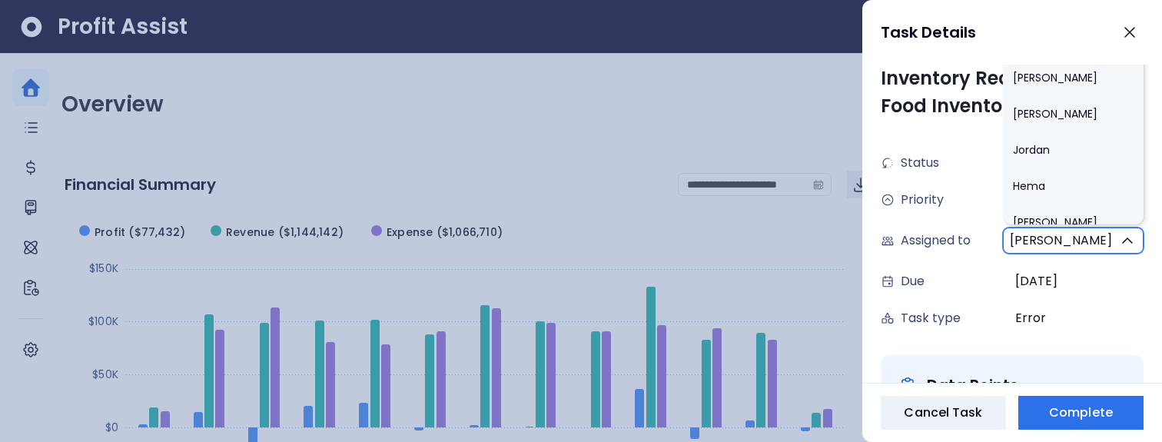
click at [1089, 243] on button "[PERSON_NAME]" at bounding box center [1072, 240] width 141 height 26
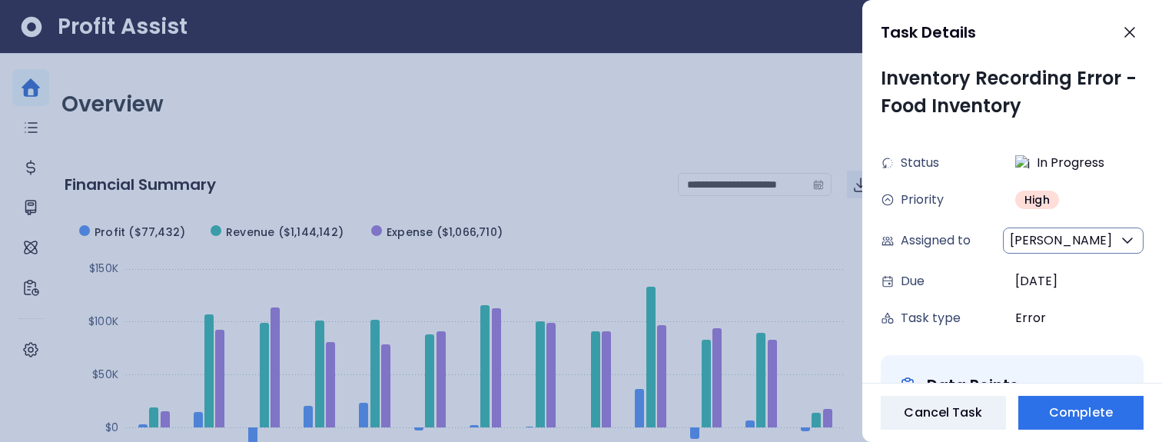
click at [1089, 243] on button "[PERSON_NAME]" at bounding box center [1072, 240] width 141 height 26
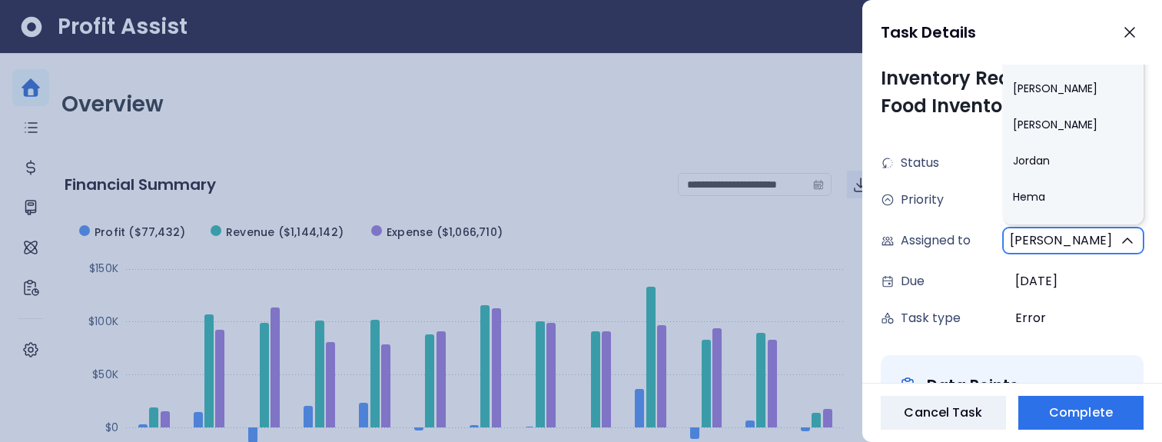
scroll to position [1006, 0]
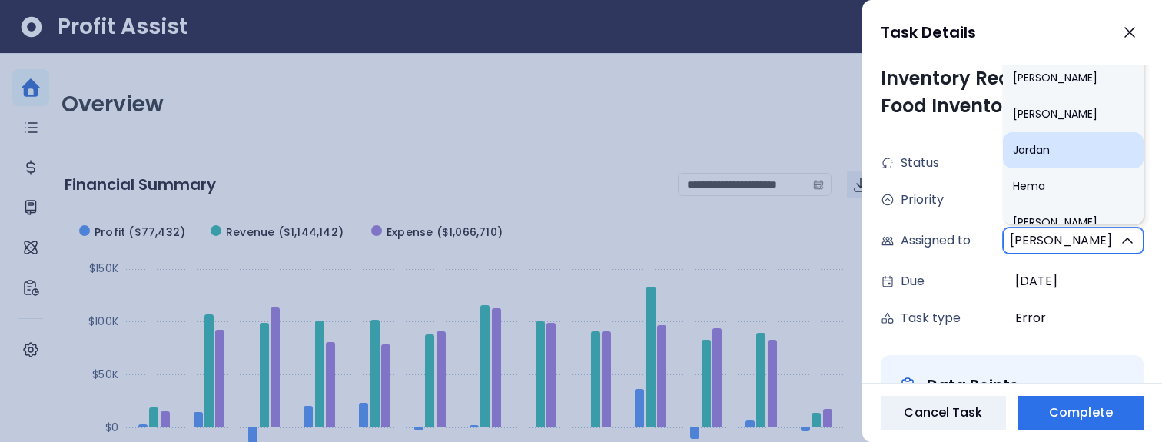
click at [1067, 134] on li "Jordan" at bounding box center [1072, 150] width 141 height 36
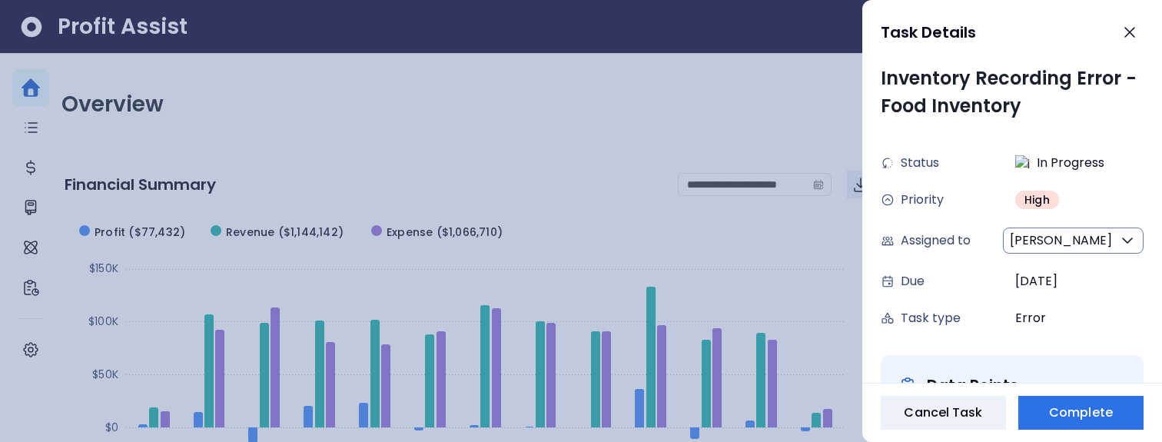
type input "***"
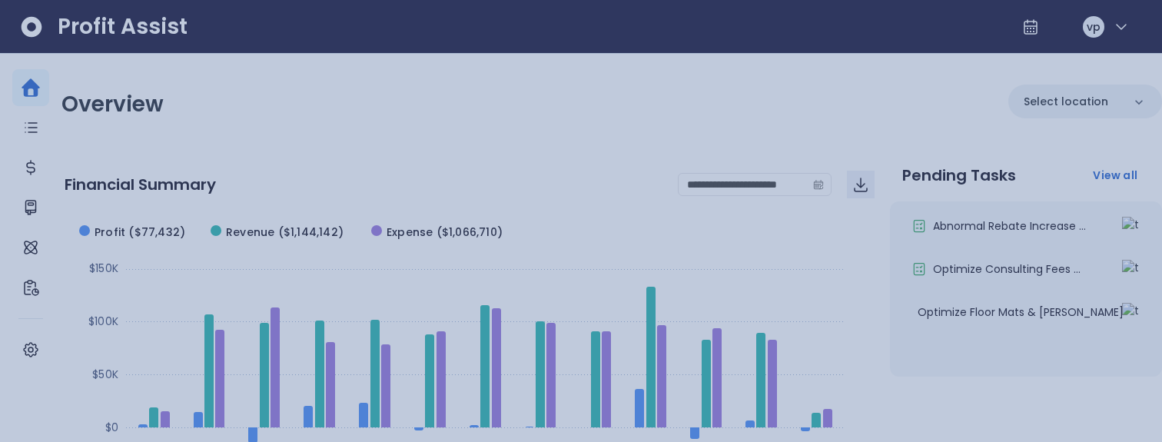
click at [743, 131] on div at bounding box center [581, 221] width 1162 height 442
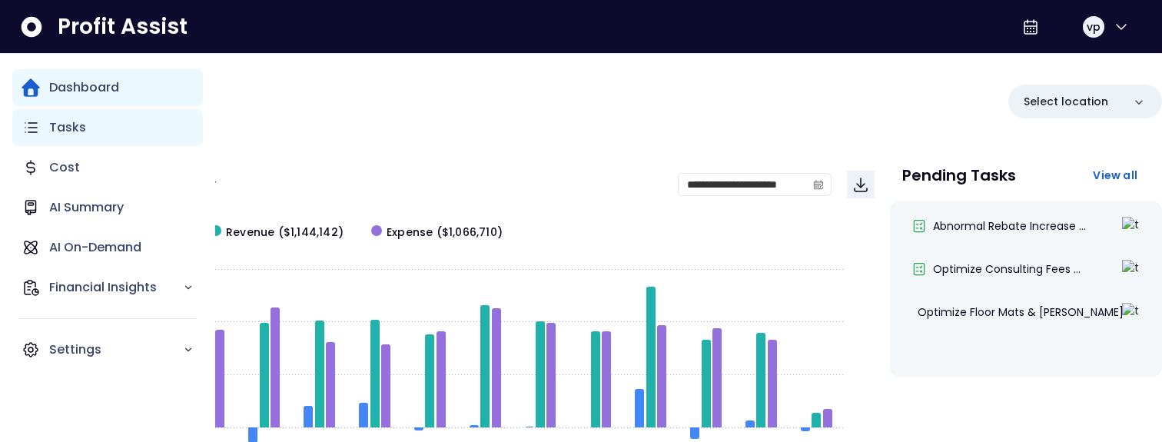
click at [68, 125] on p "Tasks" at bounding box center [67, 127] width 37 height 18
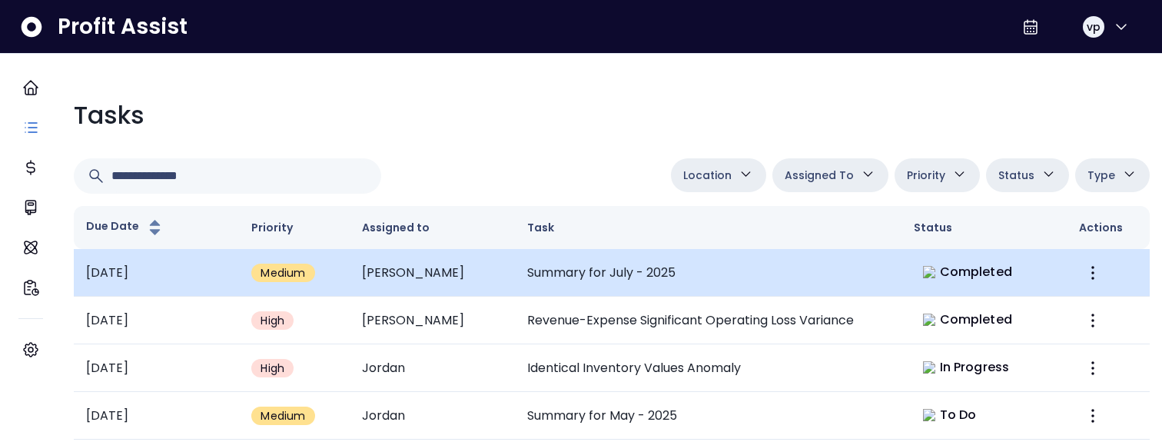
click at [743, 253] on td "Summary for July - 2025" at bounding box center [708, 273] width 386 height 48
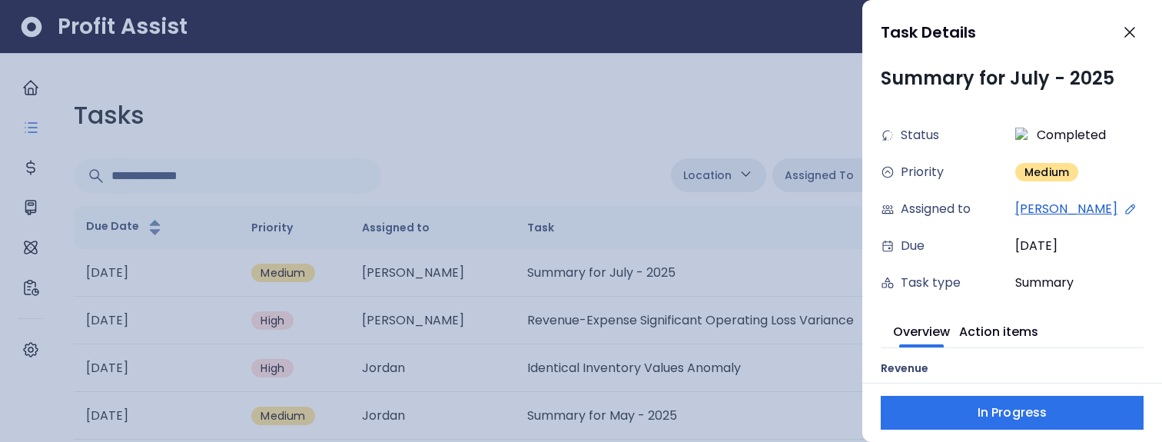
click at [1123, 211] on icon at bounding box center [1130, 209] width 14 height 14
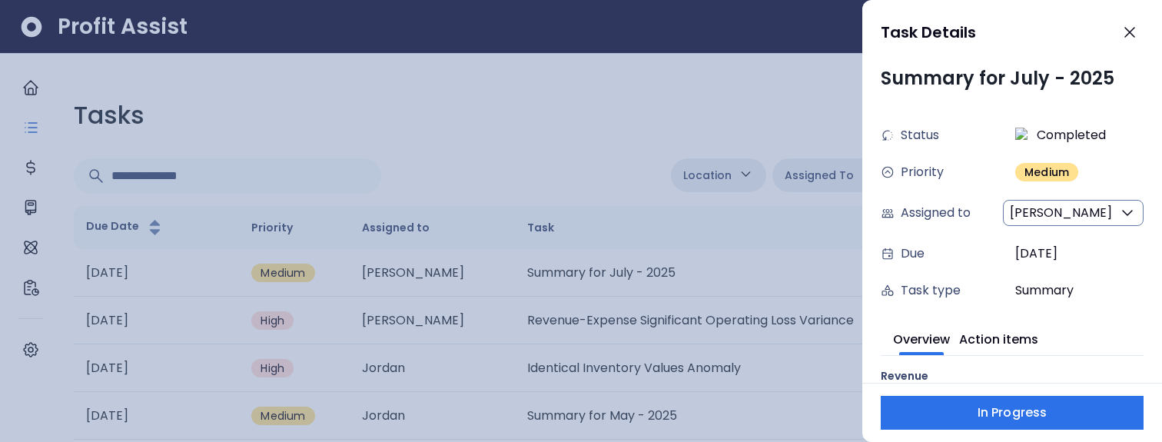
click at [1040, 216] on span "[PERSON_NAME]" at bounding box center [1060, 213] width 102 height 18
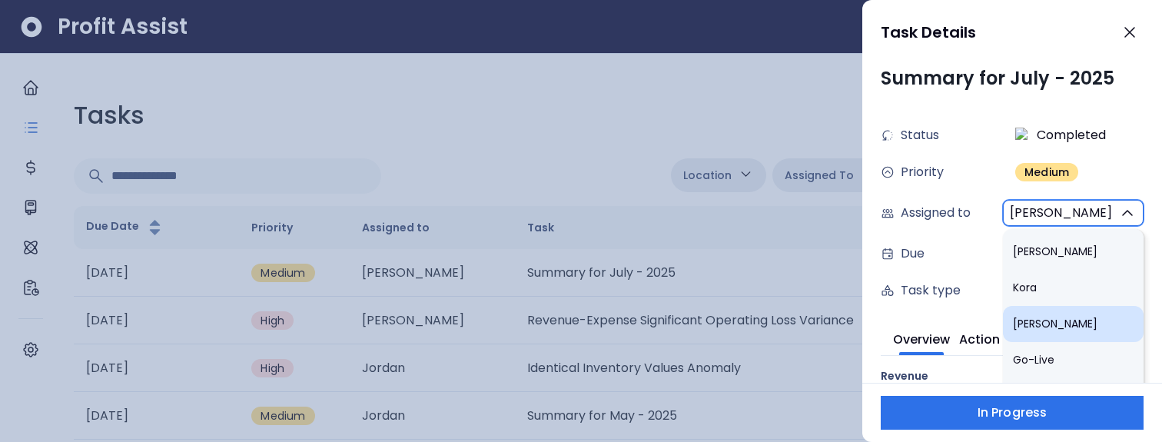
scroll to position [1006, 0]
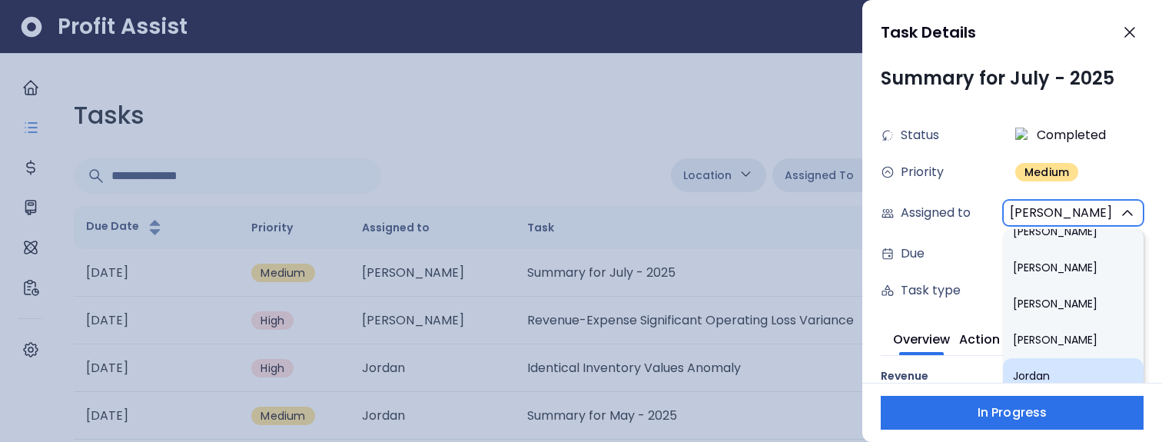
click at [1055, 359] on li "Jordan" at bounding box center [1072, 376] width 141 height 36
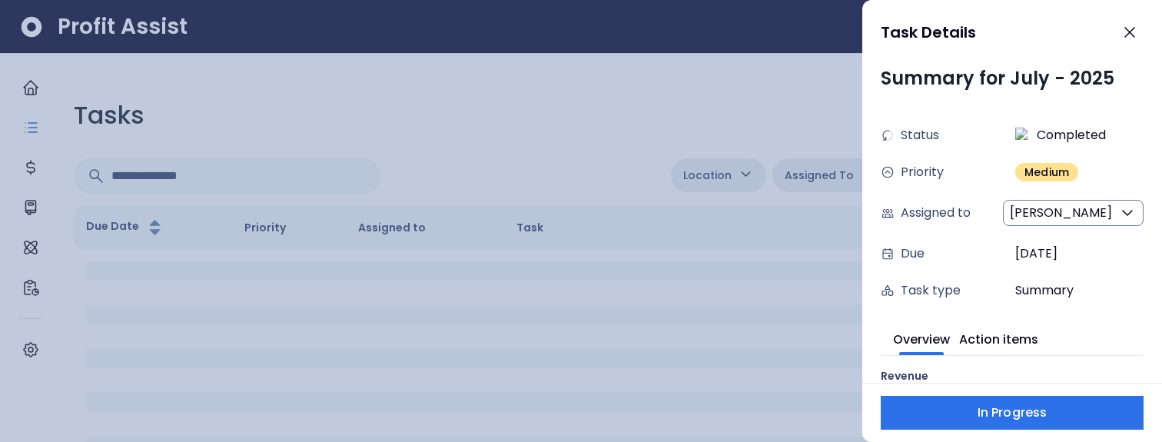
type input "***"
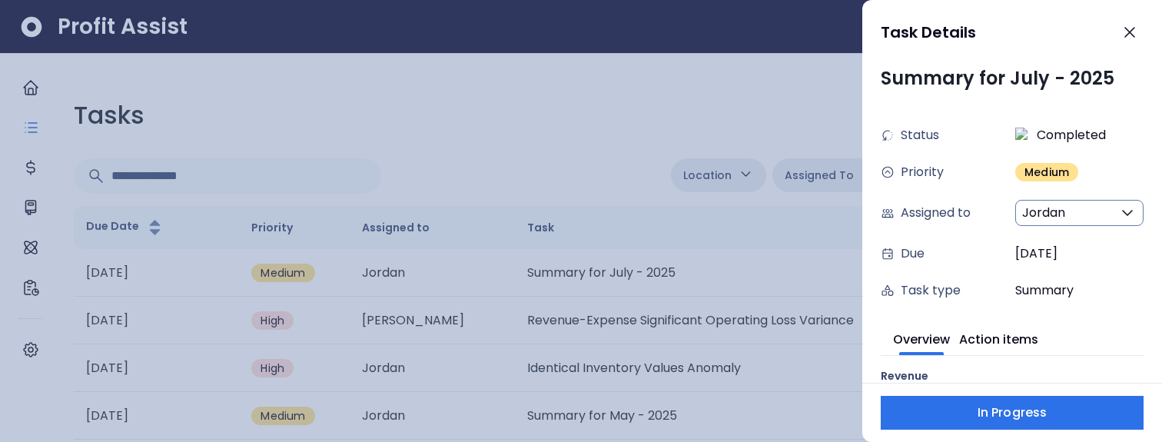
click at [569, 117] on div at bounding box center [581, 221] width 1162 height 442
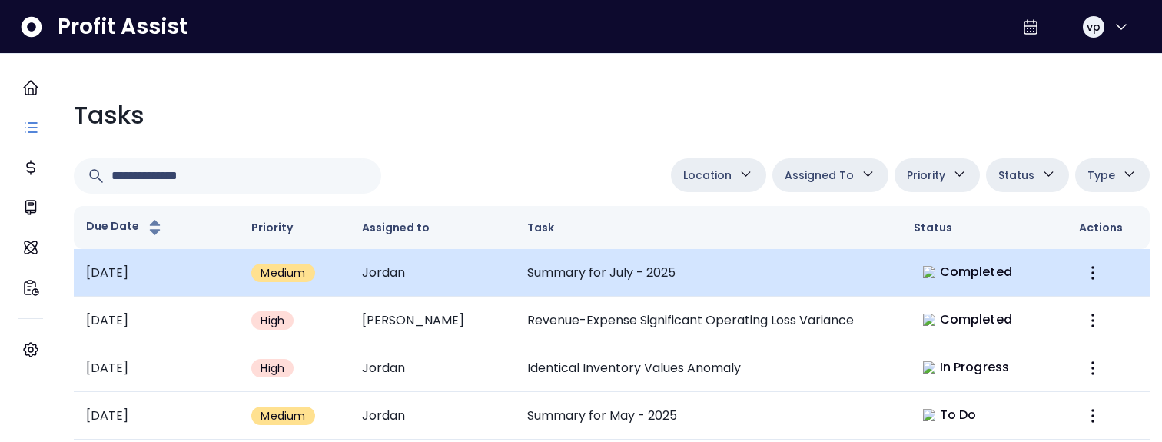
click at [1040, 276] on td "Completed" at bounding box center [983, 273] width 165 height 48
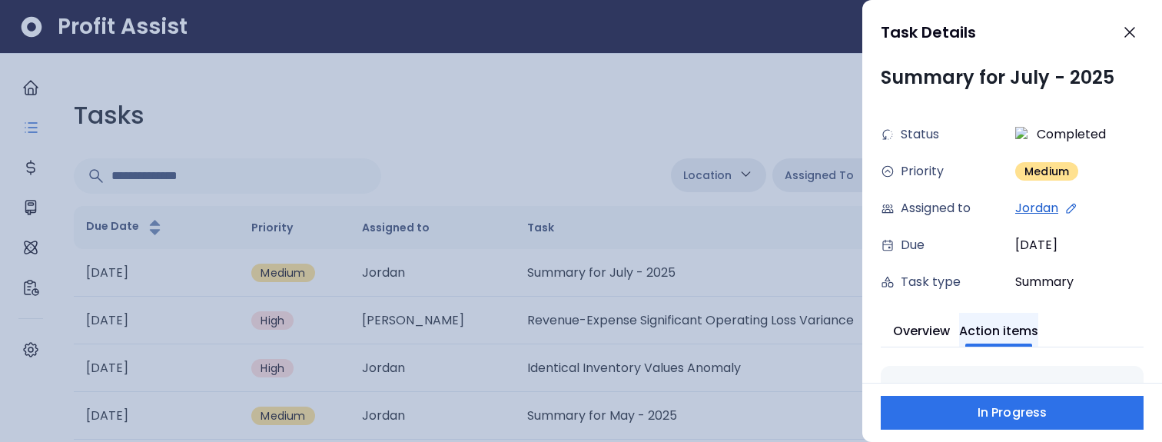
click at [1021, 324] on button "Action items" at bounding box center [998, 330] width 79 height 34
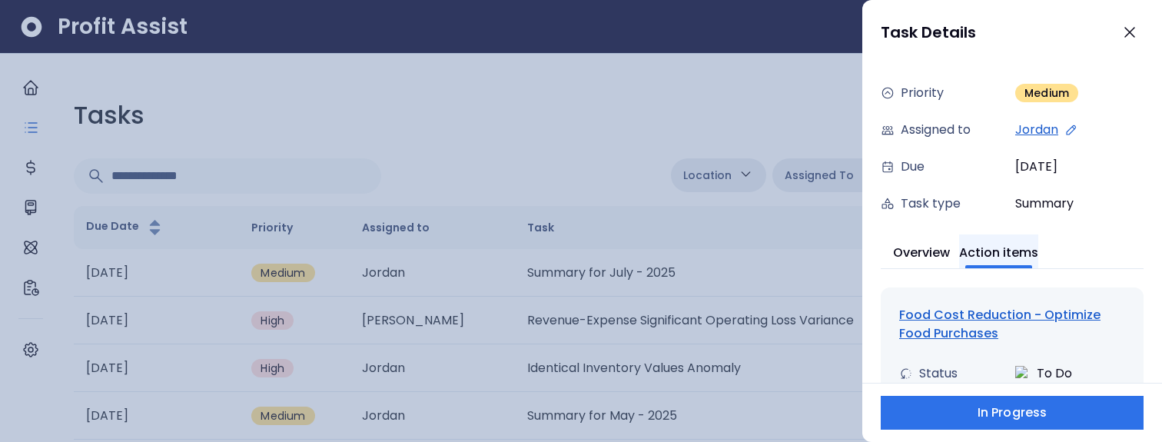
scroll to position [85, 0]
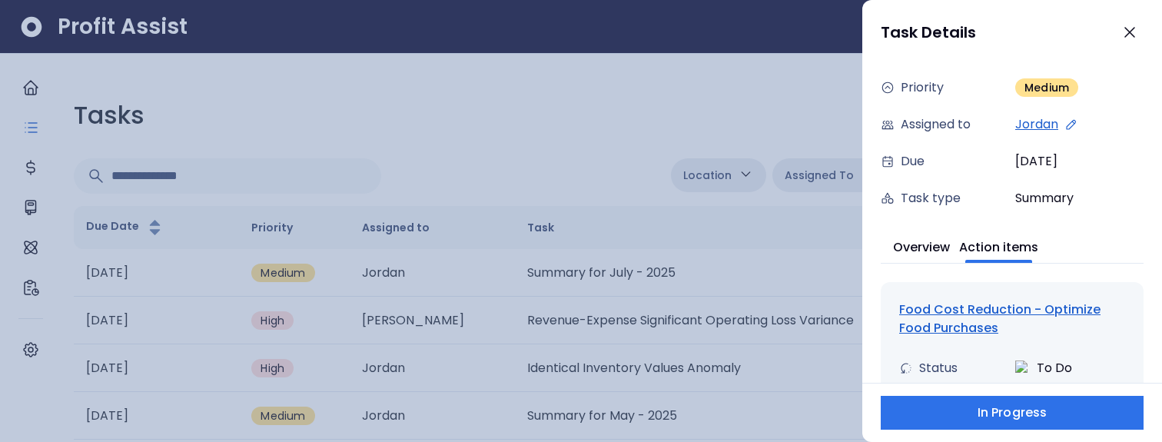
click at [959, 326] on div "Food Cost Reduction - Optimize Food Purchases" at bounding box center [1012, 318] width 226 height 37
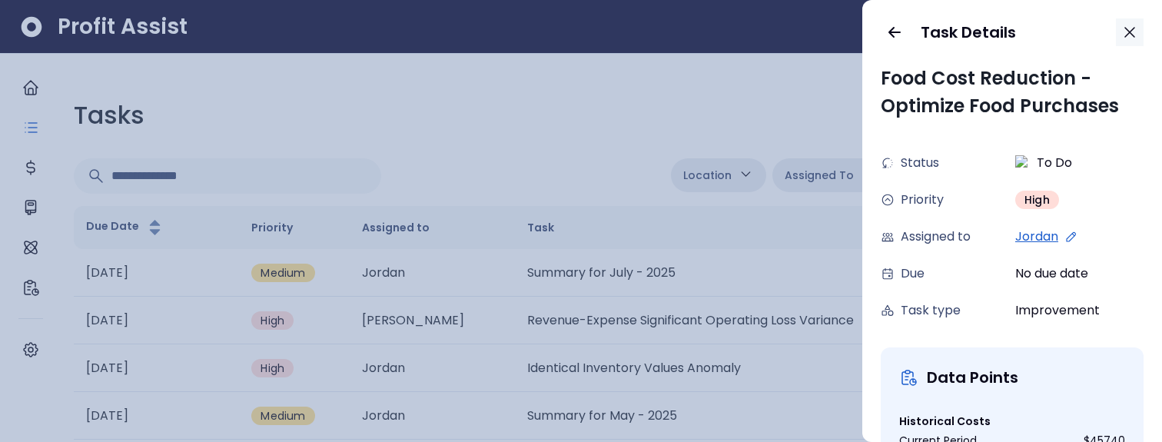
click at [1134, 28] on icon "button" at bounding box center [1129, 32] width 18 height 18
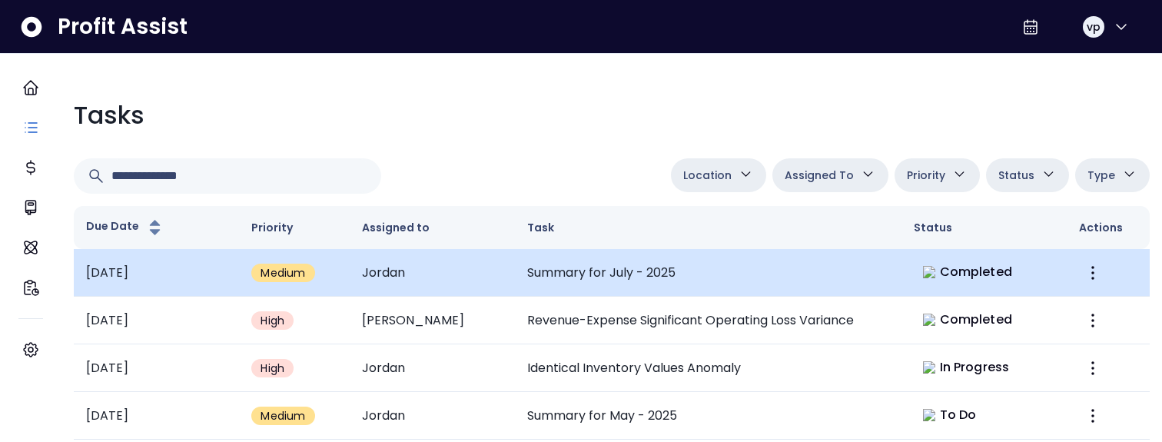
click at [885, 275] on td "Summary for July - 2025" at bounding box center [708, 273] width 386 height 48
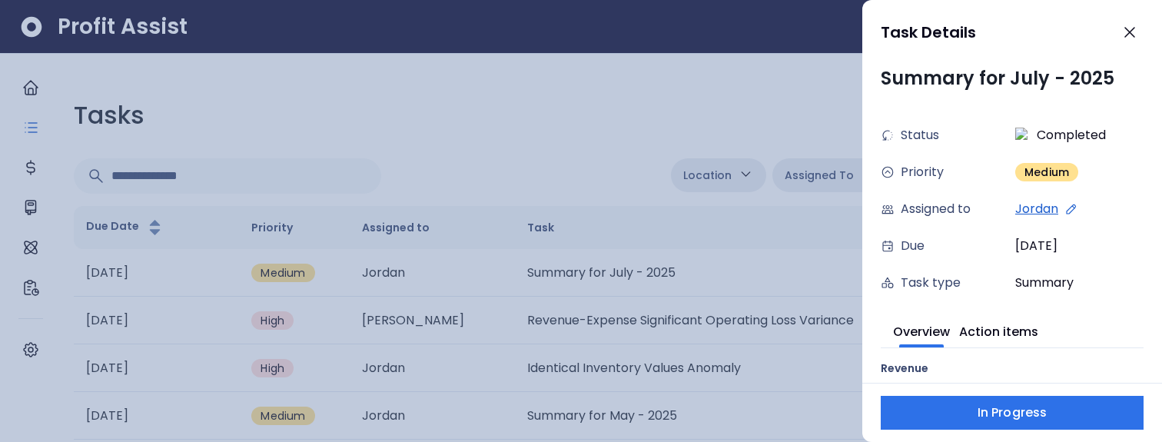
click at [736, 122] on div at bounding box center [581, 221] width 1162 height 442
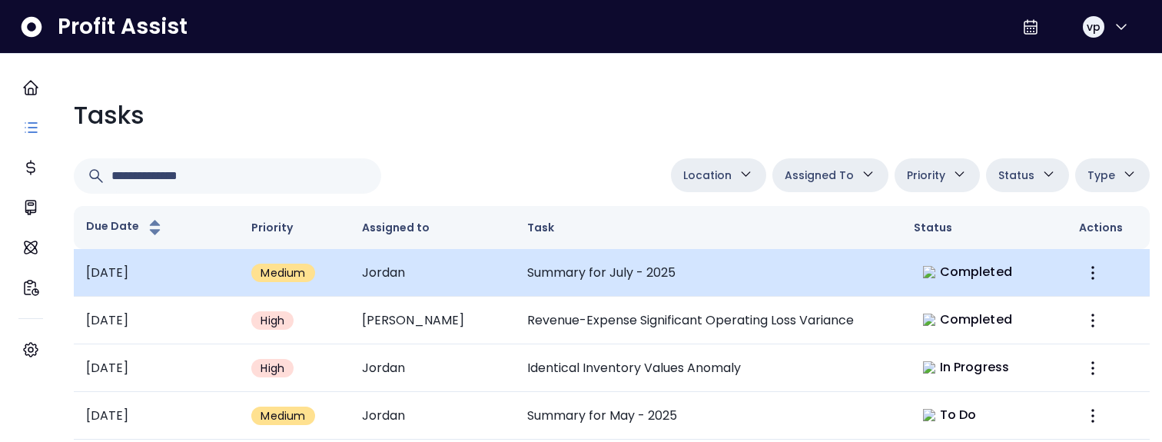
click at [820, 264] on td "Summary for July - 2025" at bounding box center [708, 273] width 386 height 48
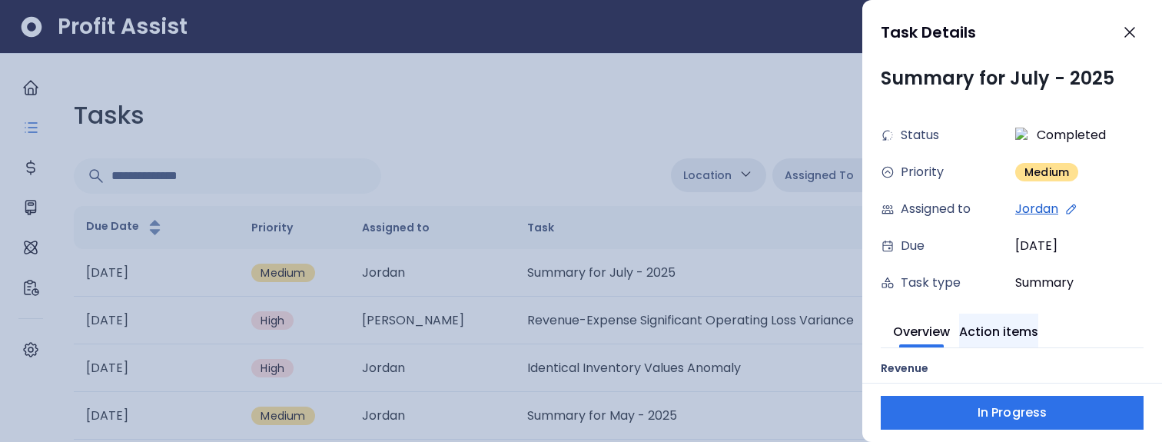
click at [993, 322] on button "Action items" at bounding box center [998, 330] width 79 height 34
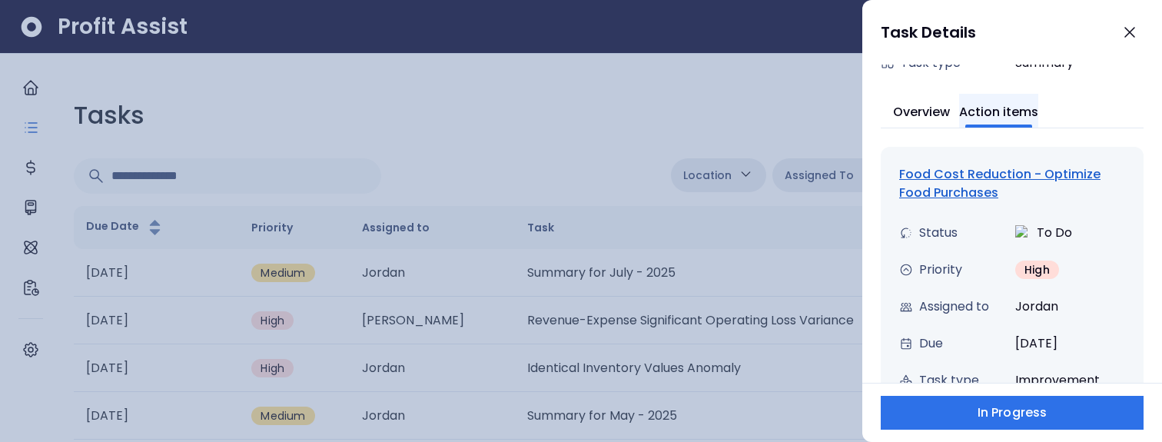
scroll to position [235, 0]
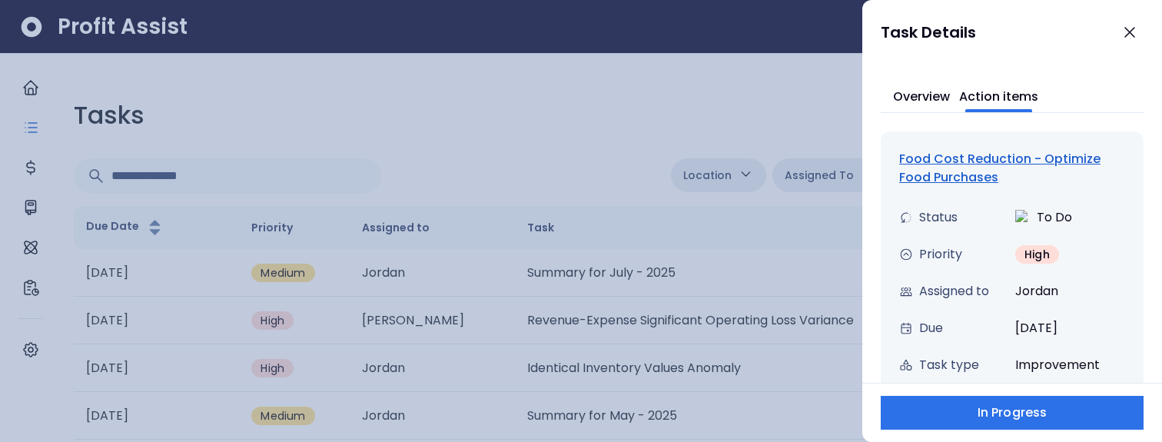
click at [956, 158] on div "Food Cost Reduction - Optimize Food Purchases" at bounding box center [1012, 168] width 226 height 37
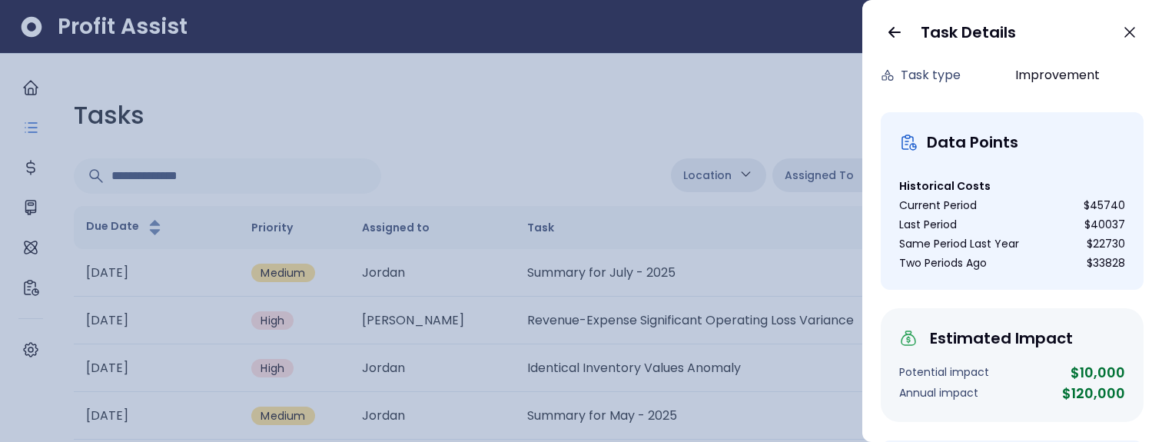
scroll to position [0, 0]
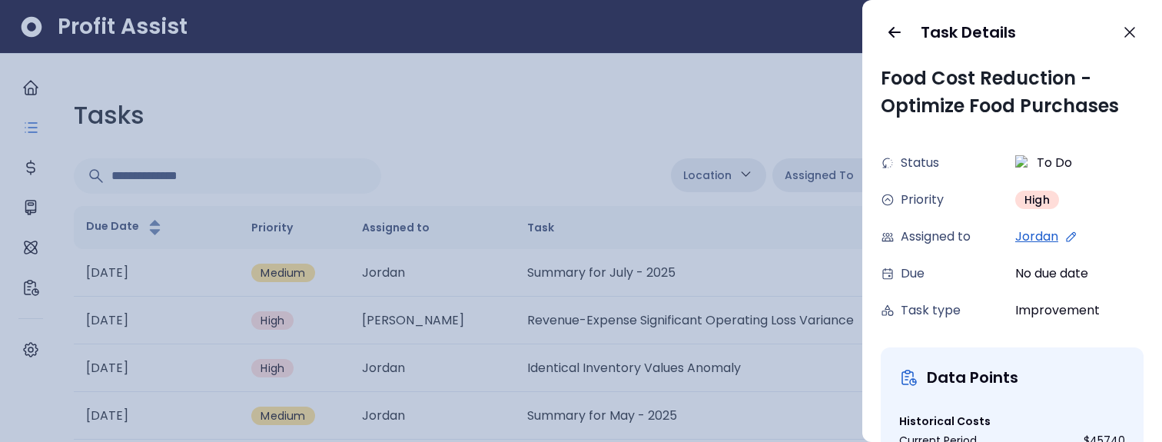
click at [1069, 238] on icon at bounding box center [1071, 237] width 14 height 14
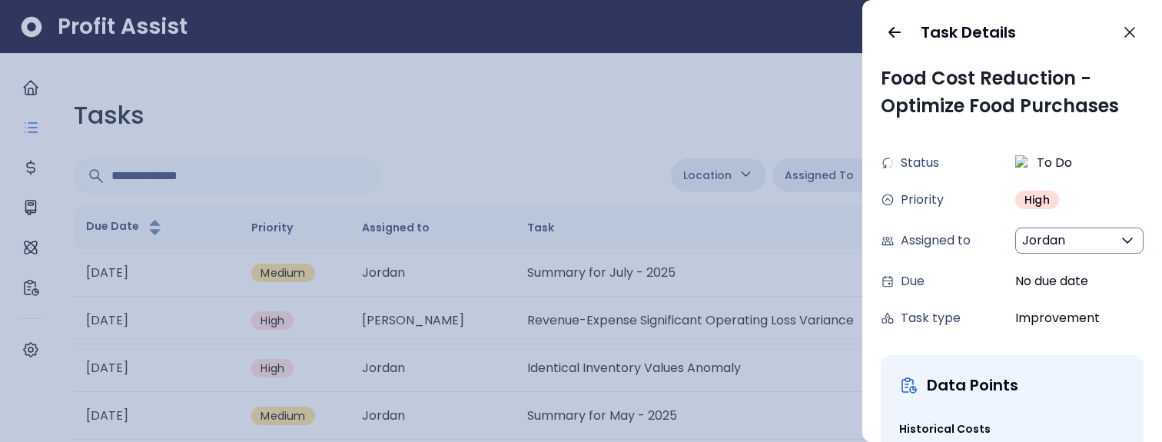
click at [1055, 250] on button "Jordan" at bounding box center [1079, 240] width 128 height 26
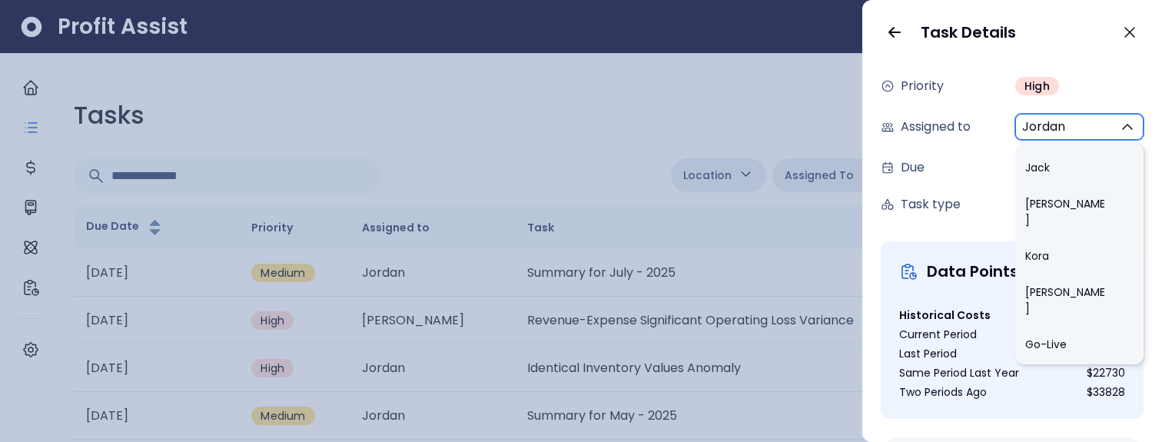
scroll to position [661, 0]
click at [1051, 414] on li "[PERSON_NAME]" at bounding box center [1079, 440] width 128 height 52
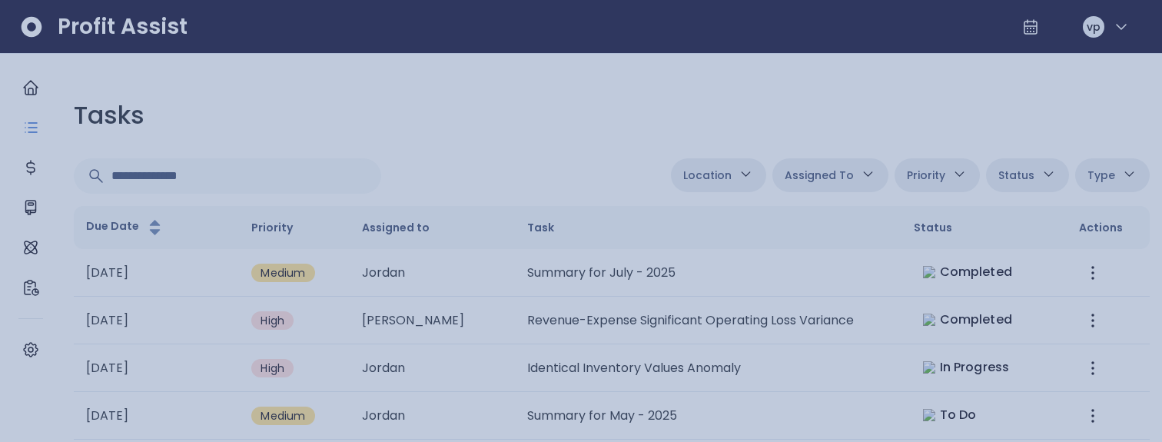
click at [653, 76] on div at bounding box center [581, 221] width 1162 height 442
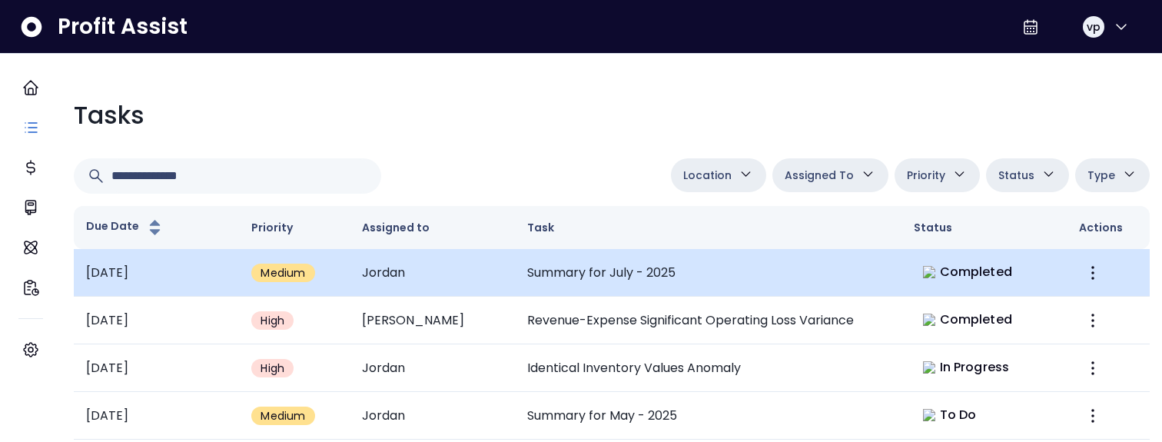
click at [731, 276] on td "Summary for July - 2025" at bounding box center [708, 273] width 386 height 48
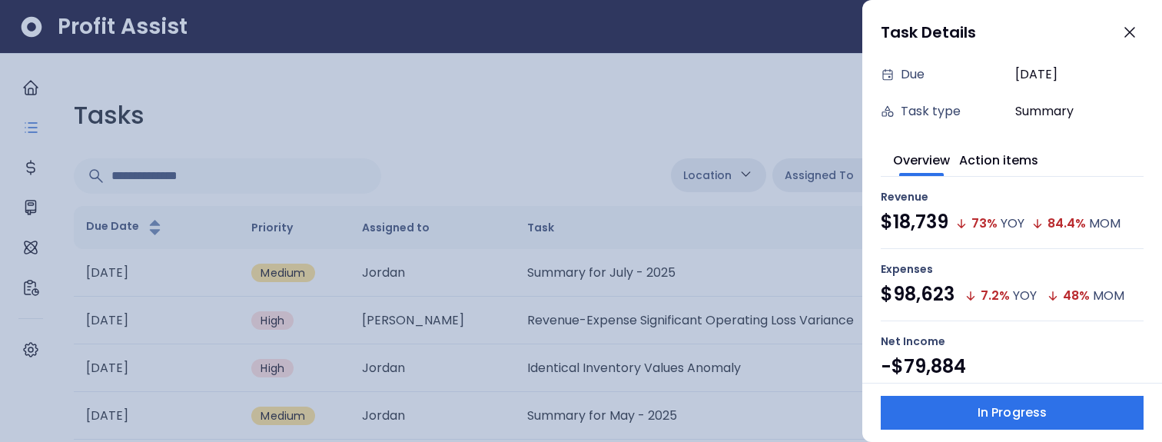
scroll to position [88, 0]
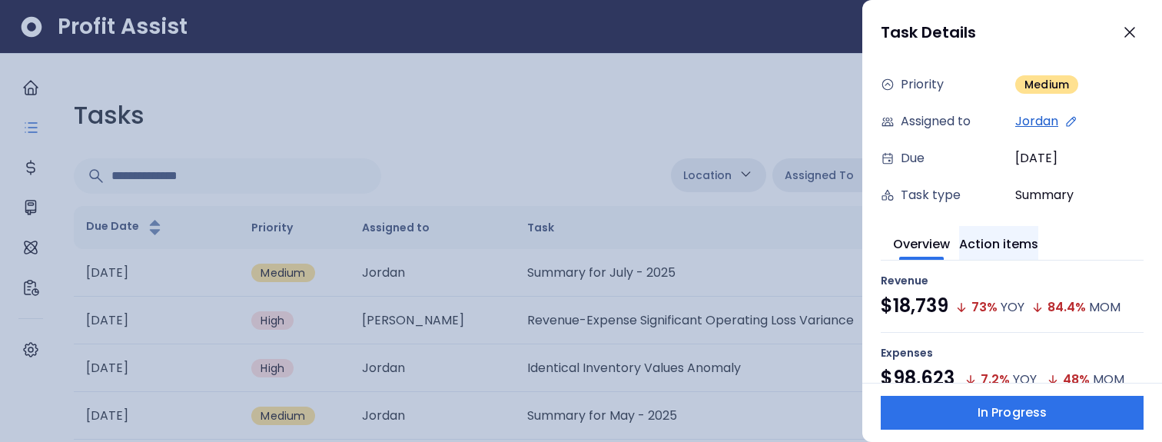
click at [1038, 254] on button "Action items" at bounding box center [998, 243] width 79 height 34
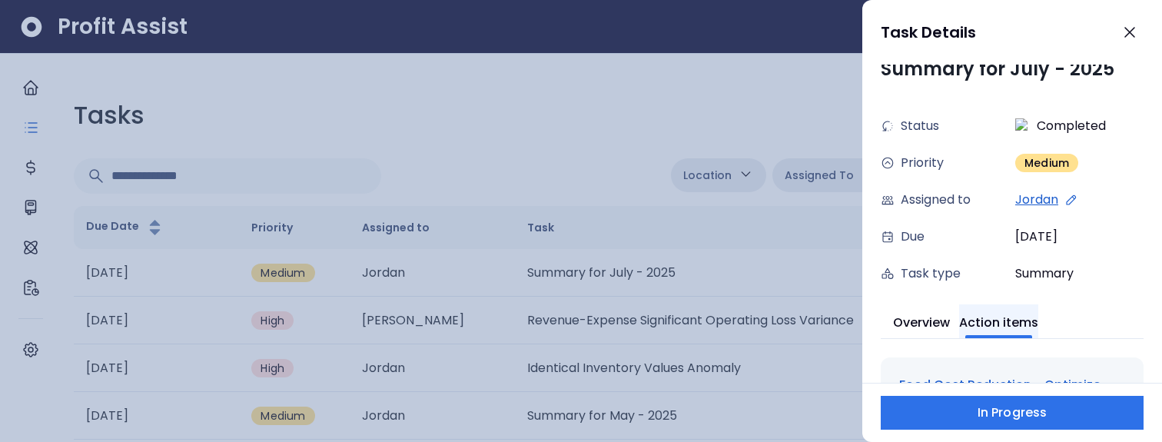
scroll to position [0, 0]
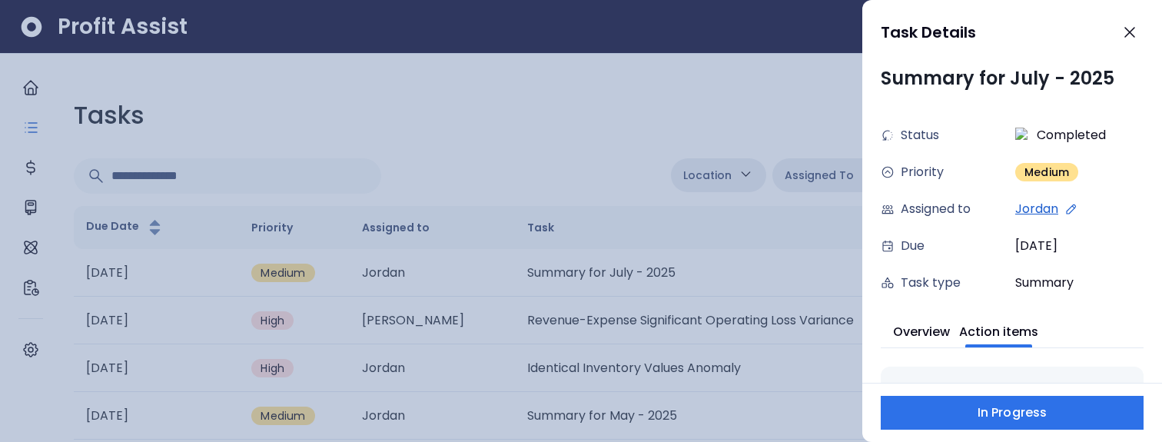
click at [1070, 207] on icon at bounding box center [1070, 209] width 8 height 8
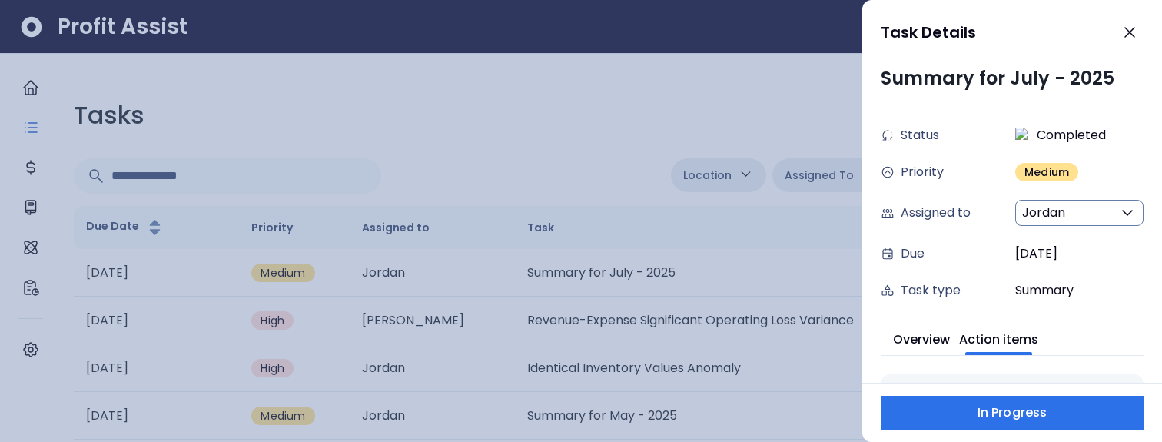
click at [1055, 224] on button "Jordan" at bounding box center [1079, 213] width 128 height 26
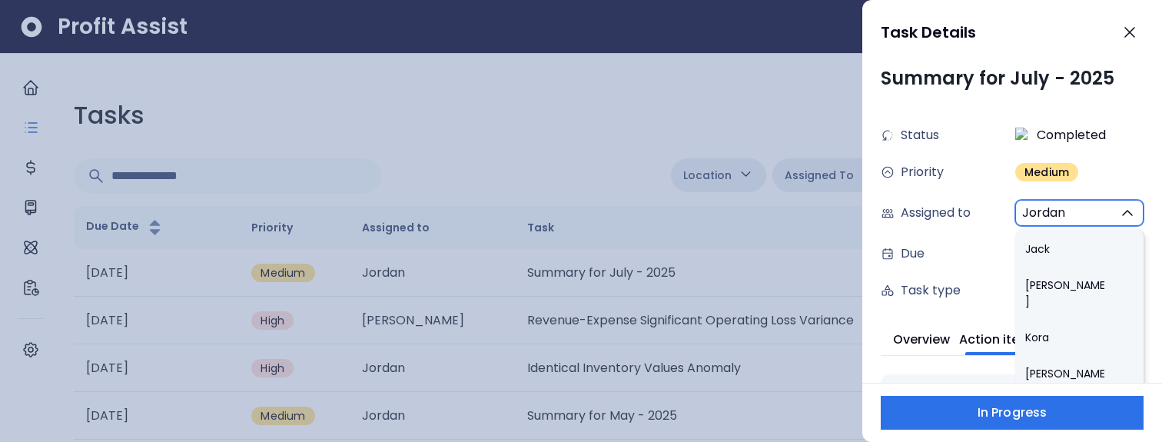
scroll to position [663, 0]
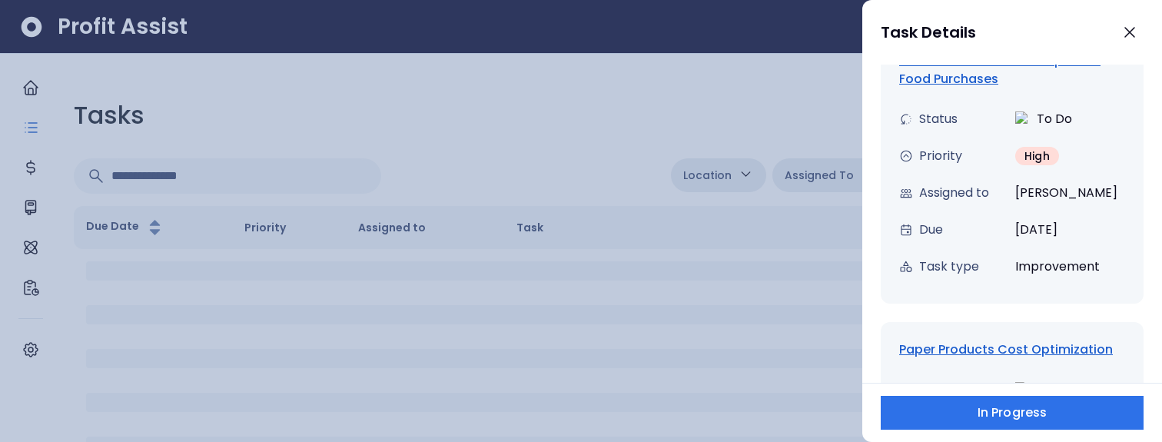
type input "**"
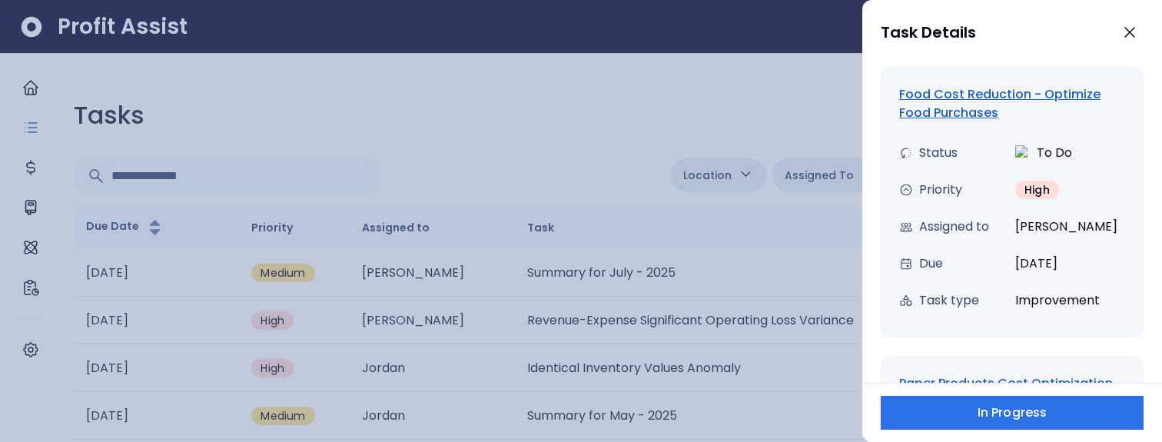
scroll to position [307, 0]
click at [754, 118] on div at bounding box center [581, 221] width 1162 height 442
